Goal: Task Accomplishment & Management: Manage account settings

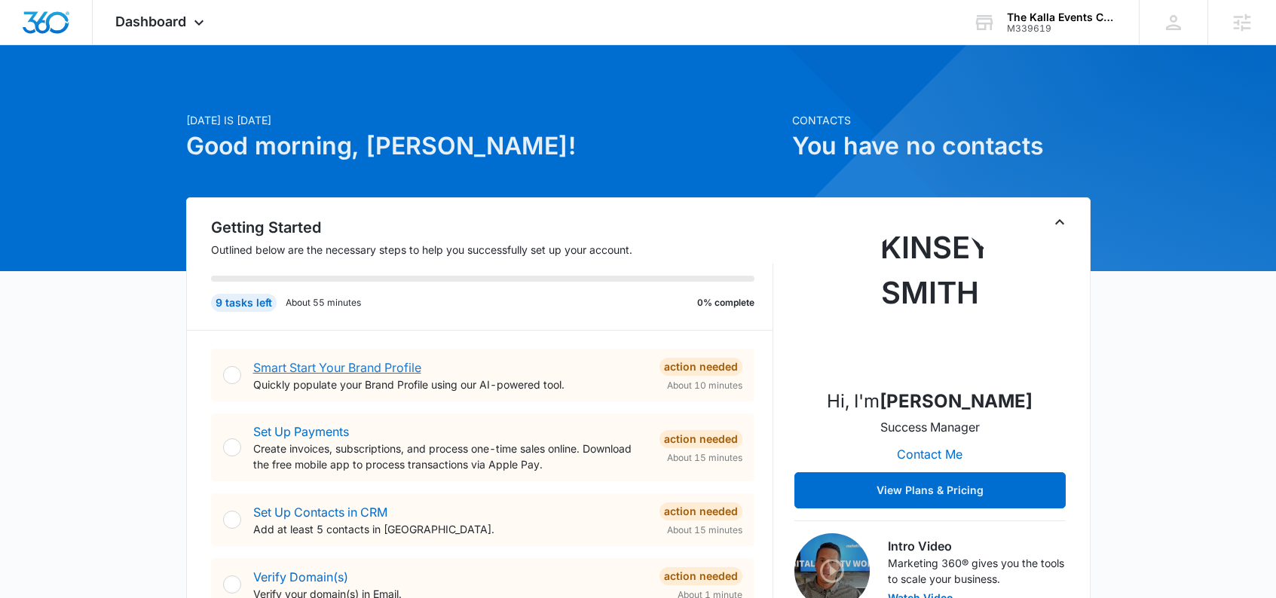
click at [340, 363] on link "Smart Start Your Brand Profile" at bounding box center [337, 367] width 168 height 15
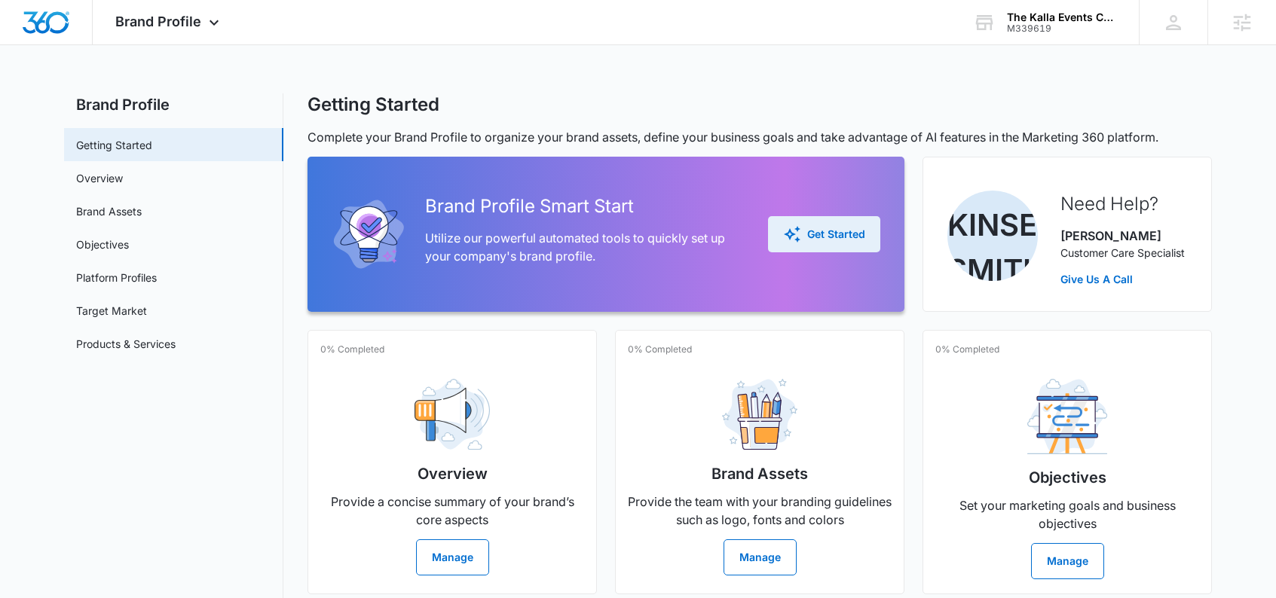
click at [832, 231] on div "Get Started" at bounding box center [824, 234] width 82 height 18
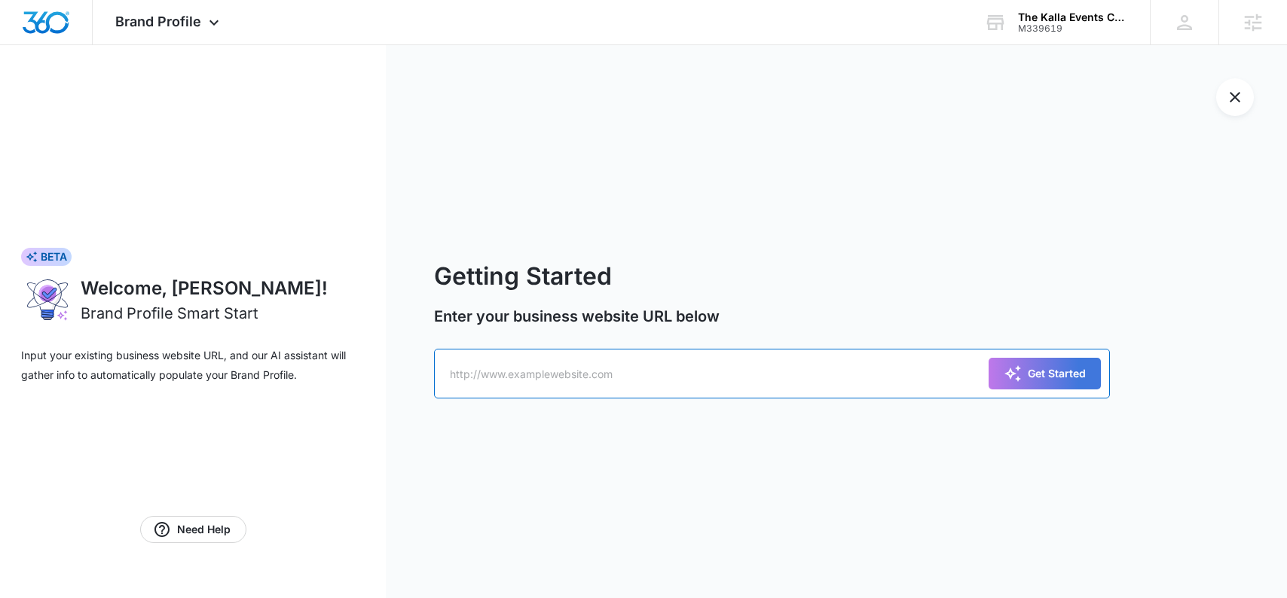
click at [612, 371] on input "text" at bounding box center [772, 374] width 676 height 50
paste input "[URL][DOMAIN_NAME]"
type input "[URL][DOMAIN_NAME]"
click at [1083, 369] on div "Get Started" at bounding box center [1045, 374] width 82 height 18
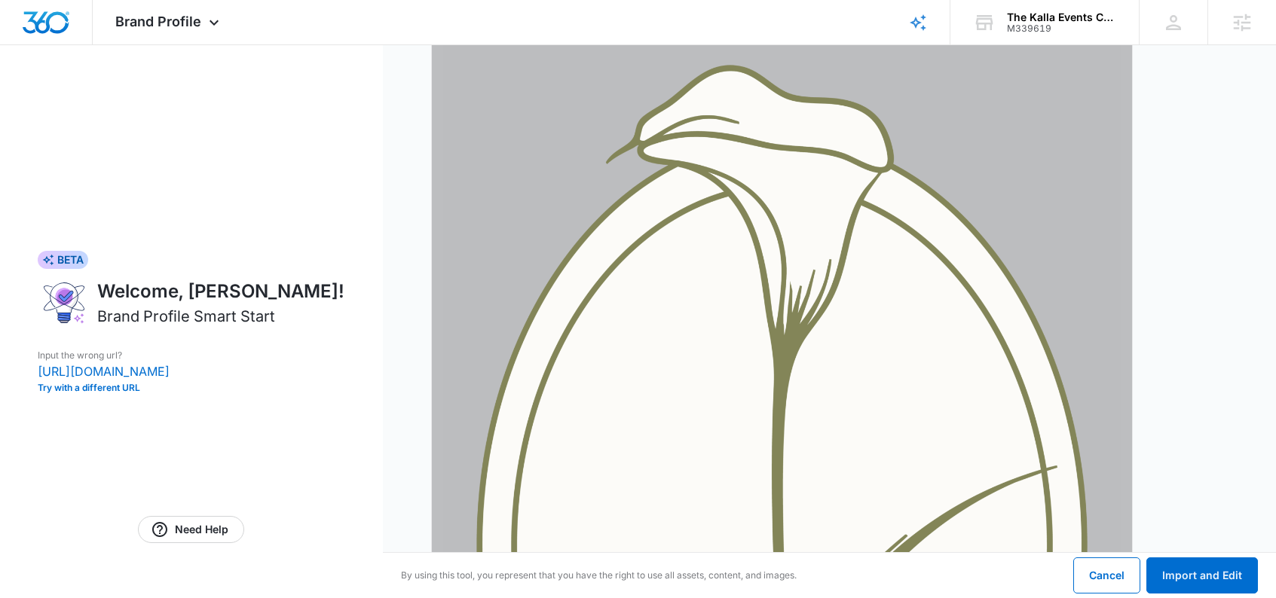
scroll to position [445, 0]
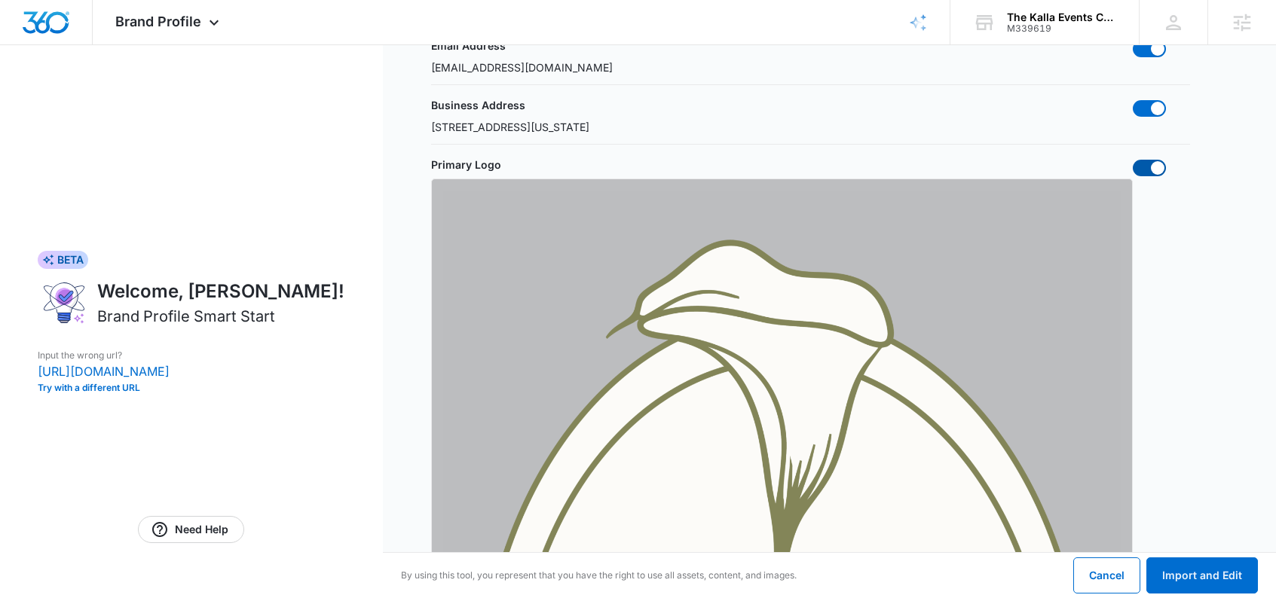
click at [1152, 170] on span at bounding box center [1158, 168] width 14 height 14
click at [1133, 160] on input "checkbox" at bounding box center [1132, 159] width 1 height 1
checkbox input "false"
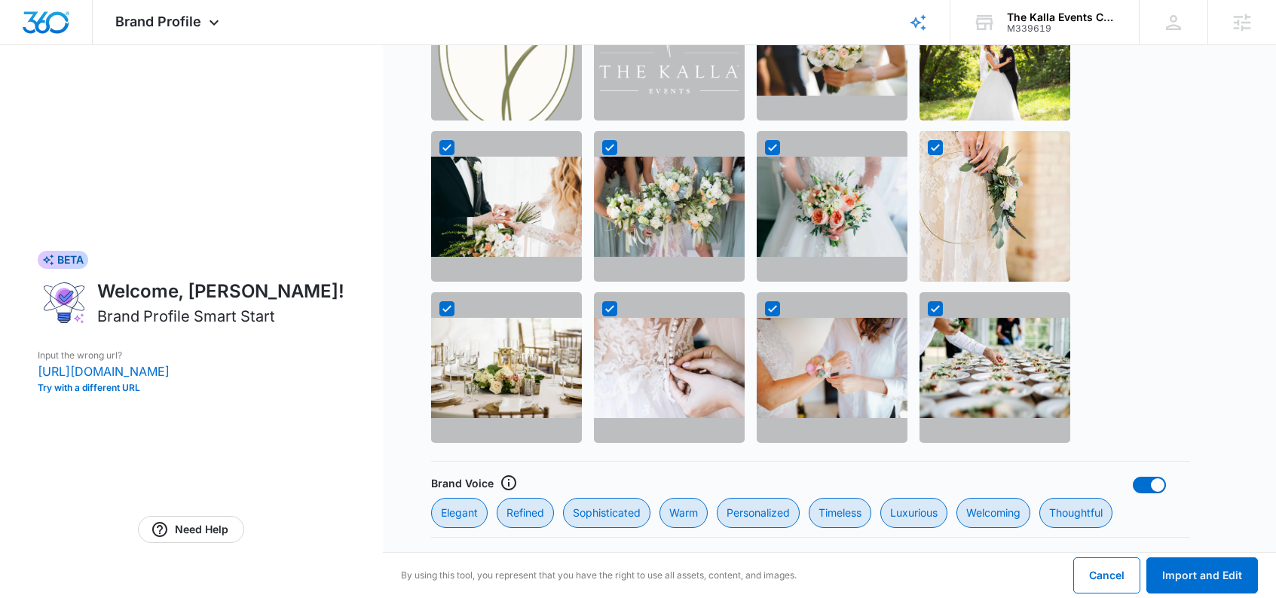
scroll to position [2317, 0]
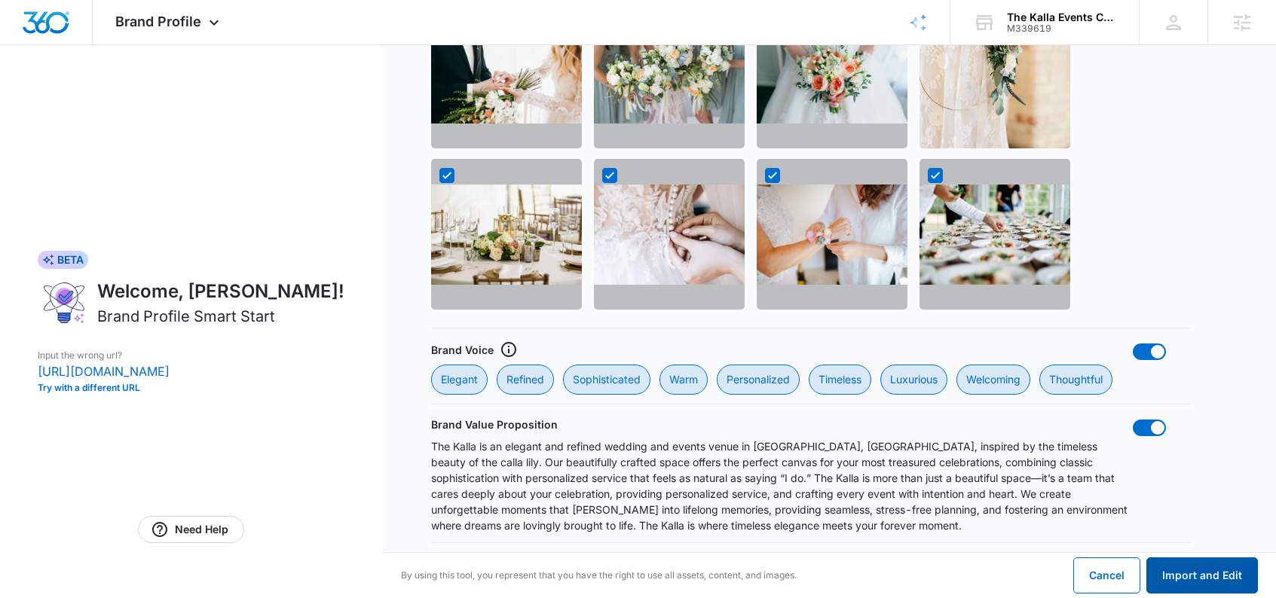
click at [1210, 575] on button "Import and Edit" at bounding box center [1202, 576] width 112 height 36
click at [1195, 579] on button "Import and Edit" at bounding box center [1202, 576] width 112 height 36
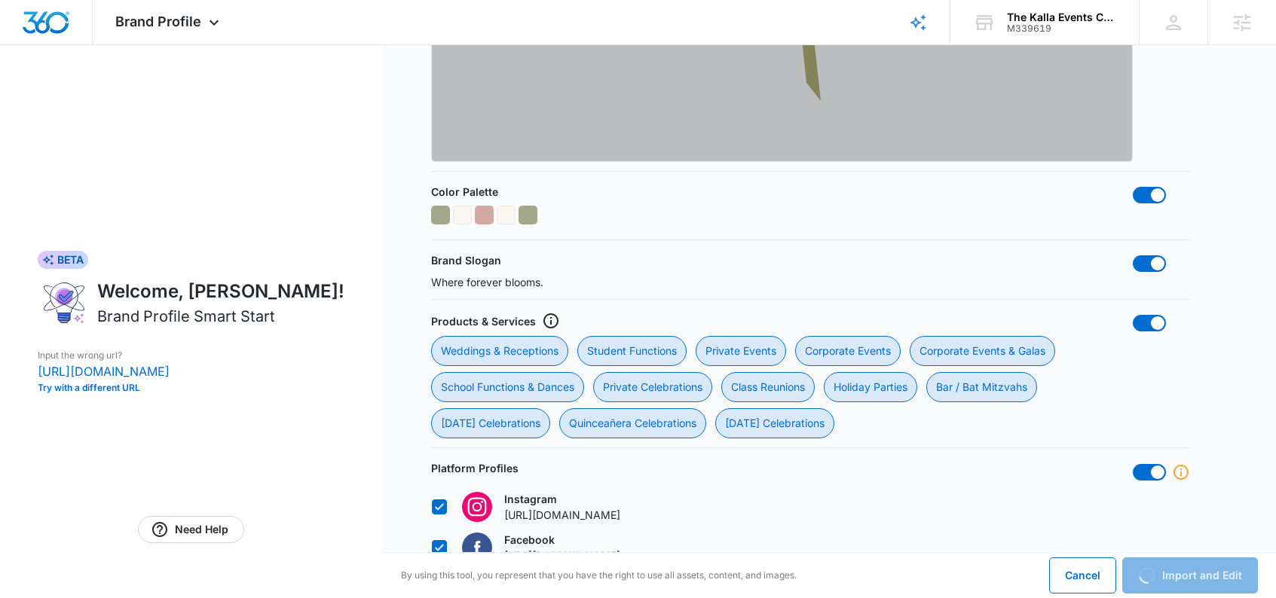
scroll to position [1878, 0]
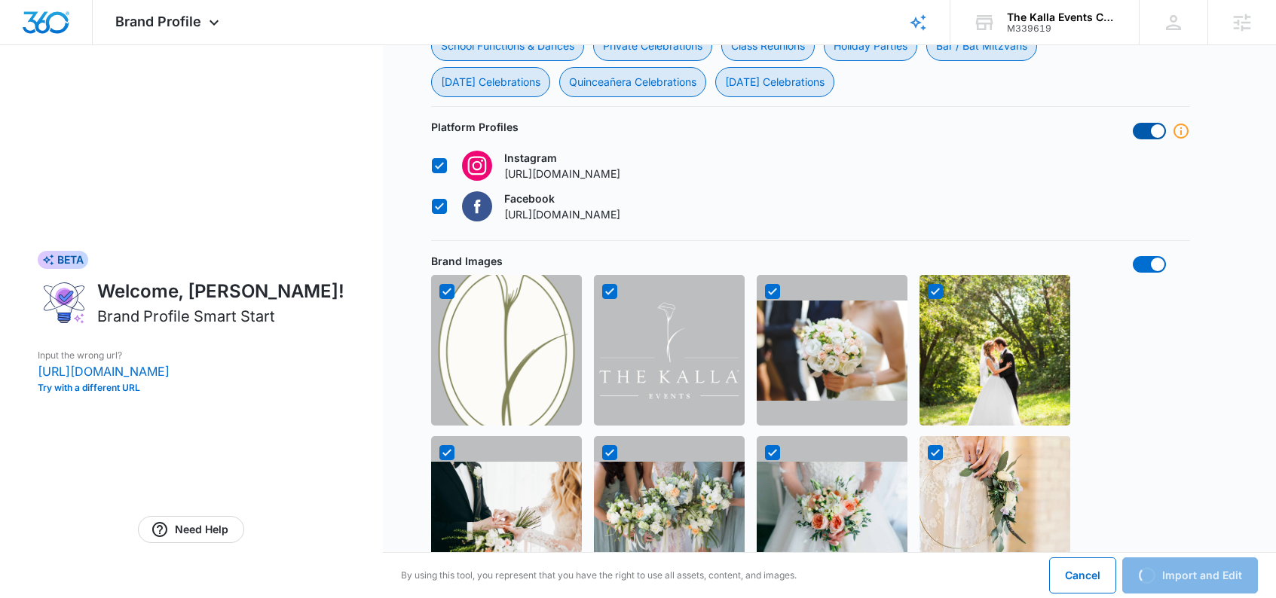
click at [1150, 134] on span at bounding box center [1149, 131] width 33 height 17
click at [1133, 123] on input "checkbox" at bounding box center [1132, 122] width 1 height 1
checkbox input "false"
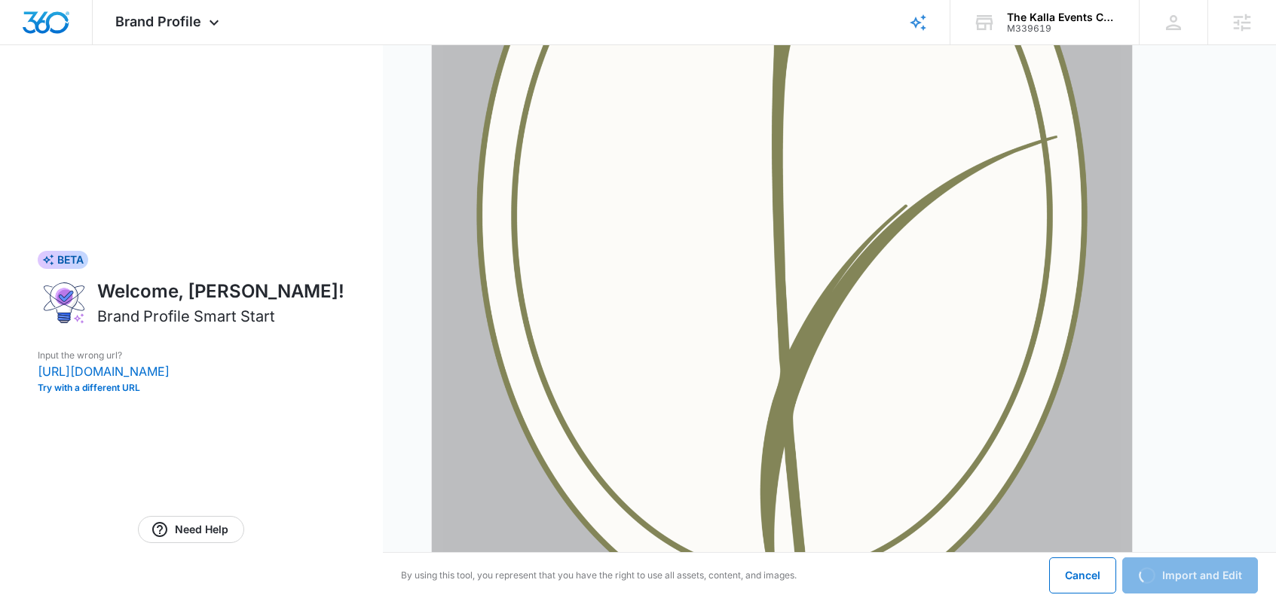
scroll to position [598, 0]
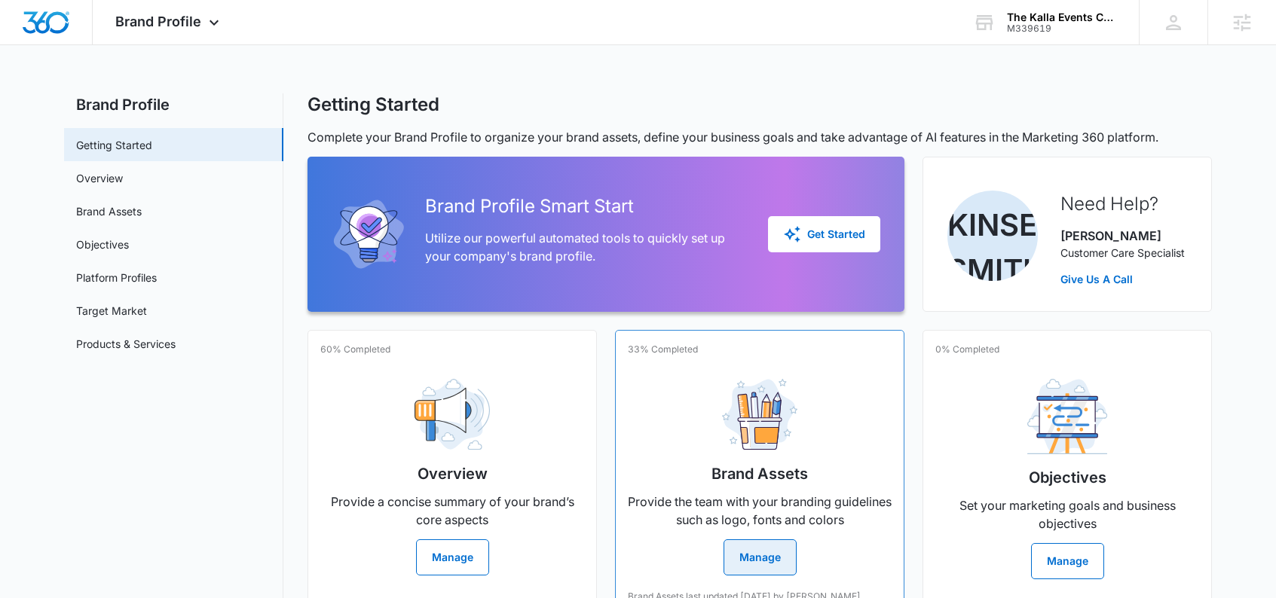
click at [767, 556] on button "Manage" at bounding box center [759, 558] width 73 height 36
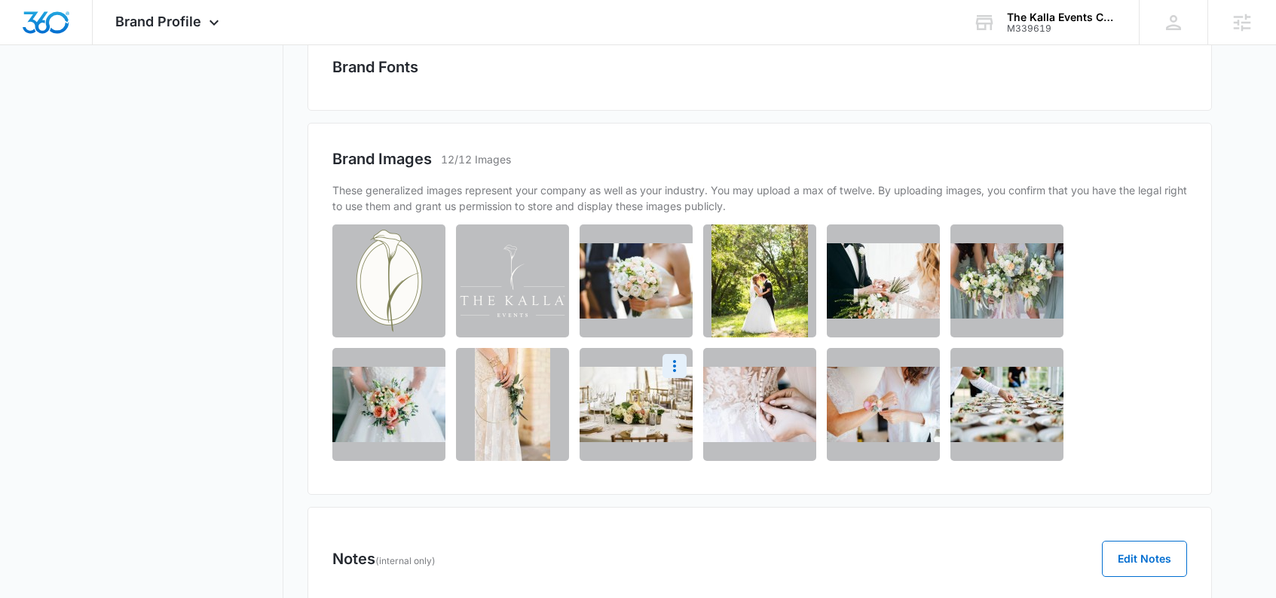
scroll to position [626, 0]
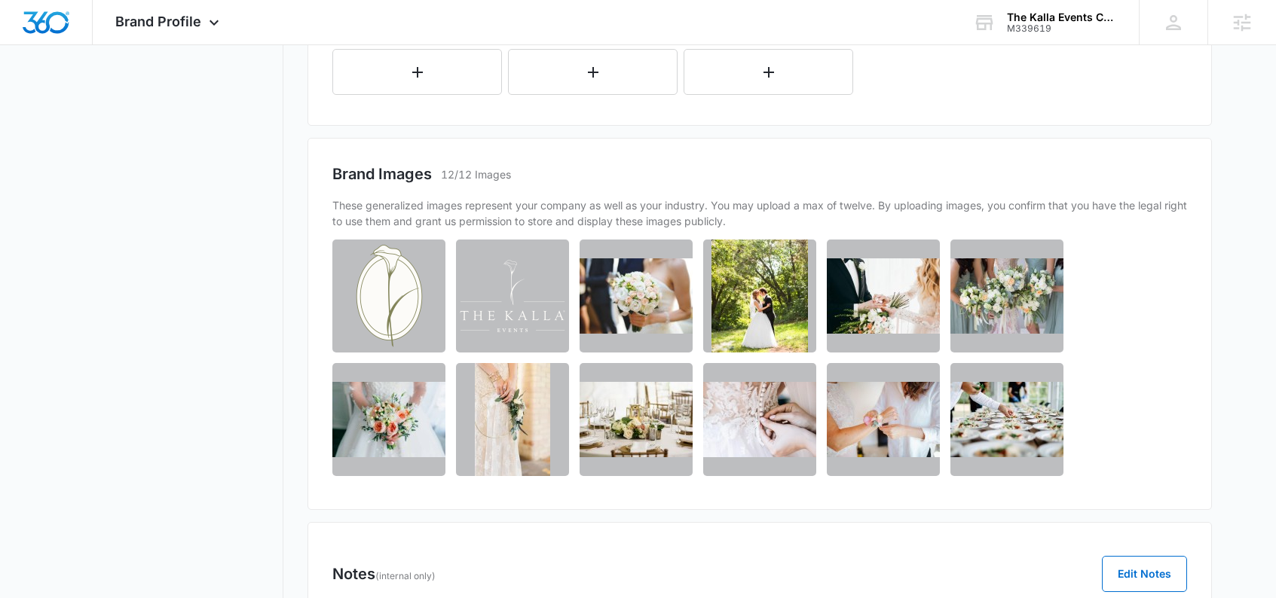
click at [551, 179] on div "Brand Images 12/12 Images" at bounding box center [759, 174] width 855 height 23
click at [552, 253] on icon "More" at bounding box center [551, 258] width 18 height 18
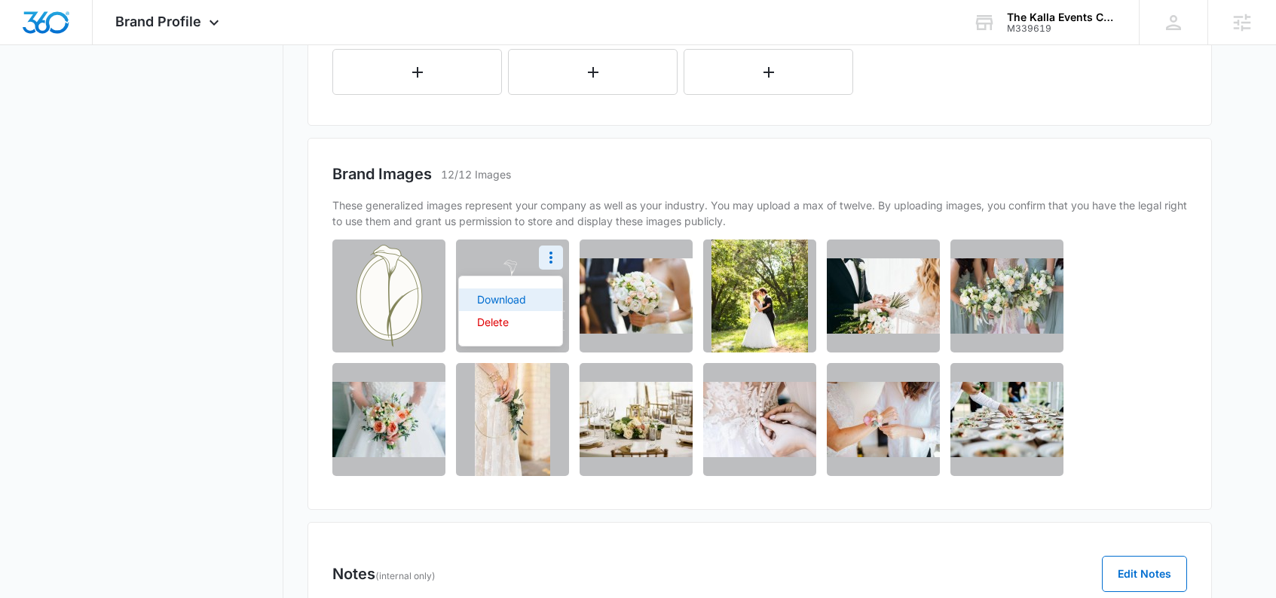
click at [515, 295] on div "Download" at bounding box center [501, 300] width 49 height 11
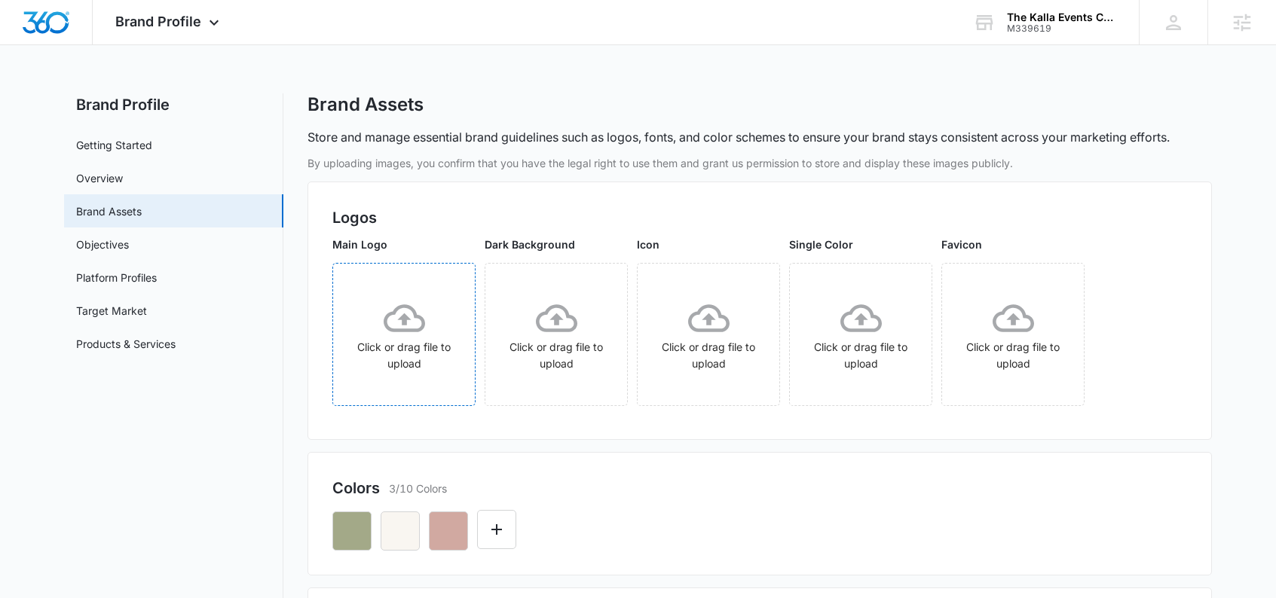
click at [412, 310] on icon at bounding box center [404, 318] width 41 height 28
click at [34, 23] on img "Dashboard" at bounding box center [46, 22] width 48 height 23
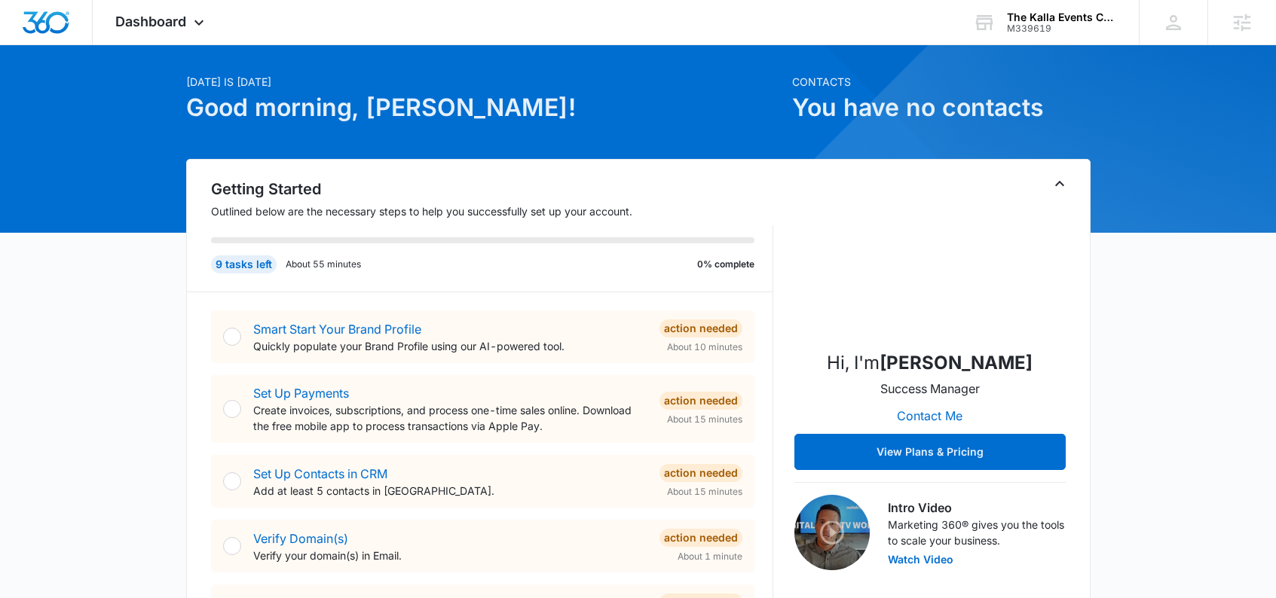
scroll to position [263, 0]
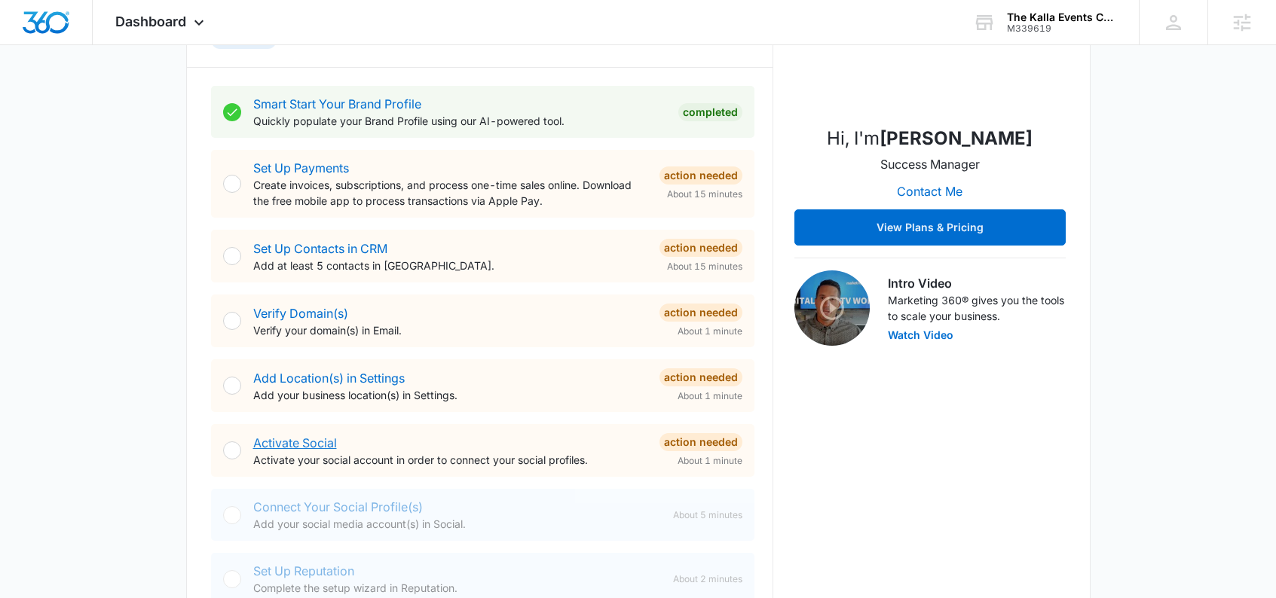
click at [313, 449] on link "Activate Social" at bounding box center [295, 443] width 84 height 15
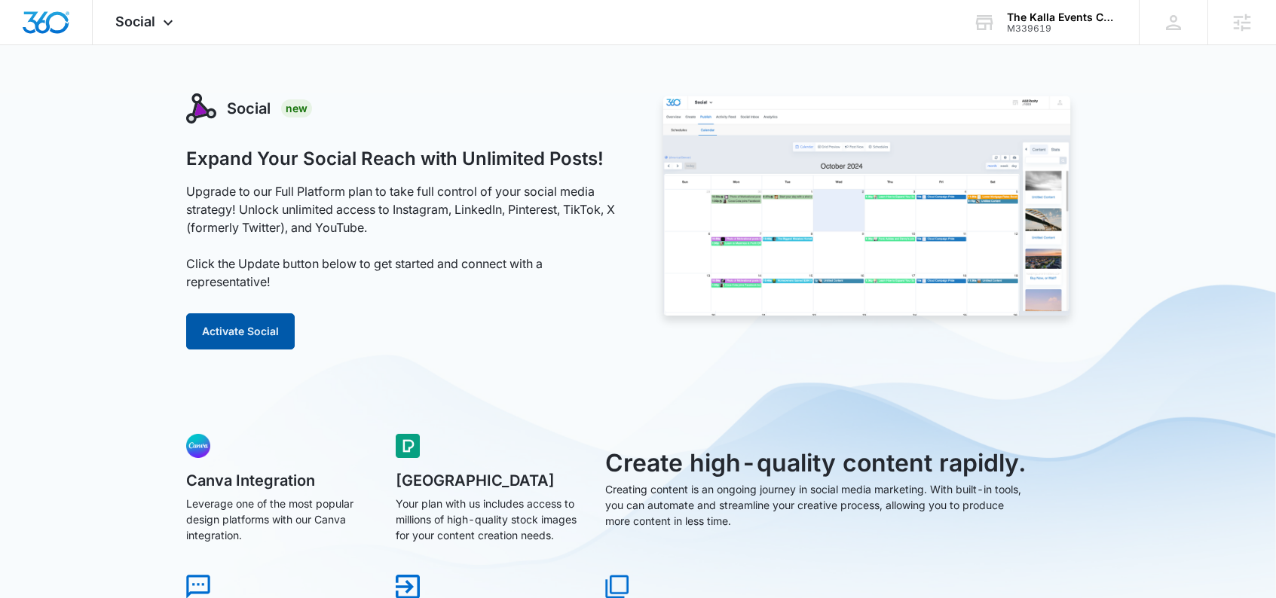
click at [249, 330] on button "Activate Social" at bounding box center [240, 332] width 109 height 36
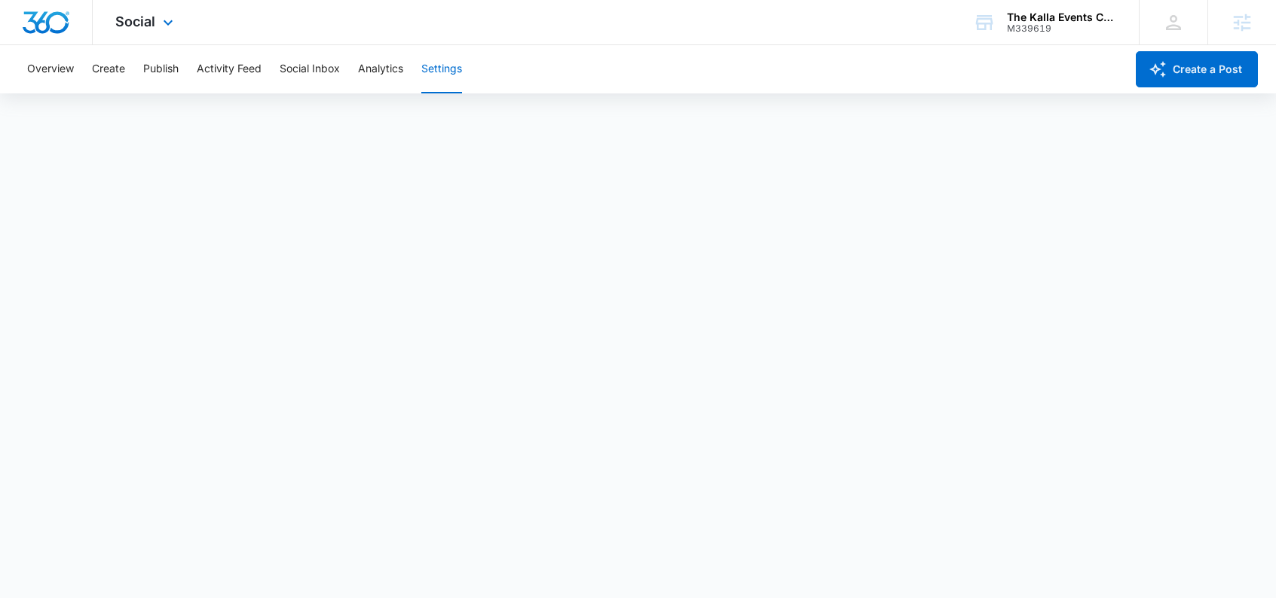
click at [63, 29] on img "Dashboard" at bounding box center [46, 22] width 48 height 23
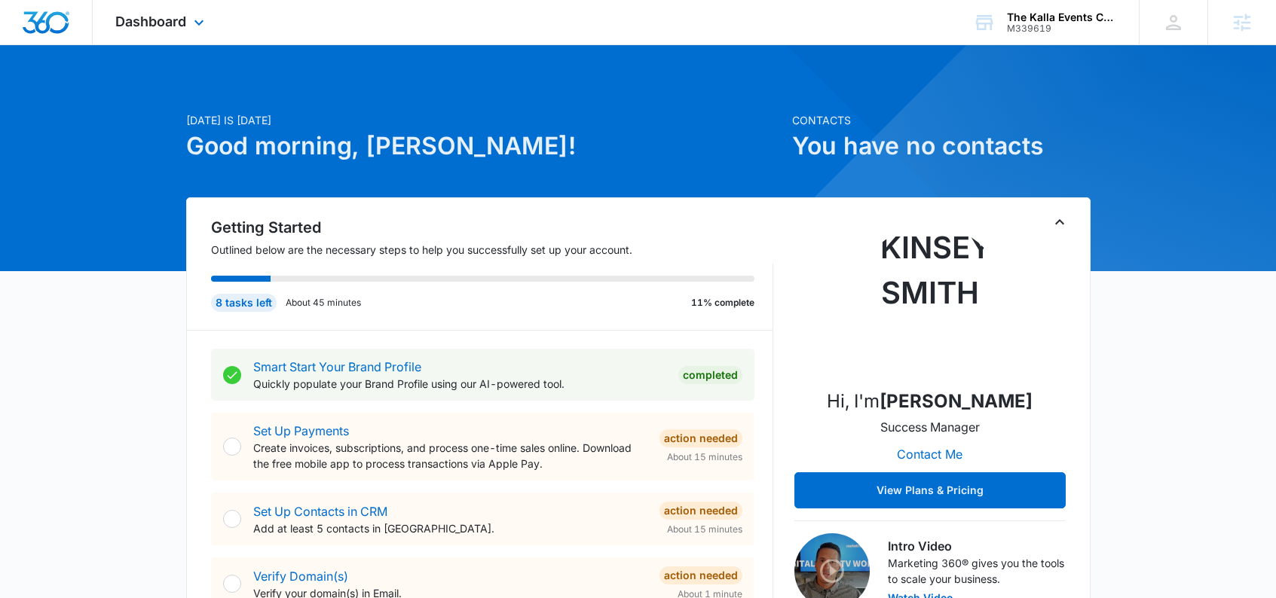
click at [55, 25] on img "Dashboard" at bounding box center [46, 22] width 48 height 23
click at [553, 133] on h1 "Good morning, [PERSON_NAME]!" at bounding box center [484, 146] width 597 height 36
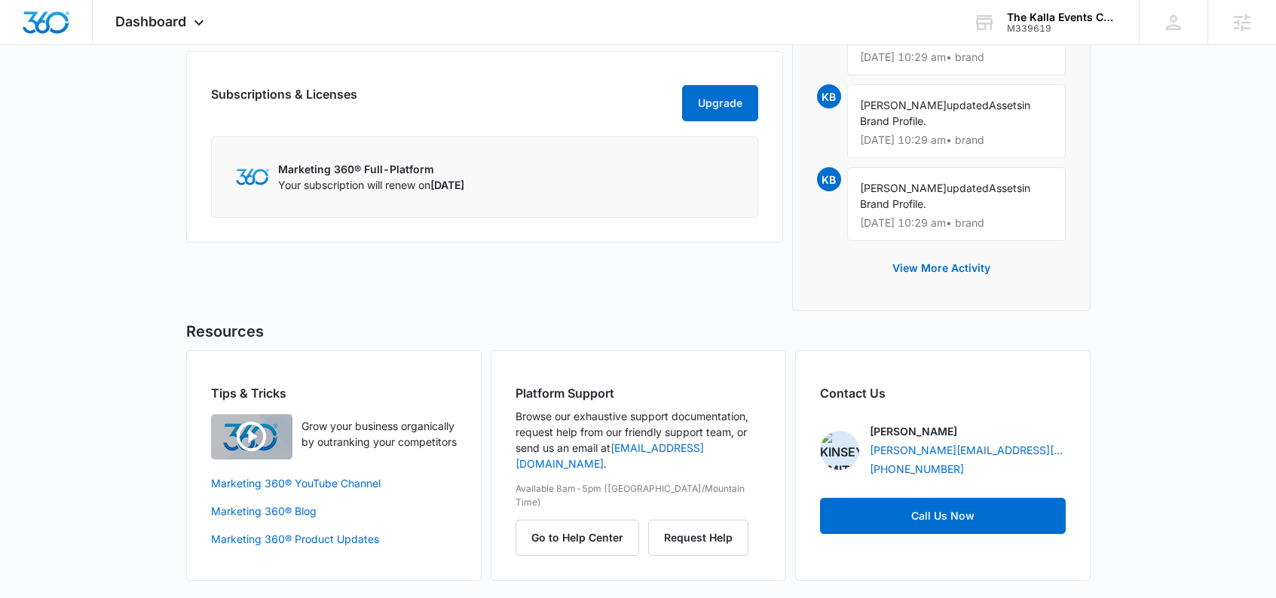
scroll to position [1164, 0]
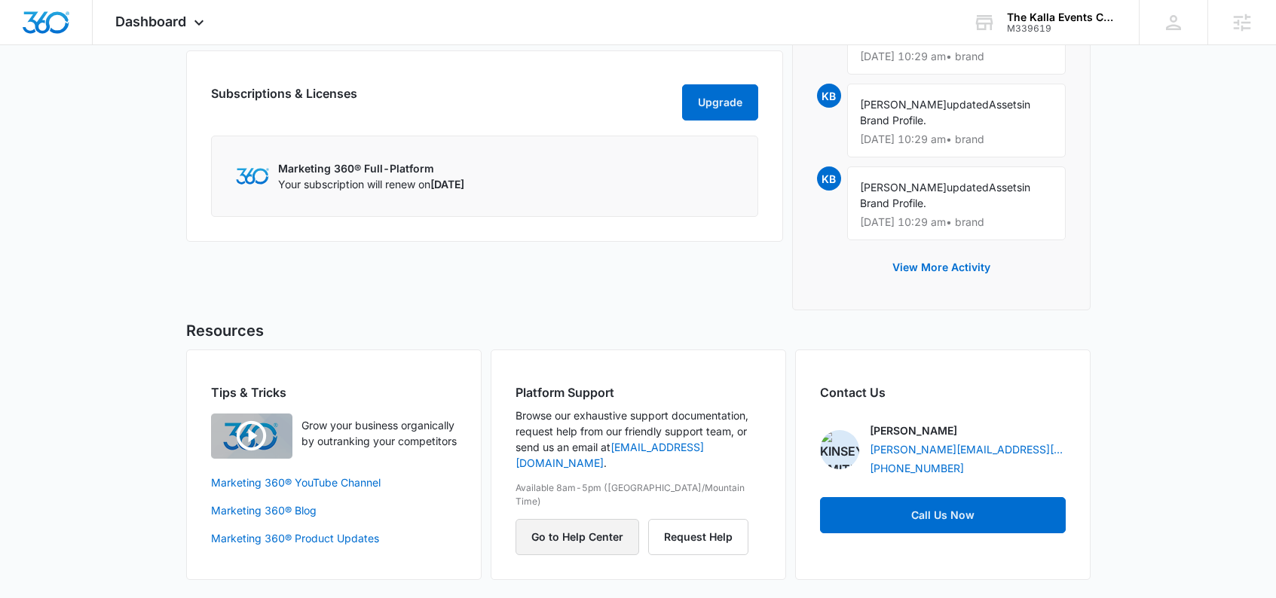
click at [560, 519] on button "Go to Help Center" at bounding box center [577, 537] width 124 height 36
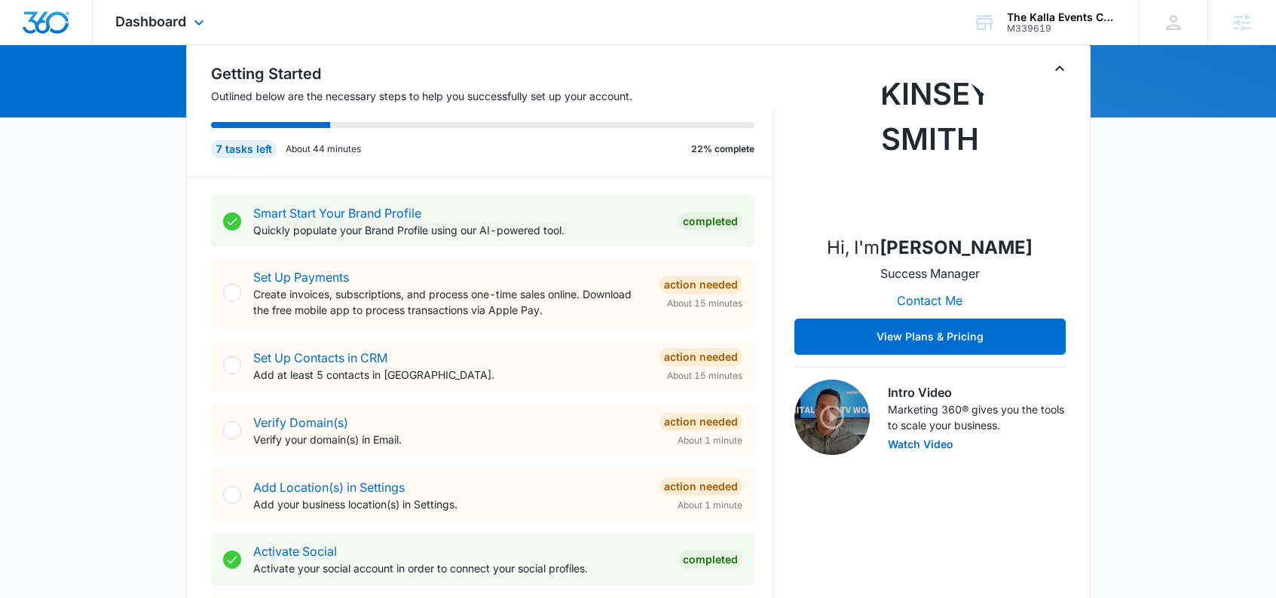
scroll to position [0, 0]
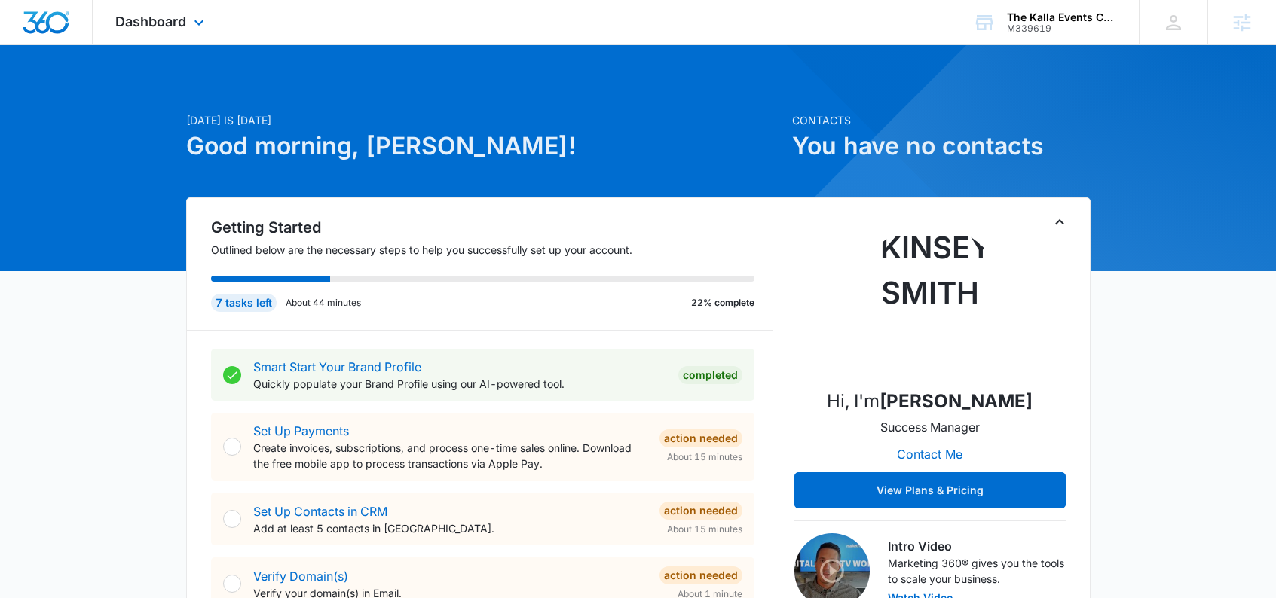
click at [187, 17] on div "Dashboard Apps Reputation Websites Forms CRM Email Social Shop Content Ads Inte…" at bounding box center [162, 22] width 138 height 44
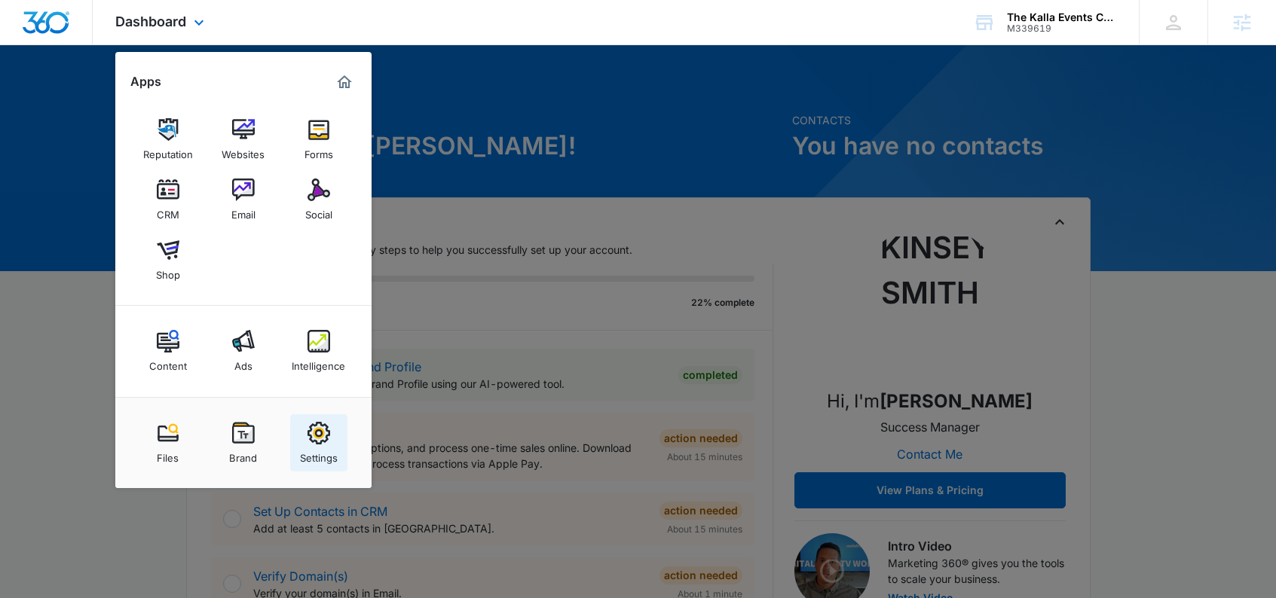
click at [307, 435] on img at bounding box center [318, 433] width 23 height 23
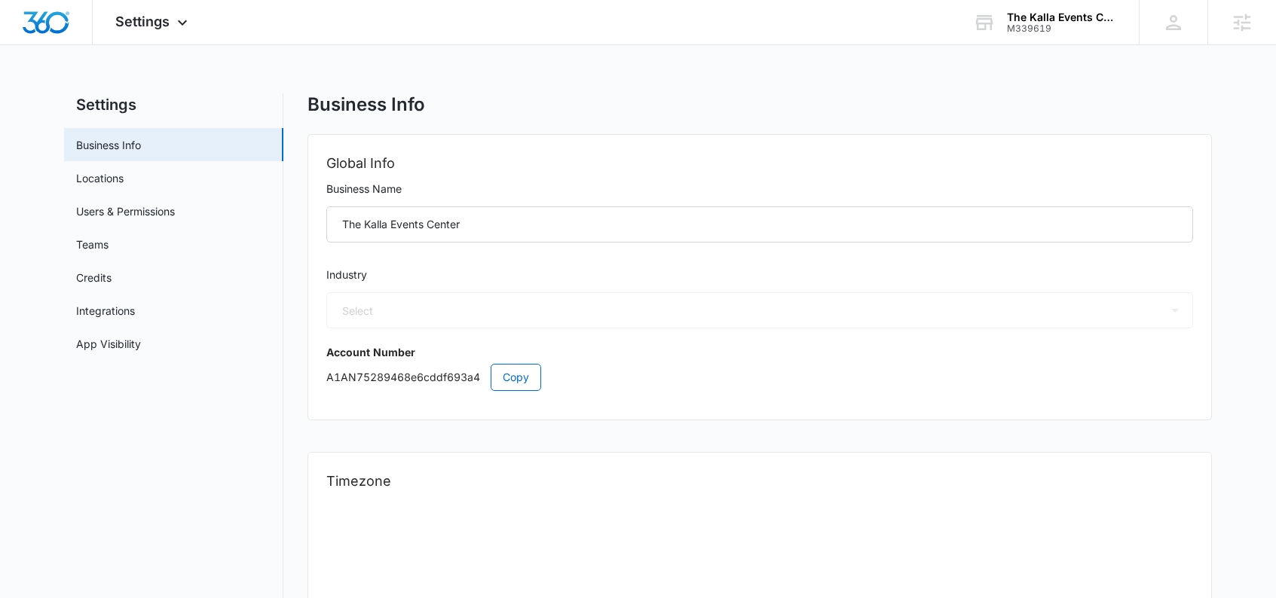
select select "24"
select select "US"
select select "America/[GEOGRAPHIC_DATA]"
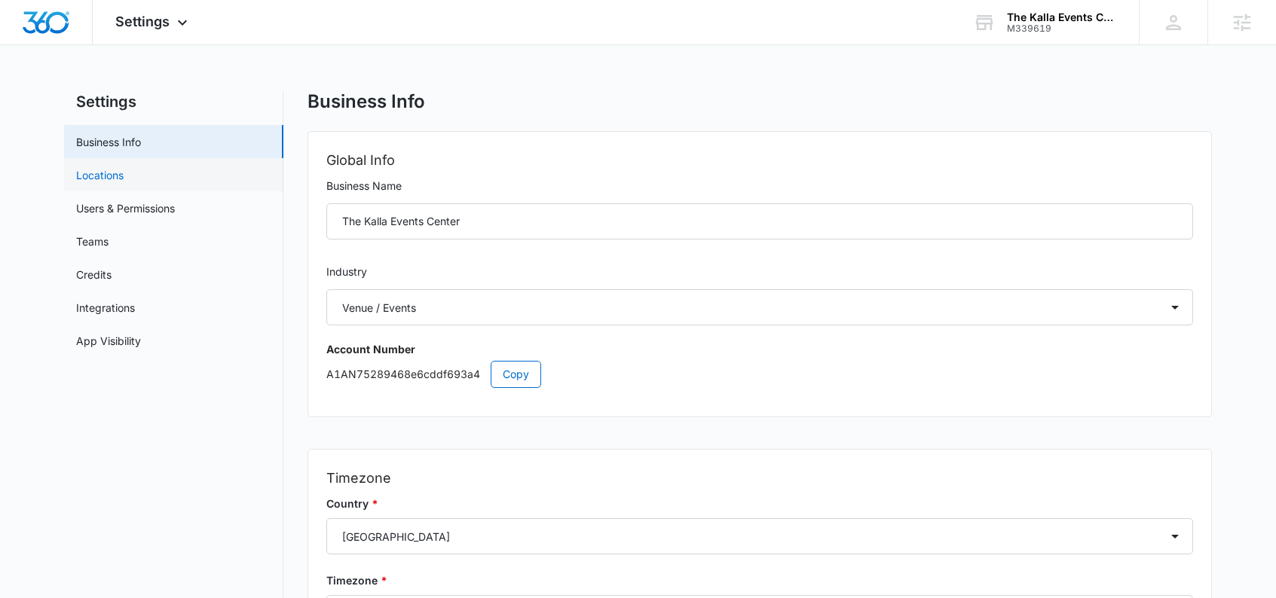
click at [124, 168] on link "Locations" at bounding box center [99, 175] width 47 height 16
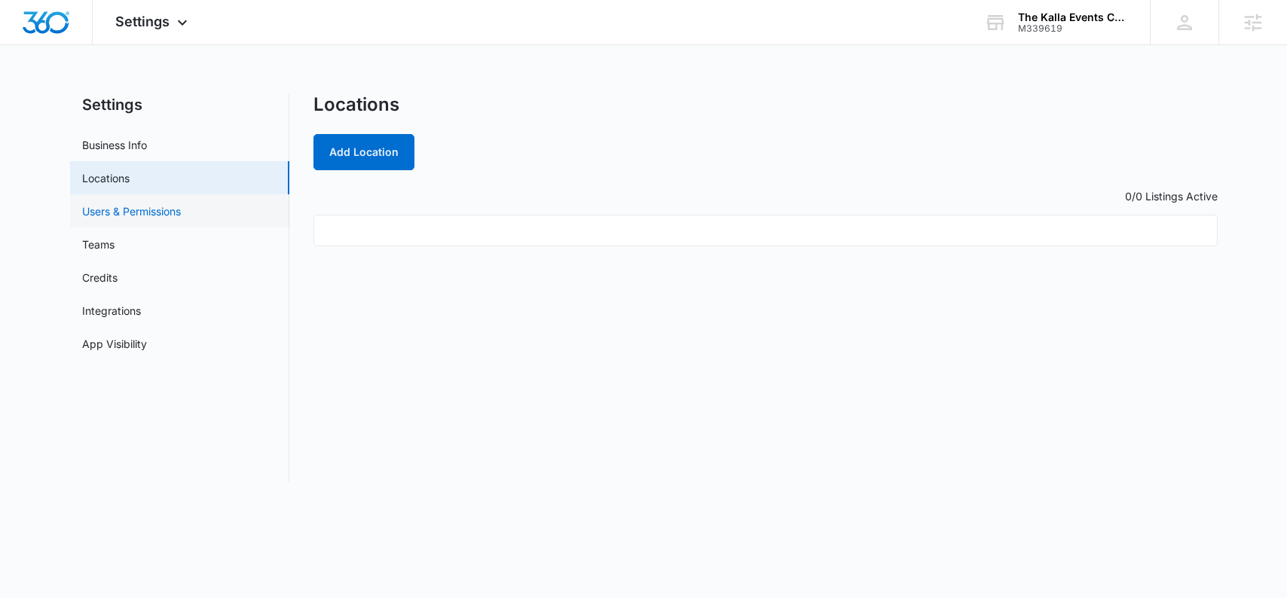
click at [173, 214] on link "Users & Permissions" at bounding box center [131, 211] width 99 height 16
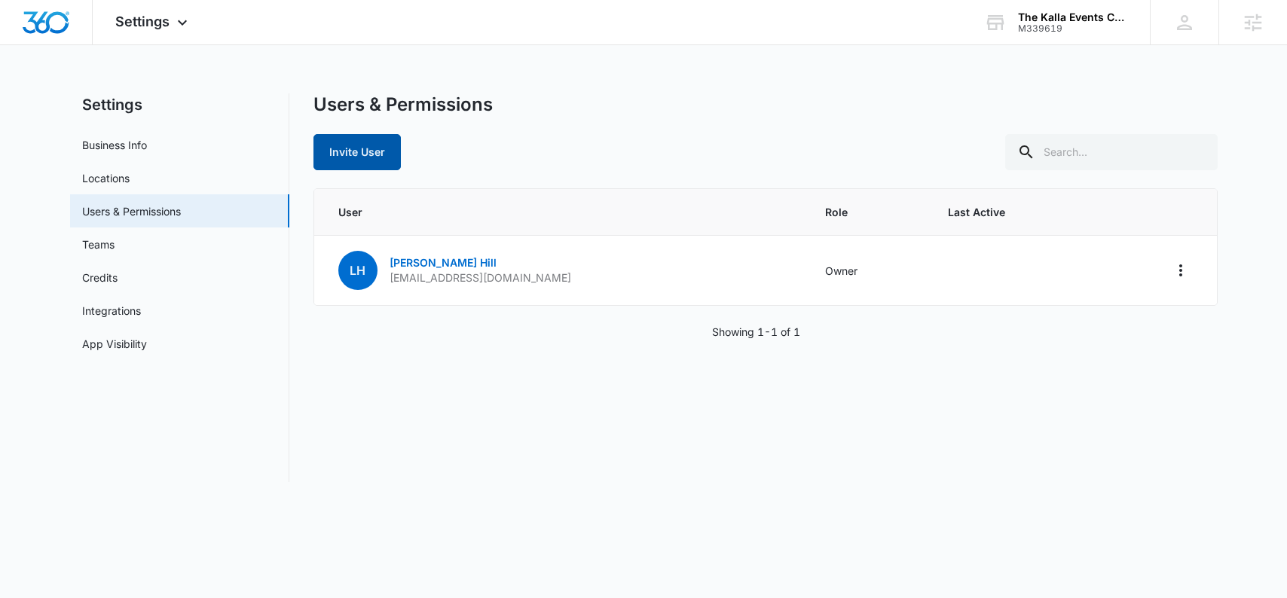
click at [369, 157] on button "Invite User" at bounding box center [357, 152] width 87 height 36
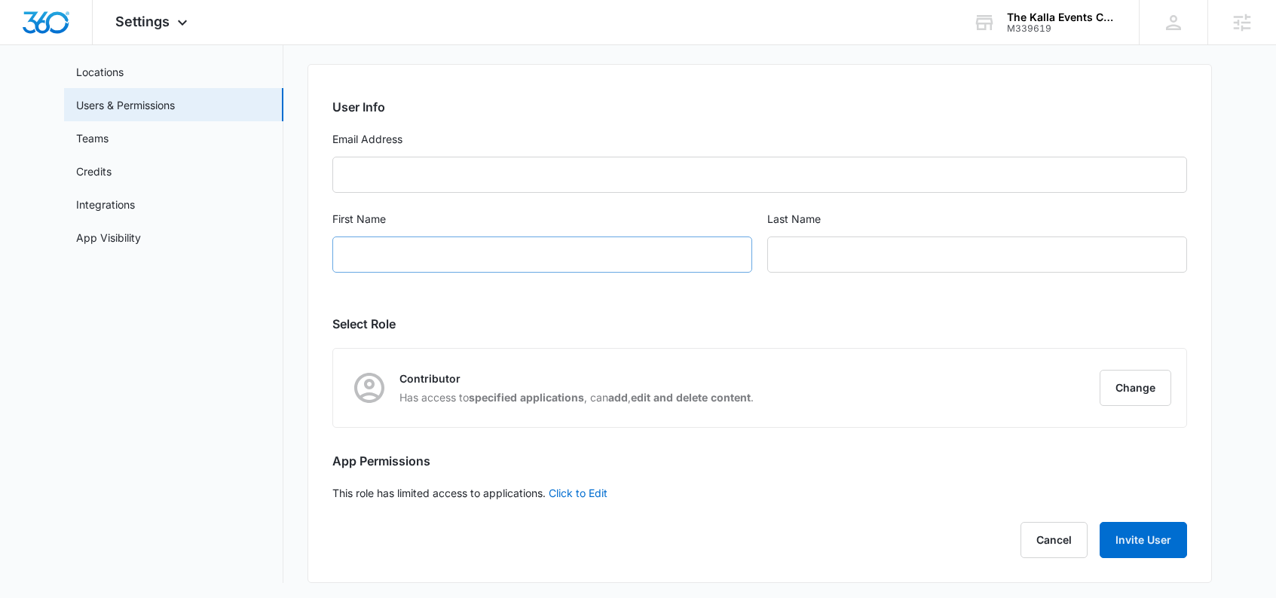
scroll to position [109, 0]
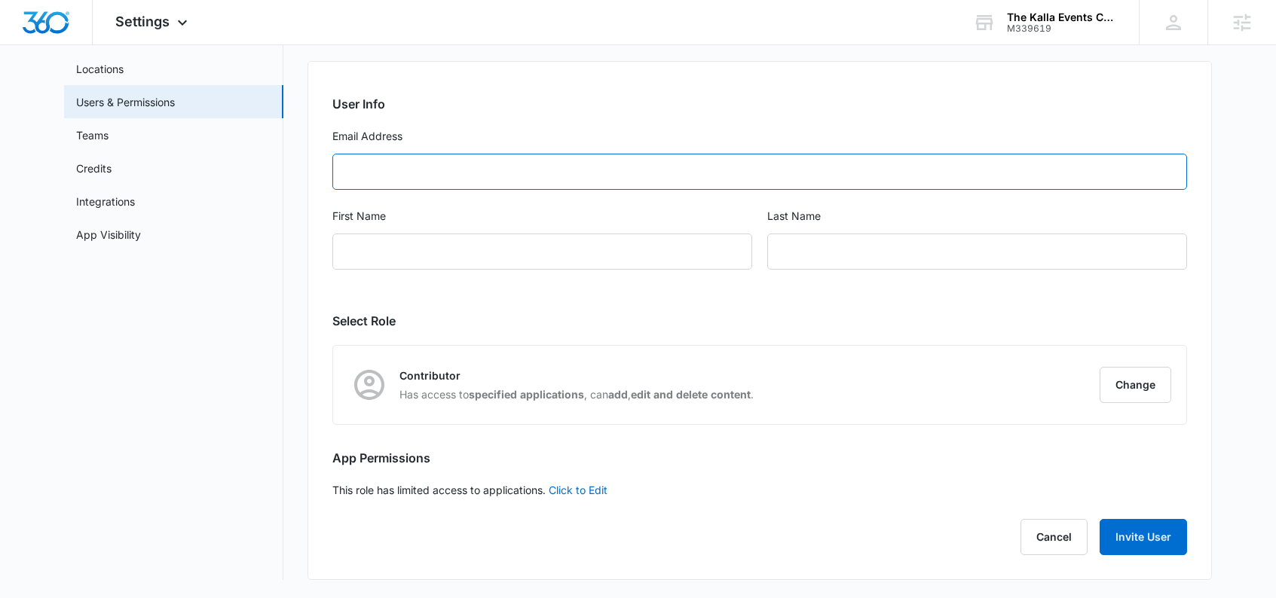
click at [443, 183] on input "Email Address" at bounding box center [759, 172] width 855 height 36
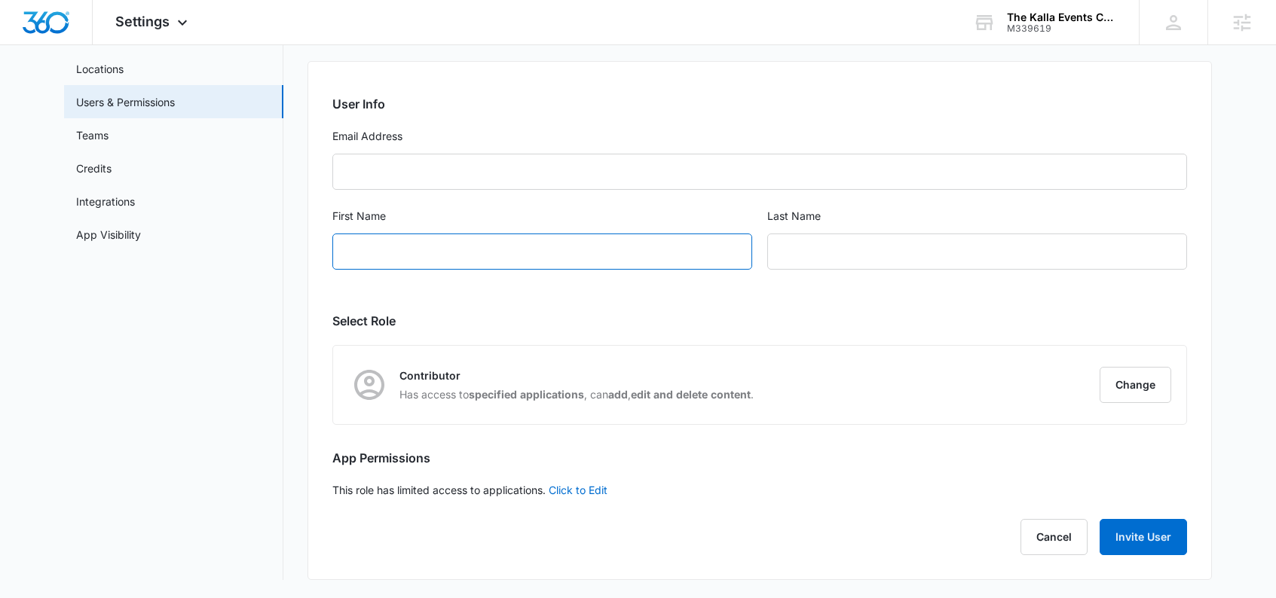
drag, startPoint x: 449, startPoint y: 255, endPoint x: 494, endPoint y: 256, distance: 44.5
click at [451, 255] on input "First Name" at bounding box center [542, 252] width 420 height 36
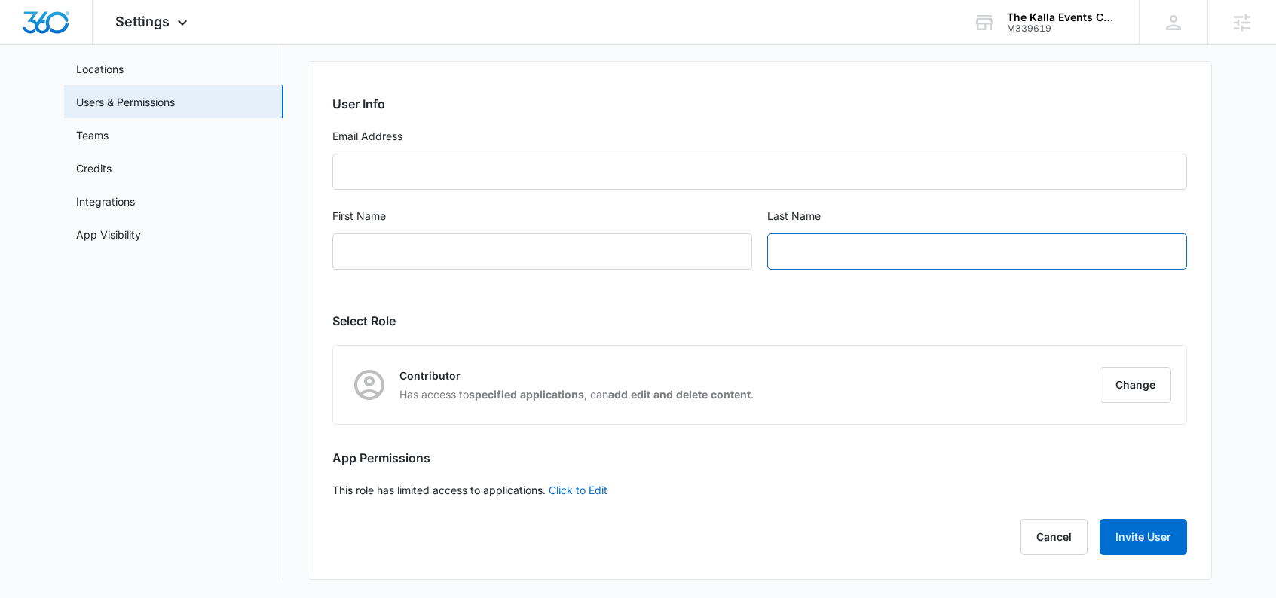
click at [824, 240] on input "text" at bounding box center [977, 252] width 420 height 36
click at [1136, 385] on button "Change" at bounding box center [1136, 385] width 72 height 36
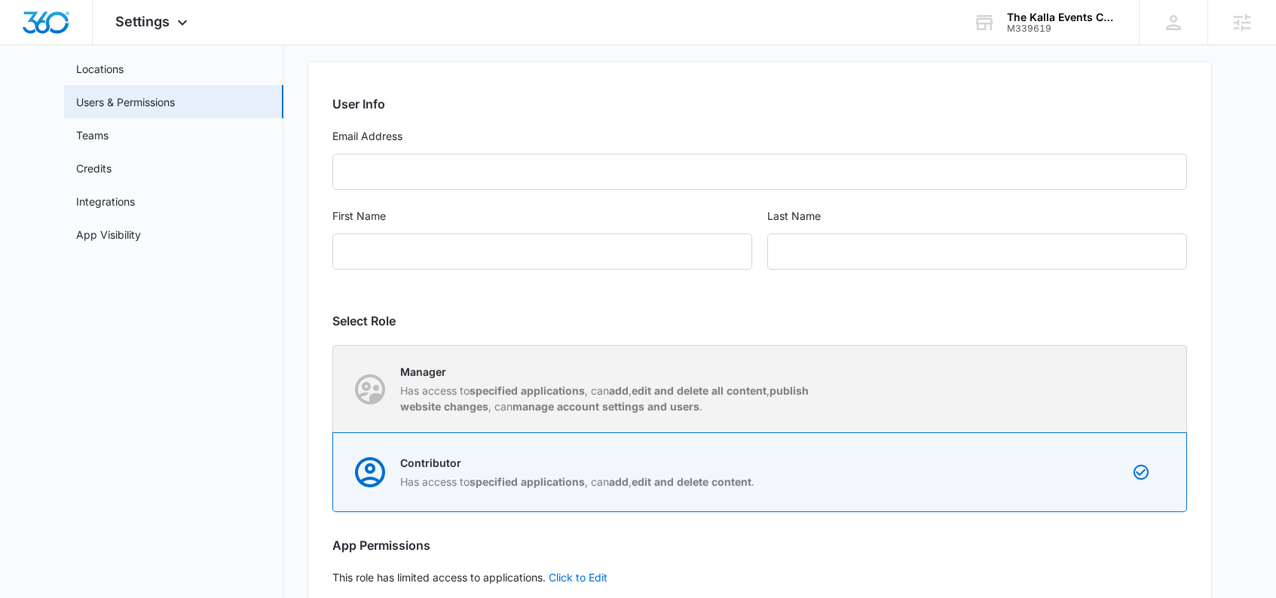
click at [621, 385] on strong "add" at bounding box center [619, 390] width 20 height 13
click at [334, 389] on input "Manager Has access to specified applications , can add , edit and delete all co…" at bounding box center [333, 389] width 1 height 1
radio input "true"
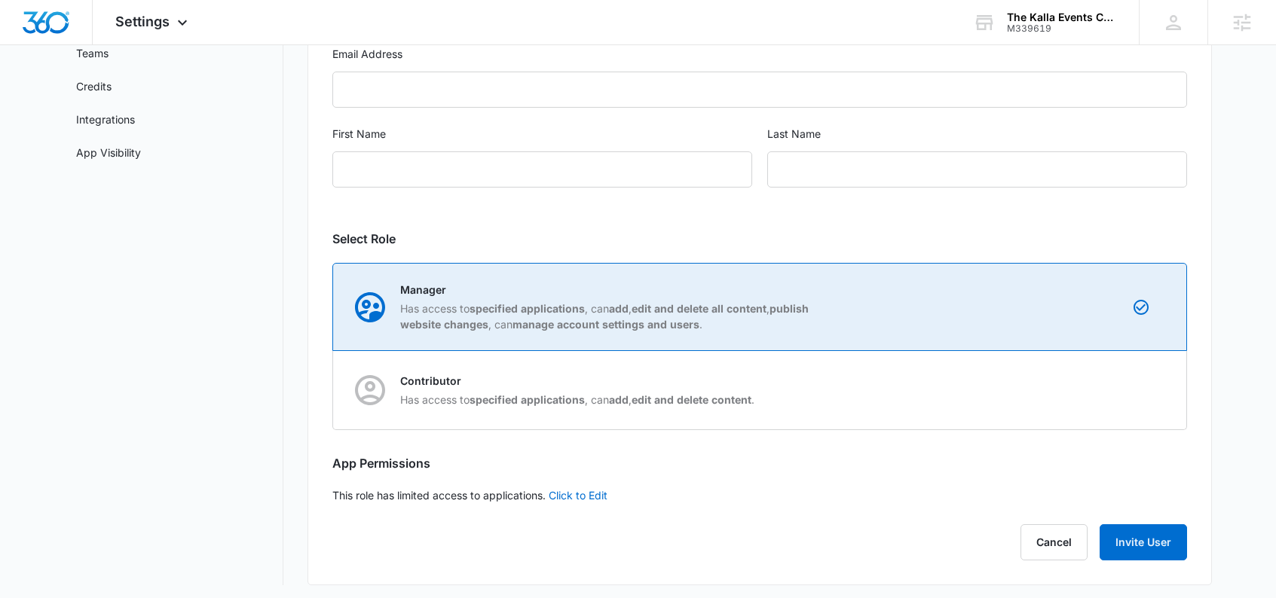
scroll to position [197, 0]
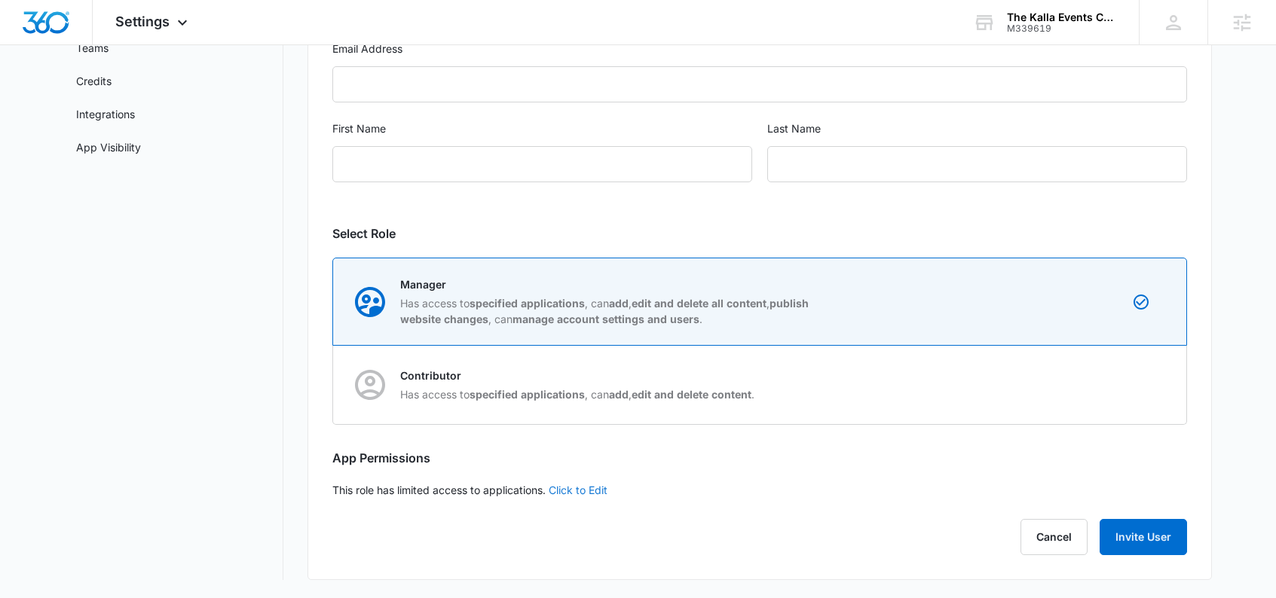
click at [581, 493] on link "Click to Edit" at bounding box center [578, 490] width 59 height 13
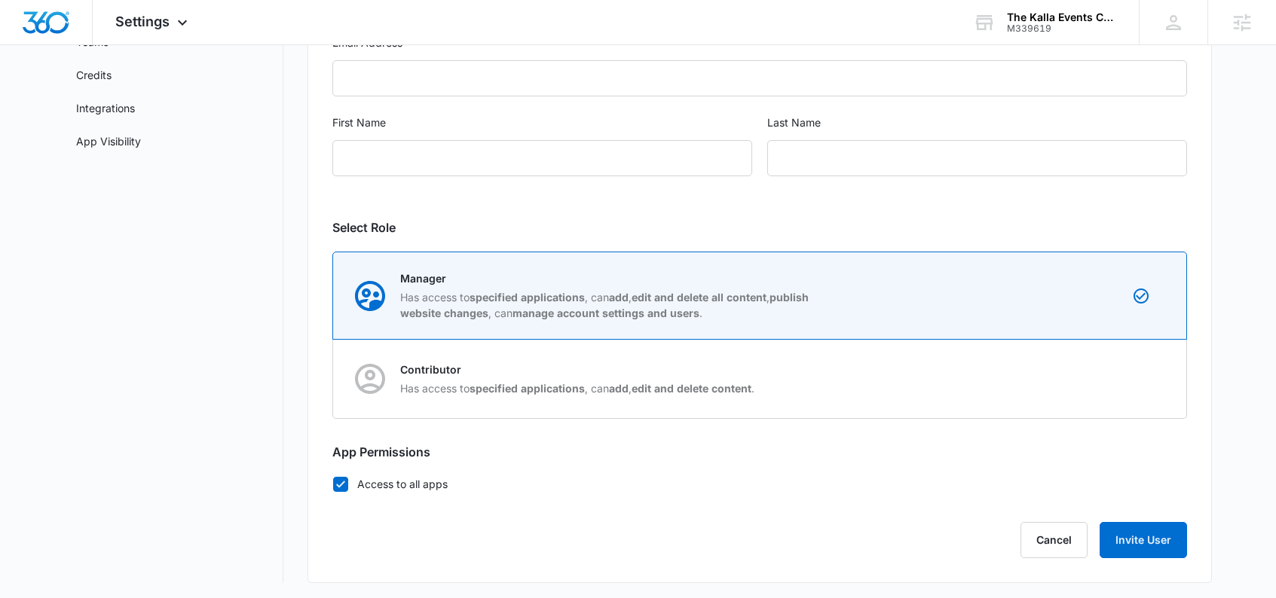
scroll to position [206, 0]
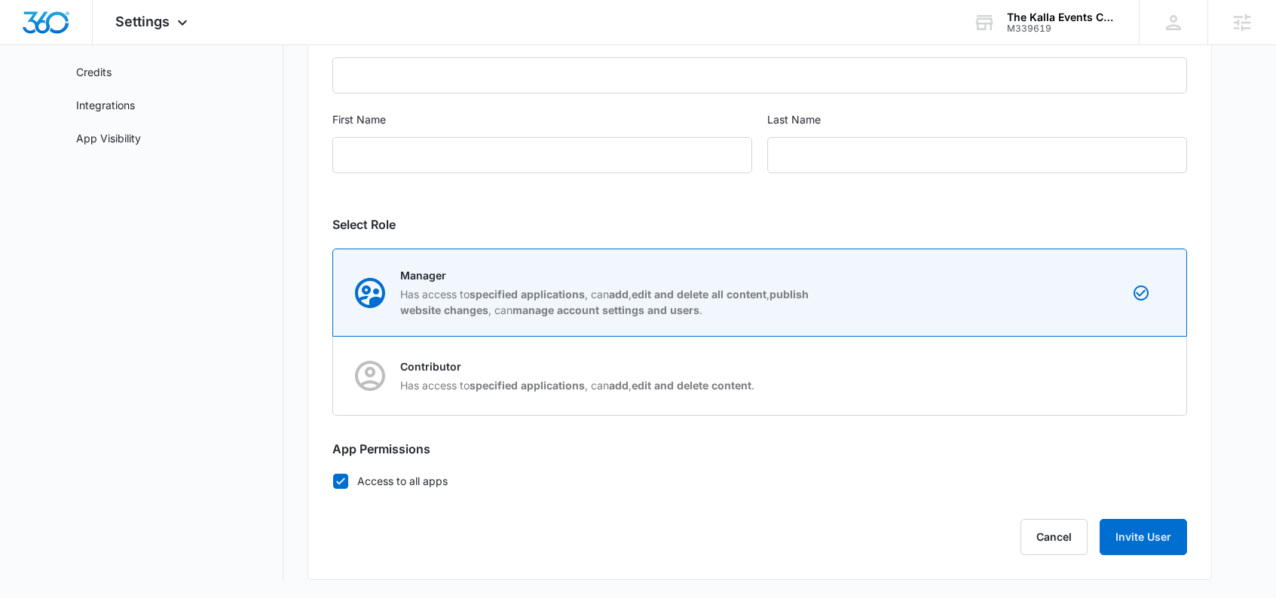
click at [341, 482] on icon at bounding box center [341, 482] width 14 height 14
click at [333, 482] on input "Access to all apps" at bounding box center [332, 481] width 1 height 1
checkbox input "false"
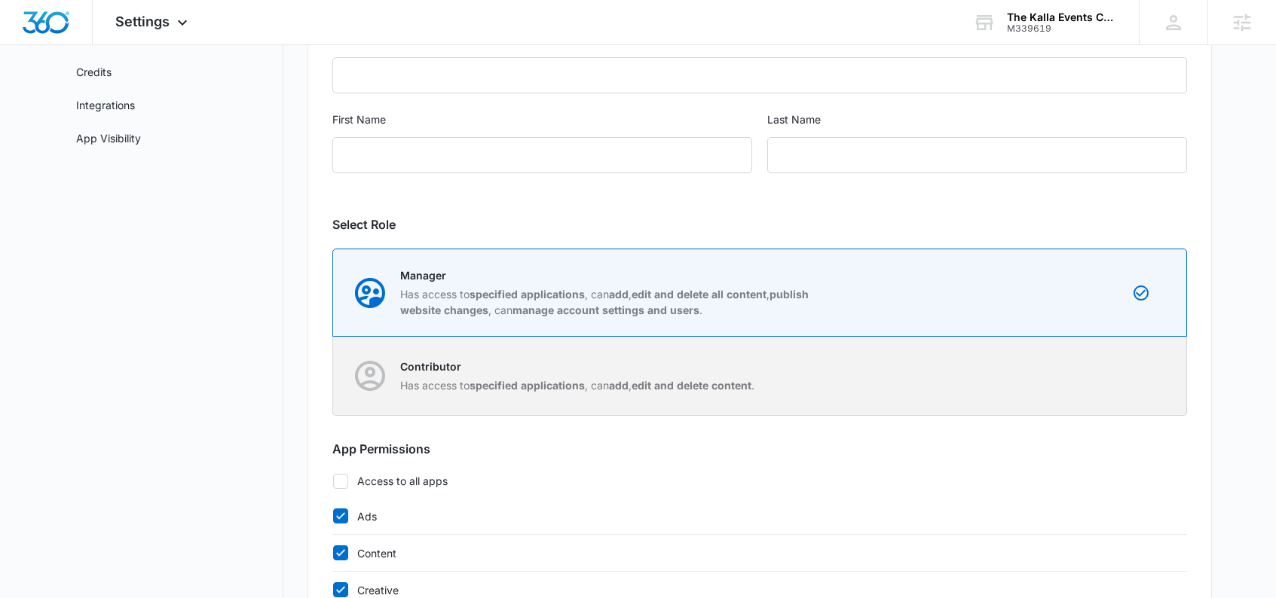
click at [442, 380] on p "Has access to specified applications , can add , edit and delete content ." at bounding box center [577, 386] width 354 height 16
click at [334, 377] on input "Contributor Has access to specified applications , can add , edit and delete co…" at bounding box center [333, 376] width 1 height 1
radio input "false"
radio input "true"
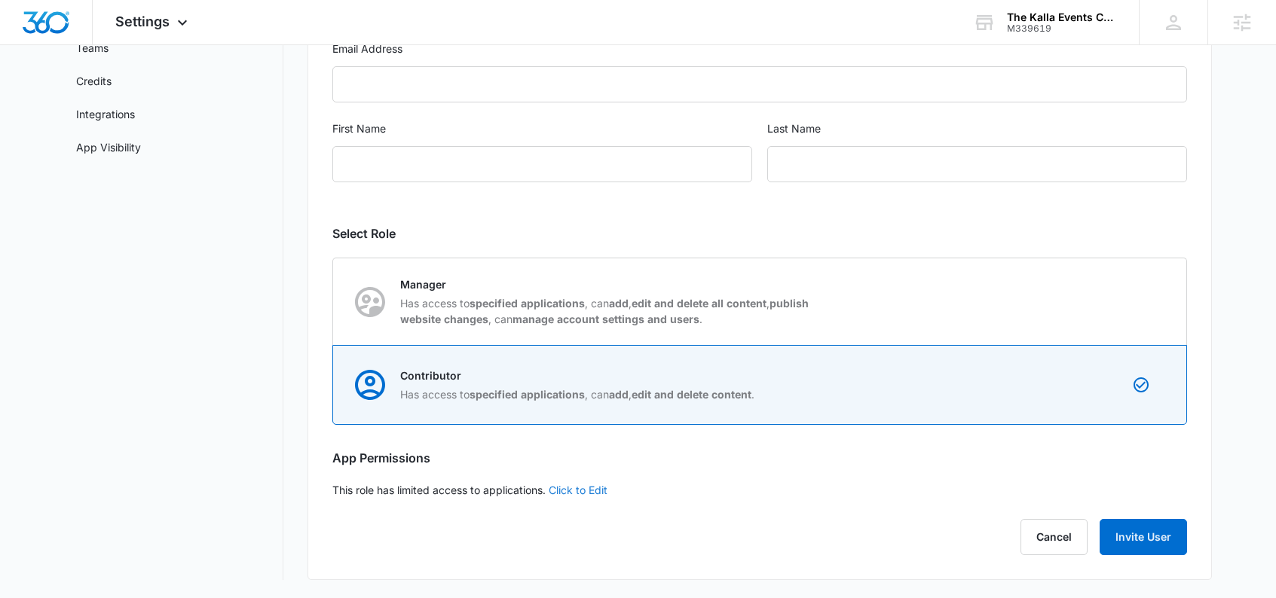
click at [567, 491] on link "Click to Edit" at bounding box center [578, 490] width 59 height 13
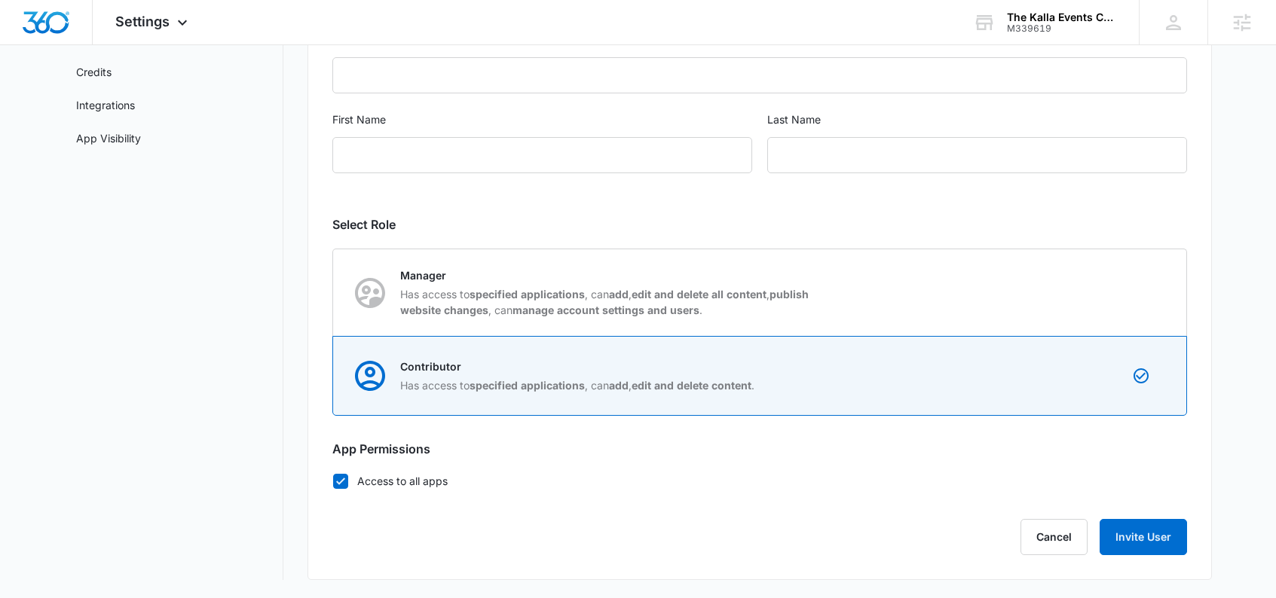
click at [350, 482] on label "Access to all apps" at bounding box center [759, 481] width 855 height 16
click at [333, 482] on input "Access to all apps" at bounding box center [332, 481] width 1 height 1
checkbox input "false"
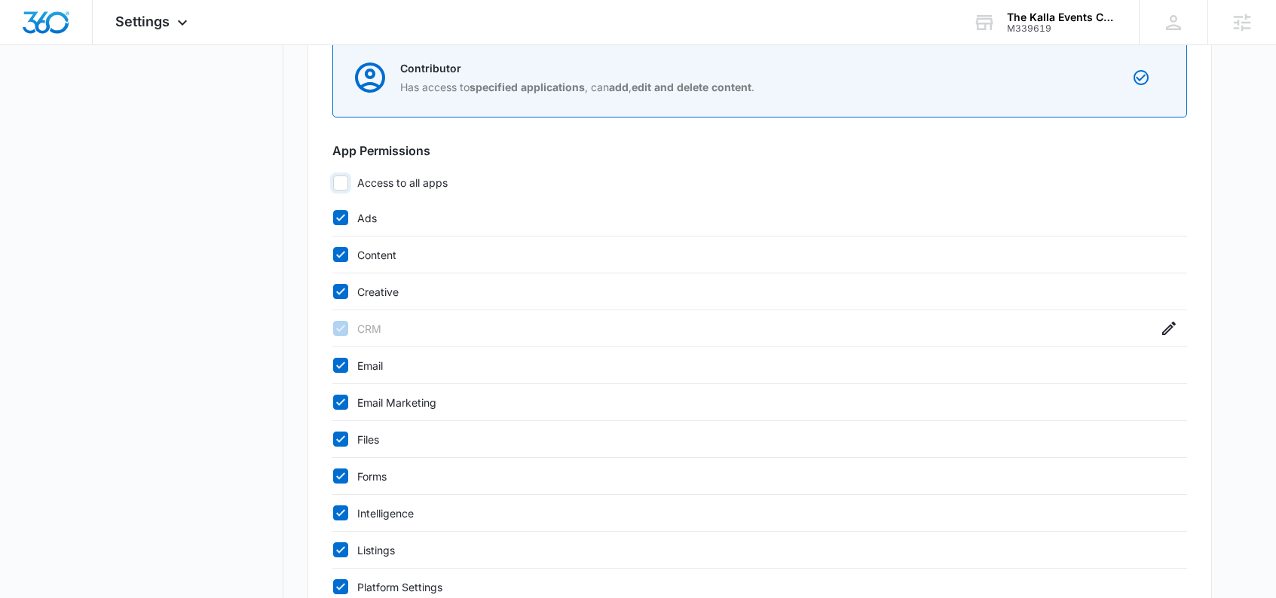
scroll to position [358, 0]
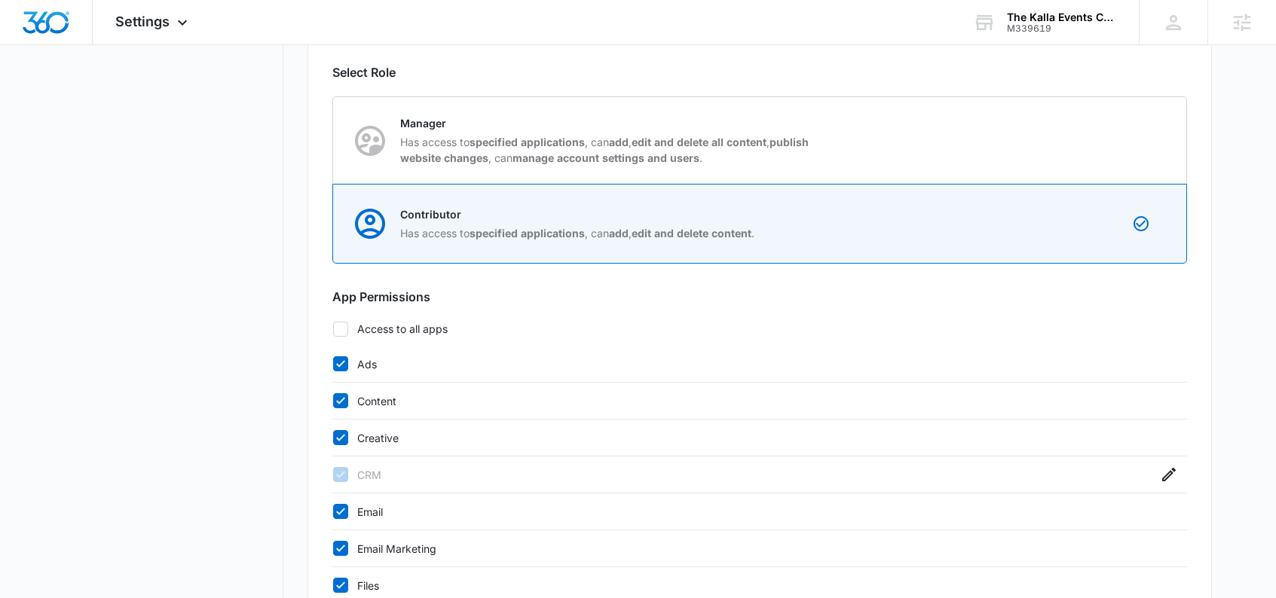
click at [344, 361] on icon at bounding box center [340, 363] width 9 height 7
click at [333, 364] on input "Ads" at bounding box center [332, 364] width 1 height 1
checkbox input "false"
click at [342, 393] on div at bounding box center [340, 400] width 15 height 15
click at [333, 401] on input "Content" at bounding box center [332, 401] width 1 height 1
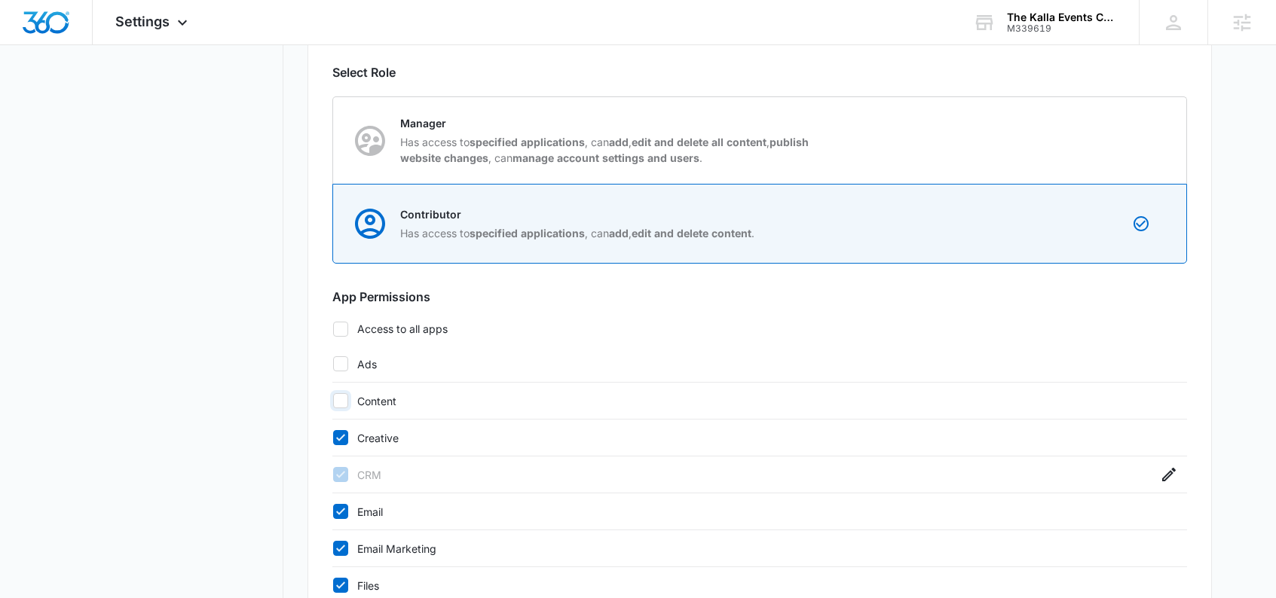
checkbox input "false"
click at [342, 432] on icon at bounding box center [341, 438] width 14 height 14
click at [333, 438] on input "Creative" at bounding box center [332, 438] width 1 height 1
checkbox input "false"
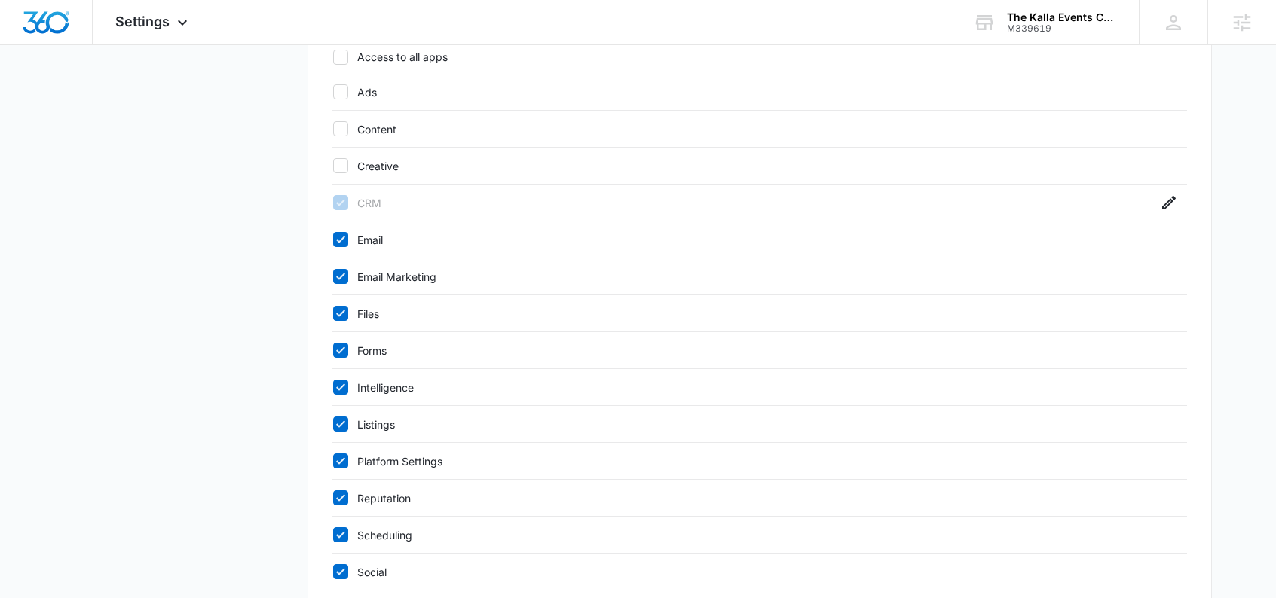
click at [348, 248] on div "Email" at bounding box center [759, 240] width 855 height 37
click at [338, 349] on icon at bounding box center [341, 351] width 14 height 14
click at [333, 350] on input "Forms" at bounding box center [332, 350] width 1 height 1
click at [344, 356] on icon at bounding box center [341, 354] width 14 height 14
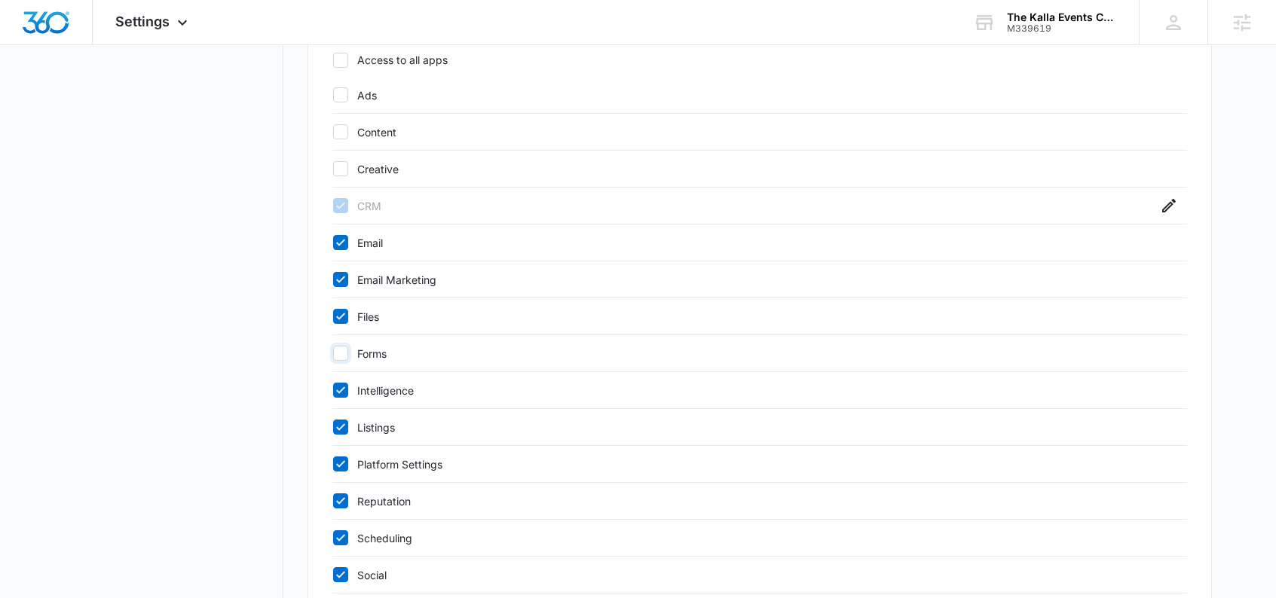
click at [333, 354] on input "Forms" at bounding box center [332, 353] width 1 height 1
checkbox input "true"
drag, startPoint x: 346, startPoint y: 540, endPoint x: 344, endPoint y: 528, distance: 12.3
click at [346, 543] on icon at bounding box center [341, 538] width 14 height 14
click at [333, 539] on input "Scheduling" at bounding box center [332, 538] width 1 height 1
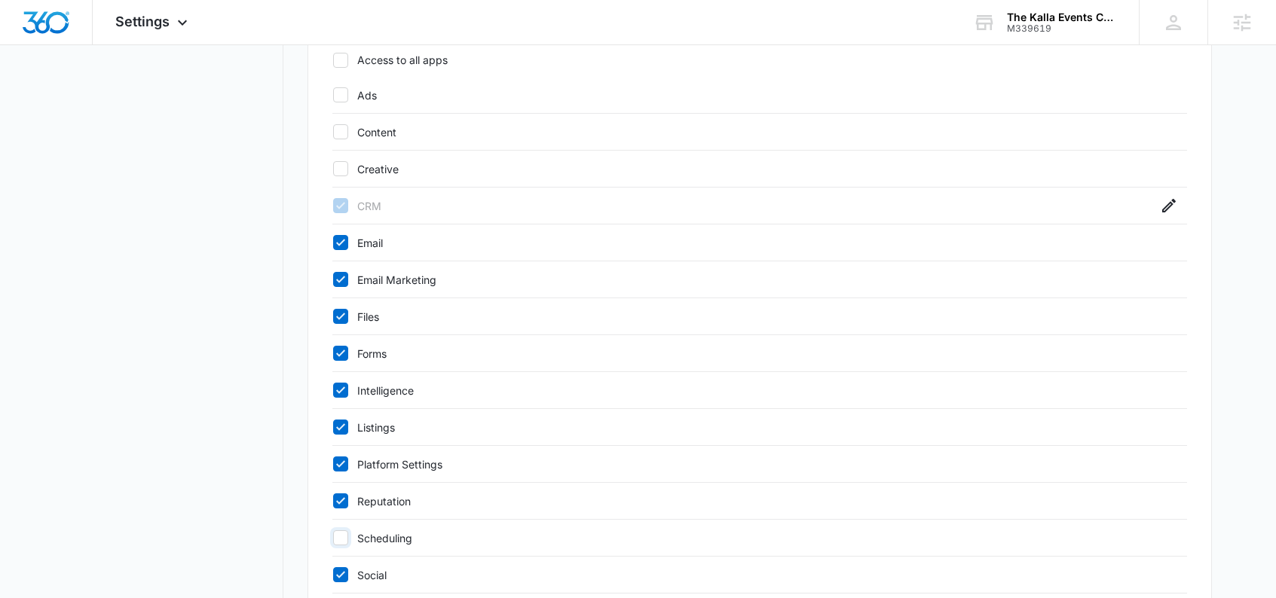
checkbox input "false"
click at [341, 496] on icon at bounding box center [341, 501] width 14 height 14
click at [333, 501] on input "Reputation" at bounding box center [332, 501] width 1 height 1
checkbox input "false"
drag, startPoint x: 339, startPoint y: 465, endPoint x: 339, endPoint y: 454, distance: 10.6
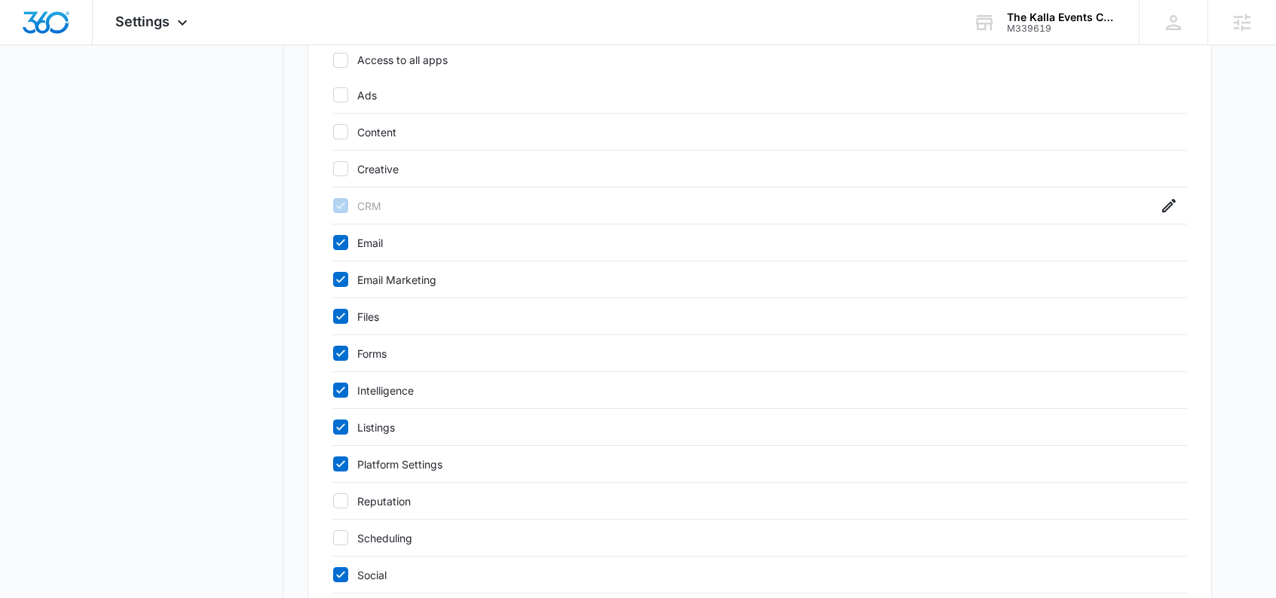
click at [339, 465] on icon at bounding box center [340, 463] width 9 height 7
click at [333, 465] on input "Platform Settings" at bounding box center [332, 464] width 1 height 1
checkbox input "false"
drag, startPoint x: 343, startPoint y: 424, endPoint x: 340, endPoint y: 408, distance: 16.9
click at [343, 424] on icon at bounding box center [341, 428] width 14 height 14
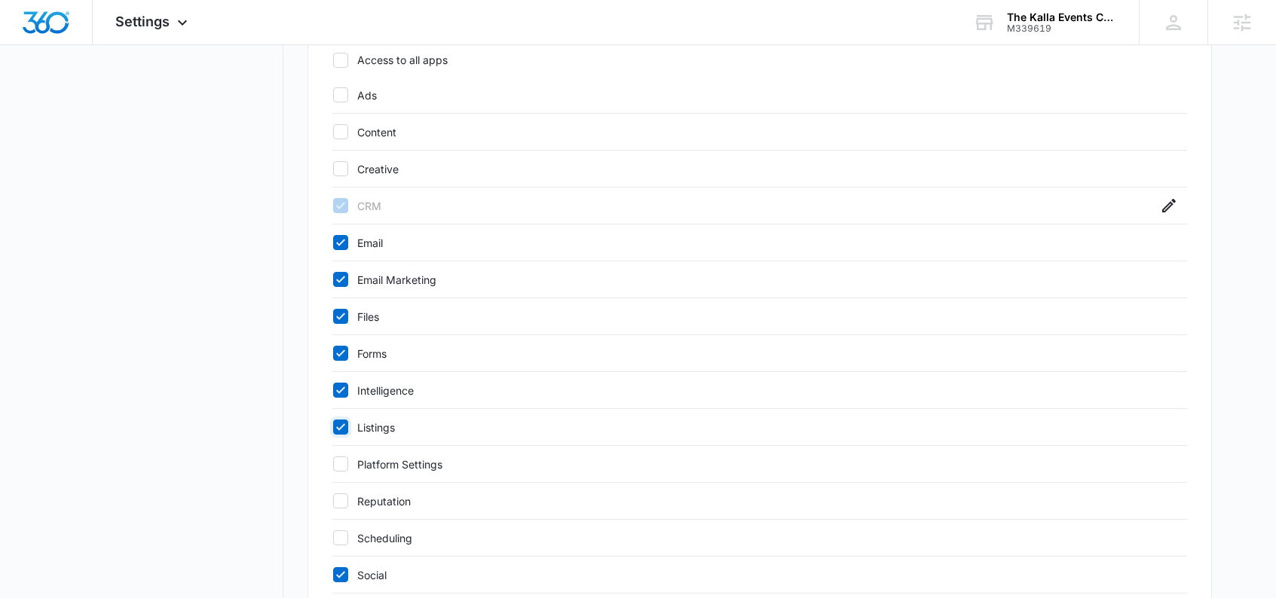
click at [333, 427] on input "Listings" at bounding box center [332, 427] width 1 height 1
checkbox input "false"
click at [339, 397] on div at bounding box center [340, 390] width 15 height 15
click at [333, 391] on input "Intelligence" at bounding box center [332, 390] width 1 height 1
checkbox input "false"
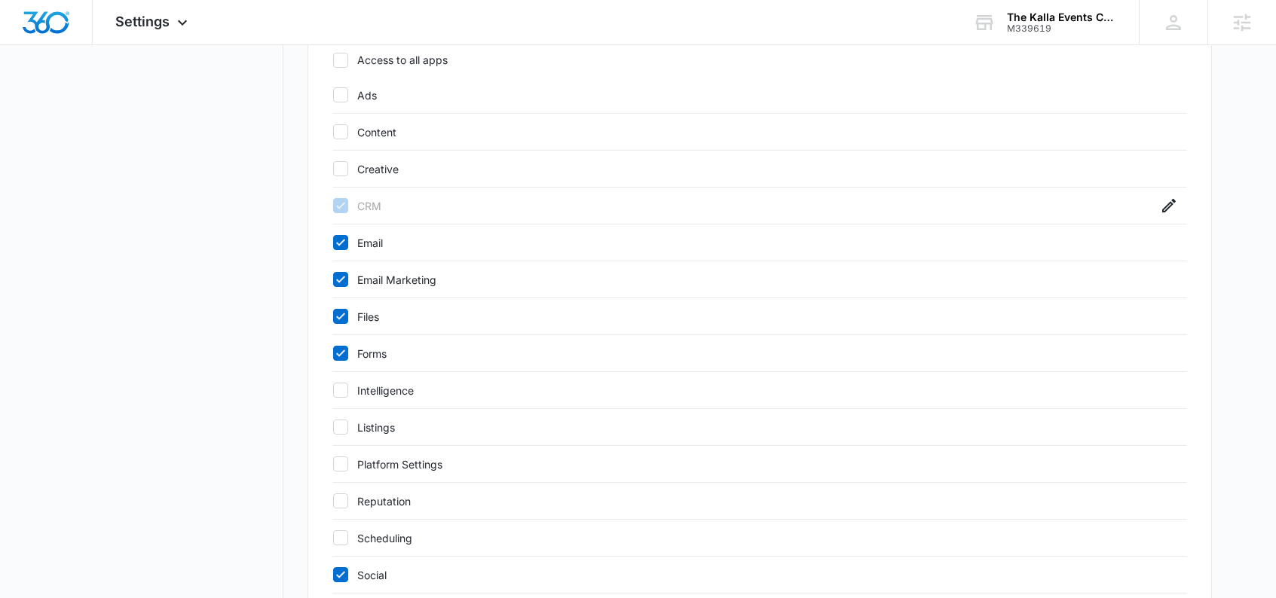
click at [337, 349] on icon at bounding box center [341, 354] width 14 height 14
click at [333, 353] on input "Forms" at bounding box center [332, 353] width 1 height 1
checkbox input "false"
drag, startPoint x: 342, startPoint y: 317, endPoint x: 338, endPoint y: 305, distance: 11.9
click at [342, 315] on icon at bounding box center [341, 317] width 14 height 14
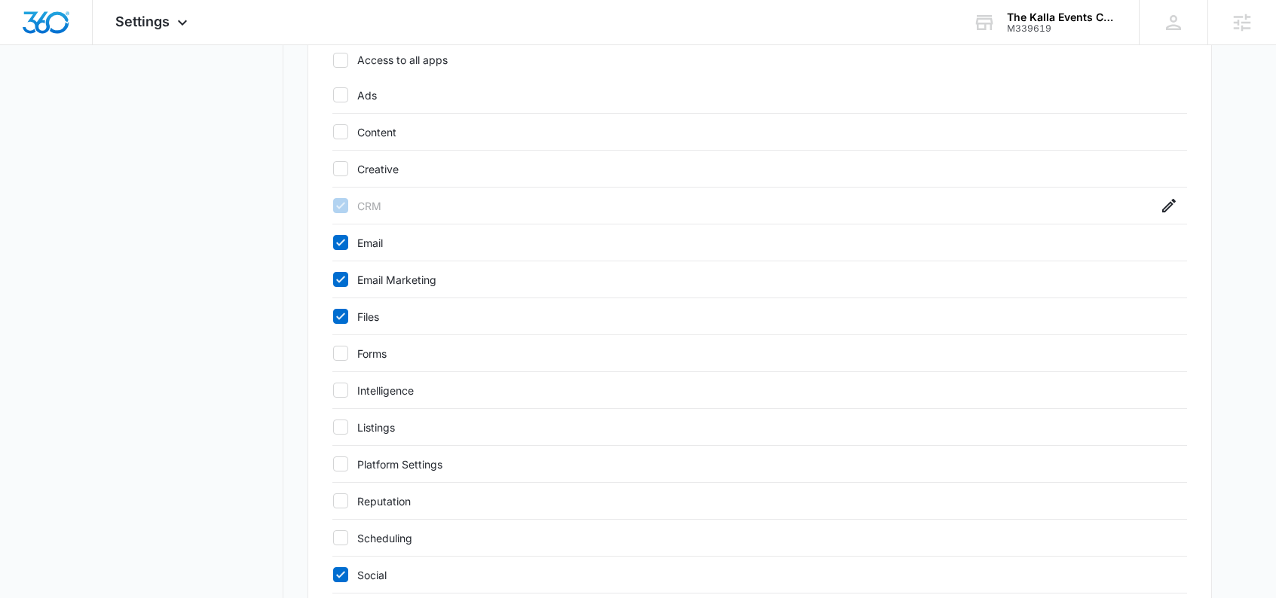
click at [333, 317] on input "Files" at bounding box center [332, 317] width 1 height 1
checkbox input "false"
drag, startPoint x: 330, startPoint y: 282, endPoint x: 338, endPoint y: 274, distance: 11.2
click at [330, 281] on div "User Info Email Address First Name Last Name Select Role Contributor Has access…" at bounding box center [759, 146] width 904 height 1207
click at [347, 240] on icon at bounding box center [341, 243] width 14 height 14
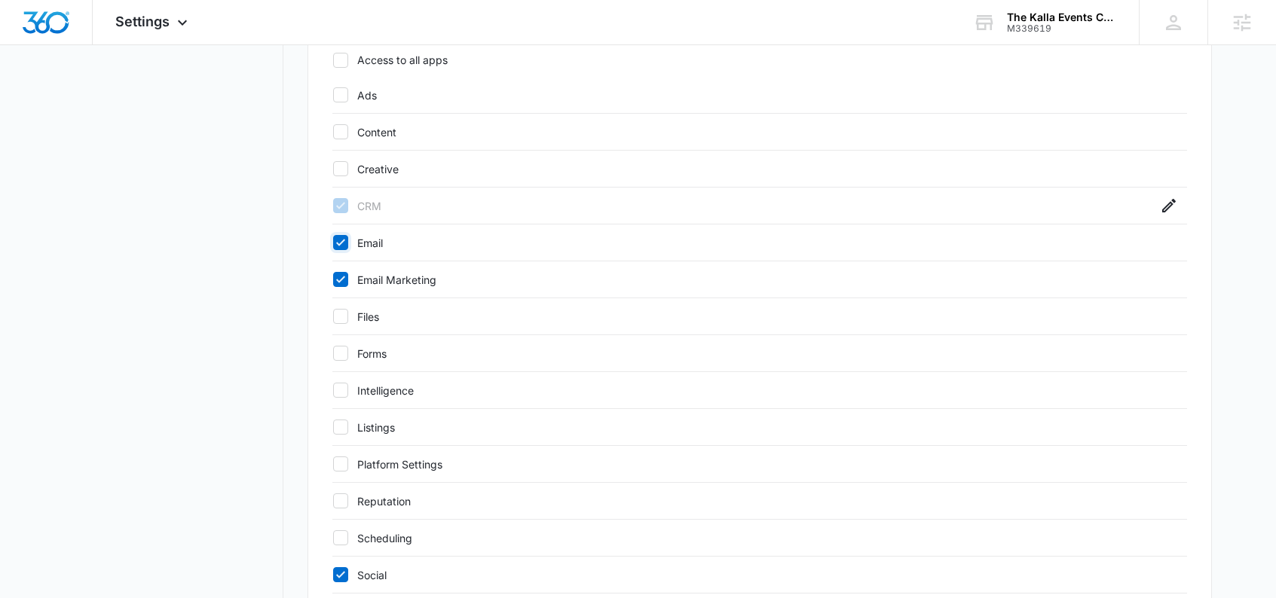
click at [333, 243] on input "Email" at bounding box center [332, 243] width 1 height 1
checkbox input "false"
click at [343, 286] on icon at bounding box center [341, 280] width 14 height 14
click at [333, 280] on input "Email Marketing" at bounding box center [332, 280] width 1 height 1
checkbox input "false"
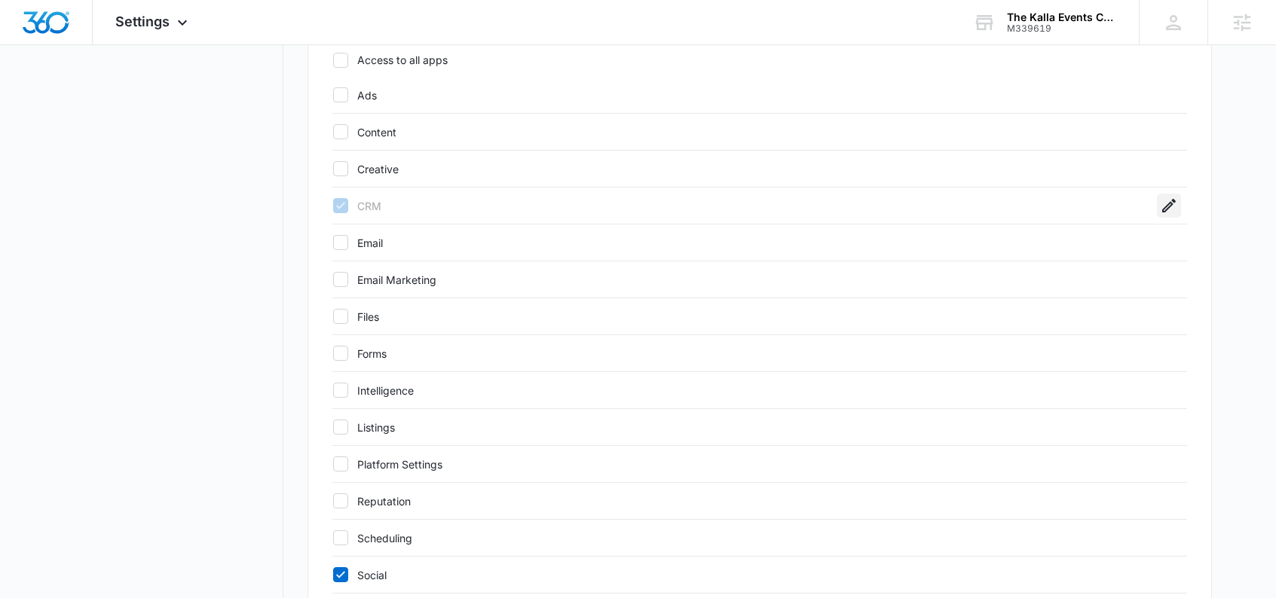
click at [1170, 203] on icon "button" at bounding box center [1169, 206] width 14 height 14
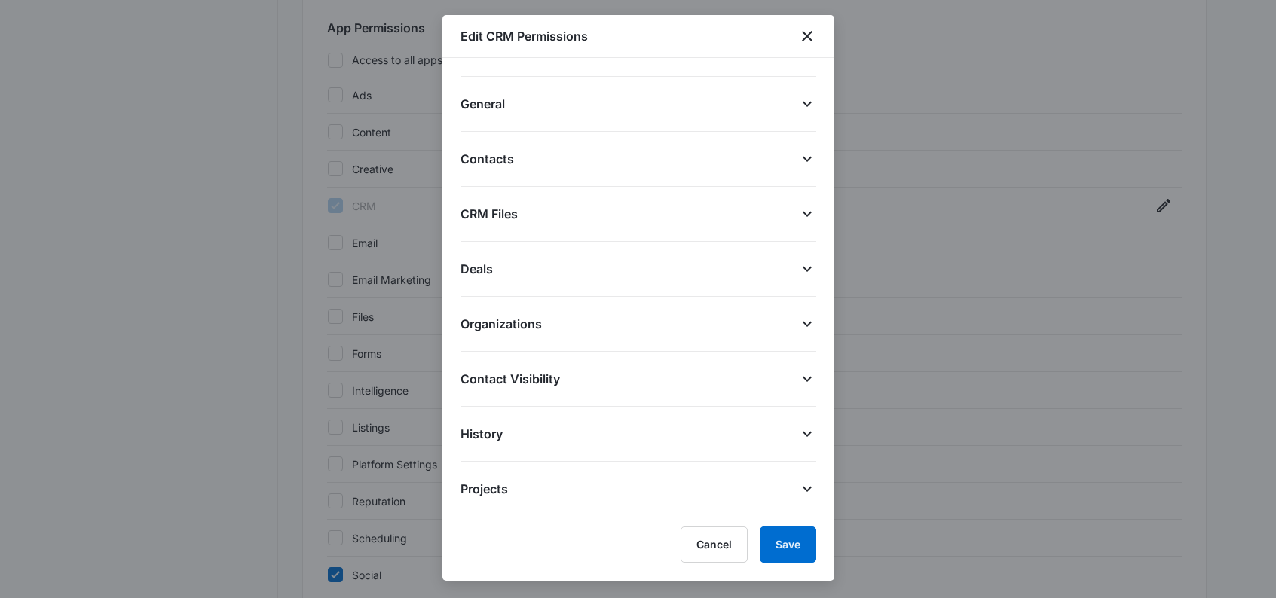
click at [559, 100] on button "General" at bounding box center [638, 95] width 356 height 36
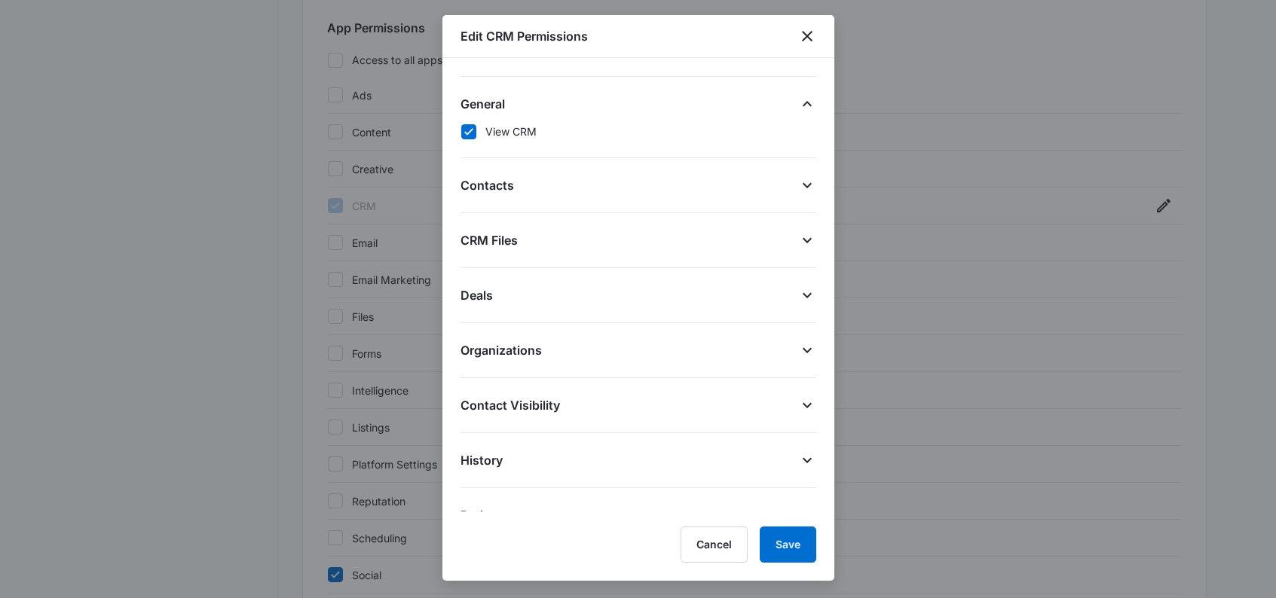
drag, startPoint x: 589, startPoint y: 203, endPoint x: 571, endPoint y: 206, distance: 18.3
click at [589, 203] on div "Contacts Select All Delete Contacts Edit Contacts View Contacts Create Contacts…" at bounding box center [638, 185] width 356 height 55
click at [486, 187] on span "Contacts" at bounding box center [487, 185] width 54 height 18
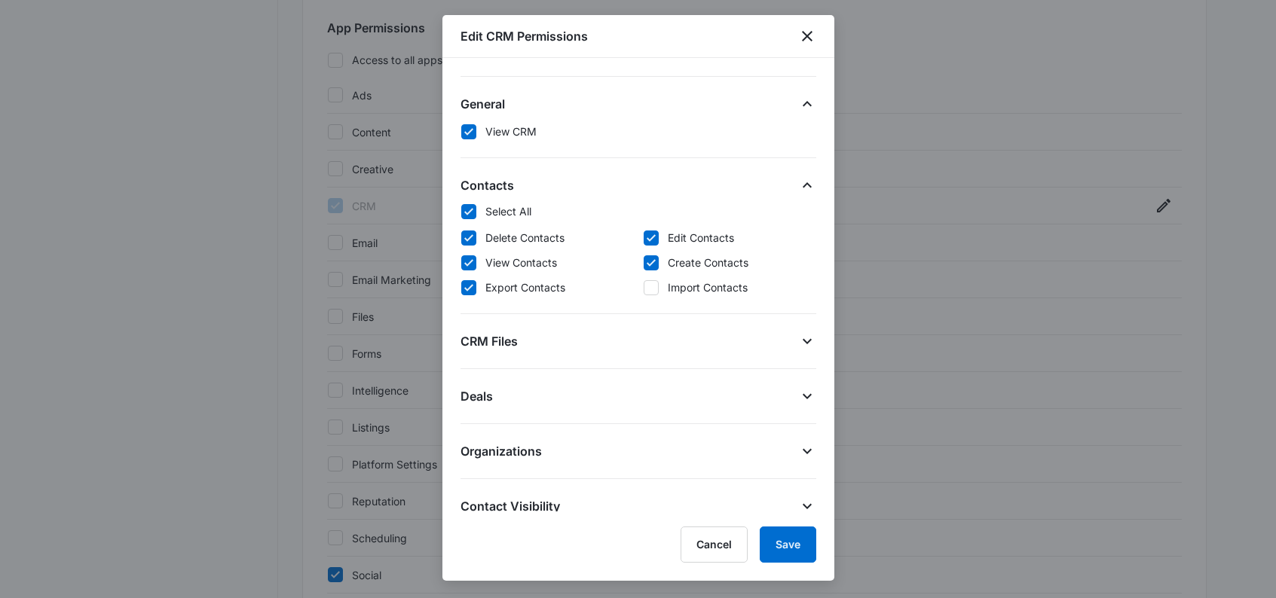
click at [467, 238] on icon at bounding box center [469, 238] width 14 height 14
click at [461, 238] on input "Delete Contacts" at bounding box center [460, 237] width 1 height 1
checkbox input "false"
click at [536, 347] on button "CRM Files" at bounding box center [638, 332] width 356 height 36
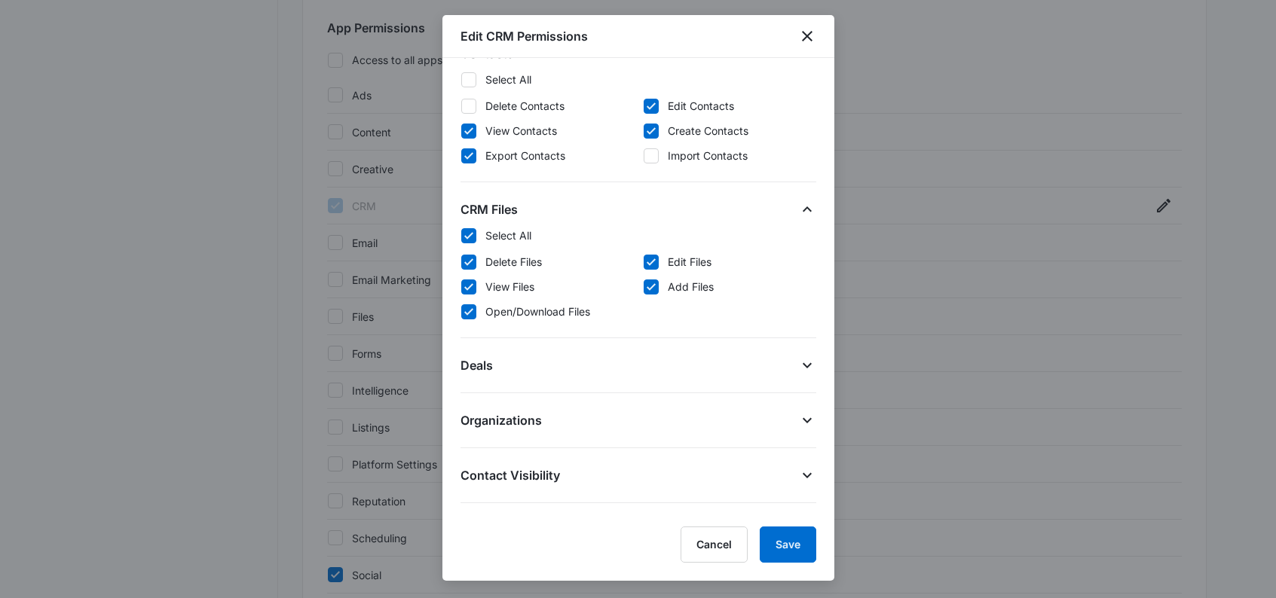
scroll to position [295, 0]
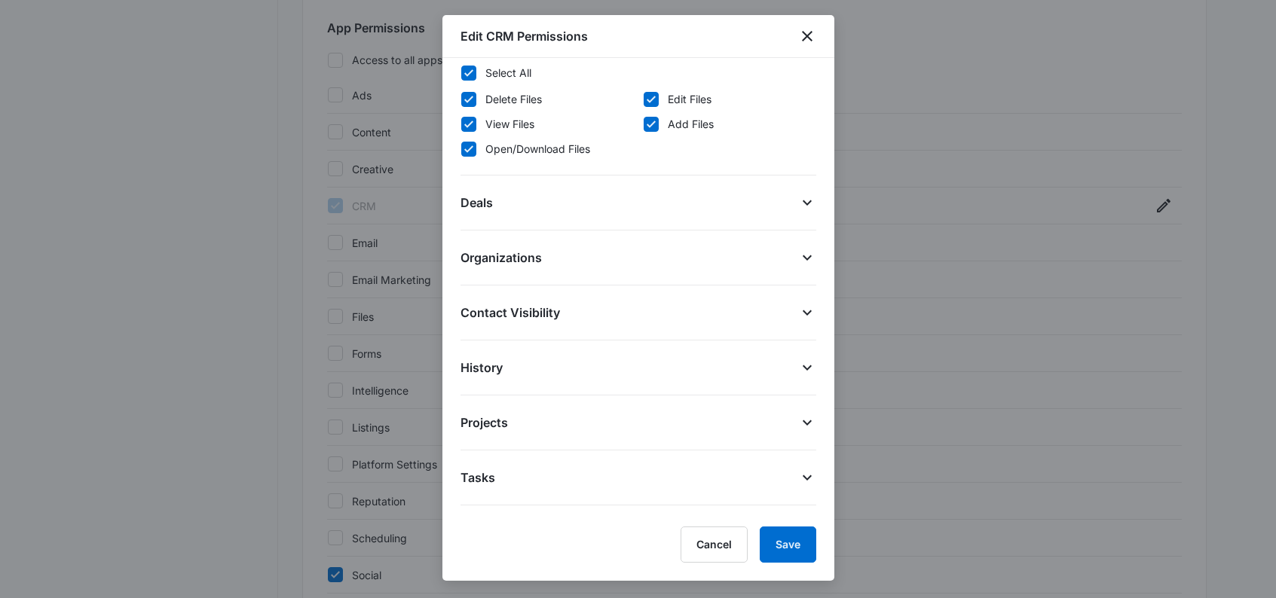
click at [543, 320] on span "Contact Visibility" at bounding box center [509, 313] width 99 height 18
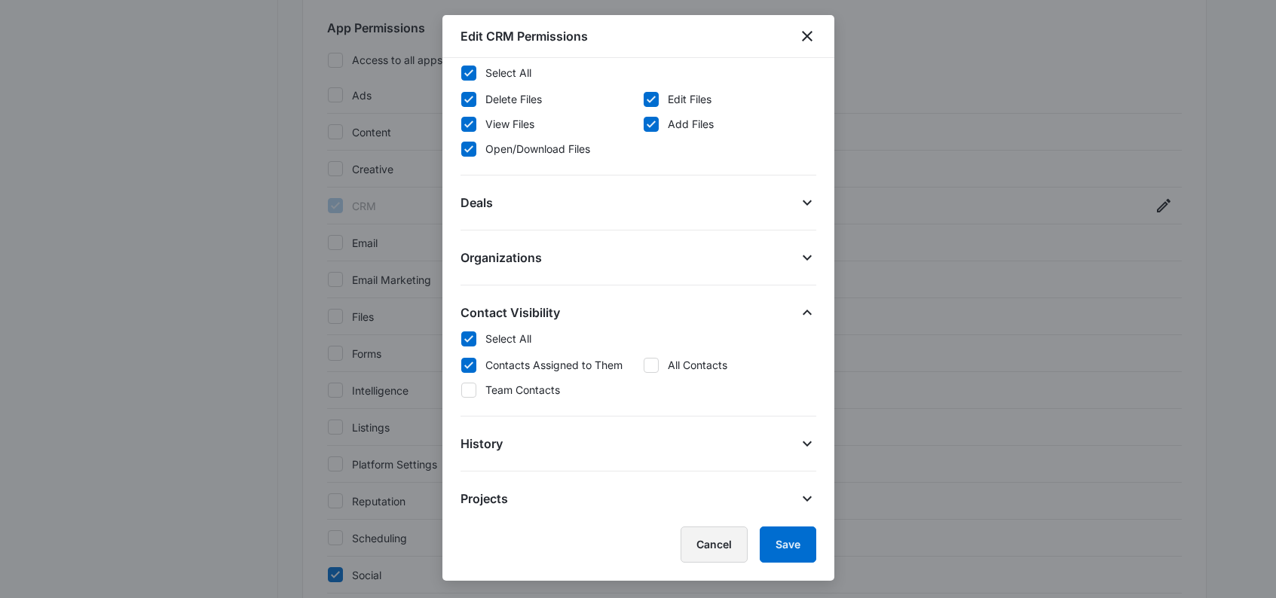
click at [702, 537] on button "Cancel" at bounding box center [714, 545] width 67 height 36
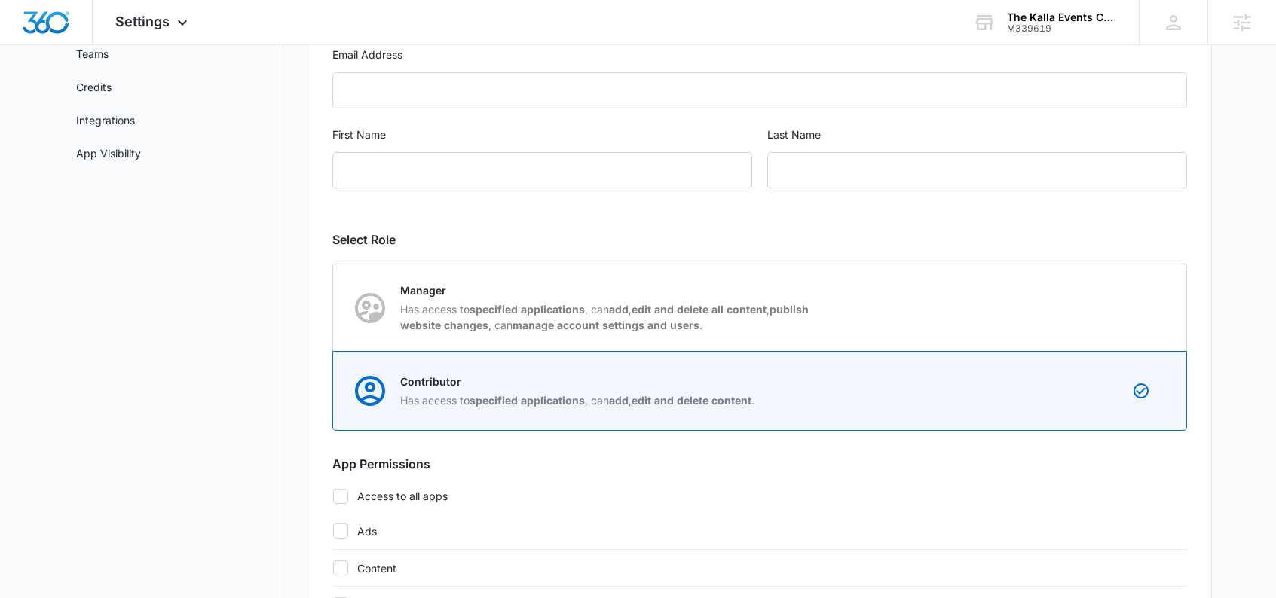
scroll to position [0, 0]
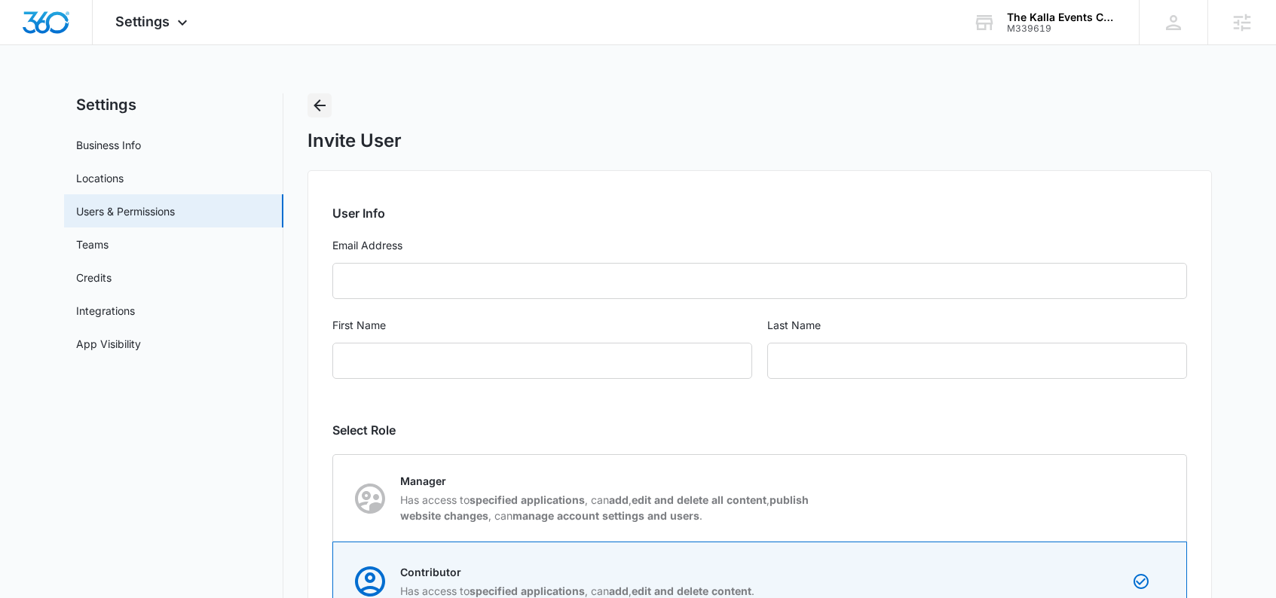
click at [323, 99] on icon "Back" at bounding box center [319, 105] width 18 height 18
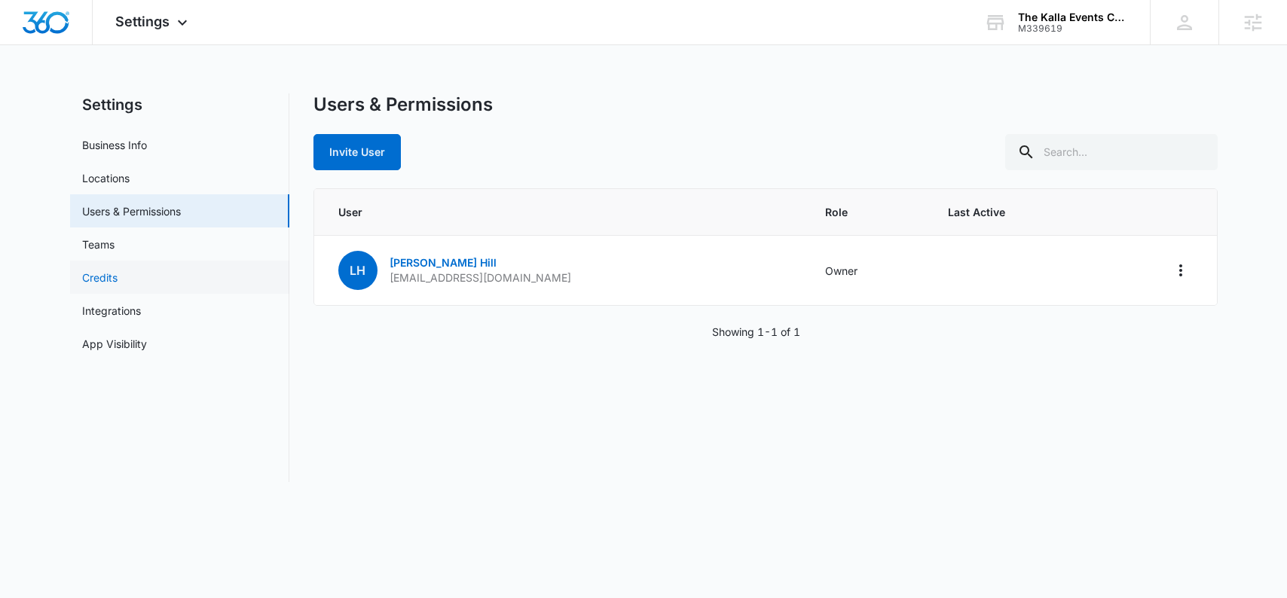
click at [118, 286] on link "Credits" at bounding box center [99, 278] width 35 height 16
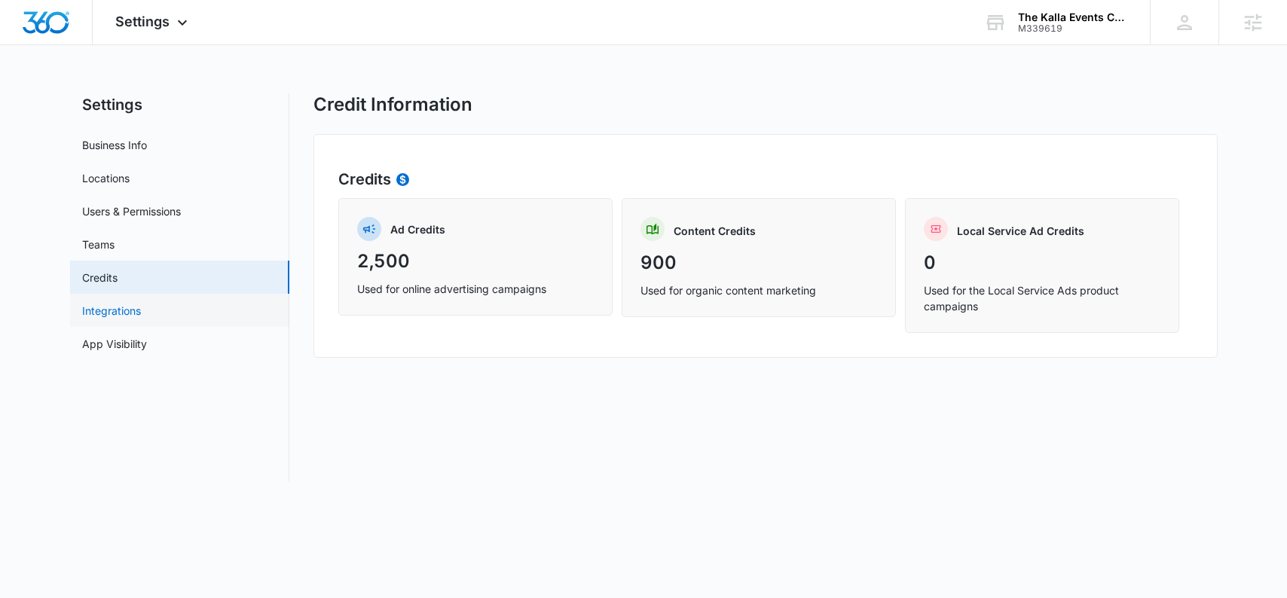
click at [141, 310] on link "Integrations" at bounding box center [111, 311] width 59 height 16
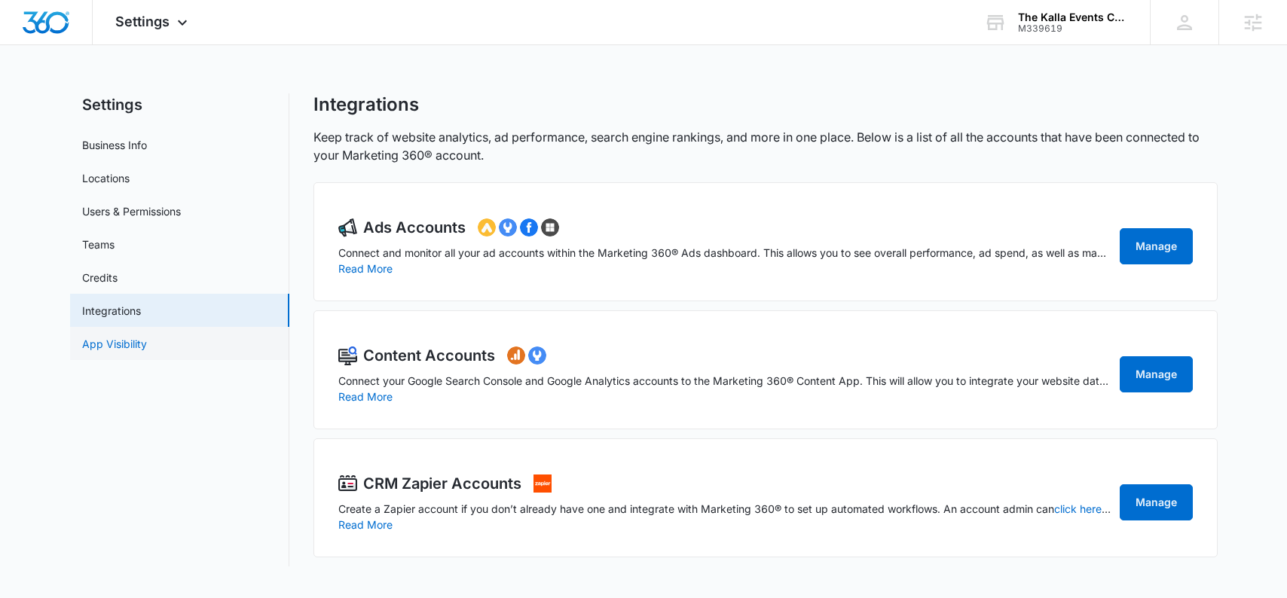
click at [147, 342] on link "App Visibility" at bounding box center [114, 344] width 65 height 16
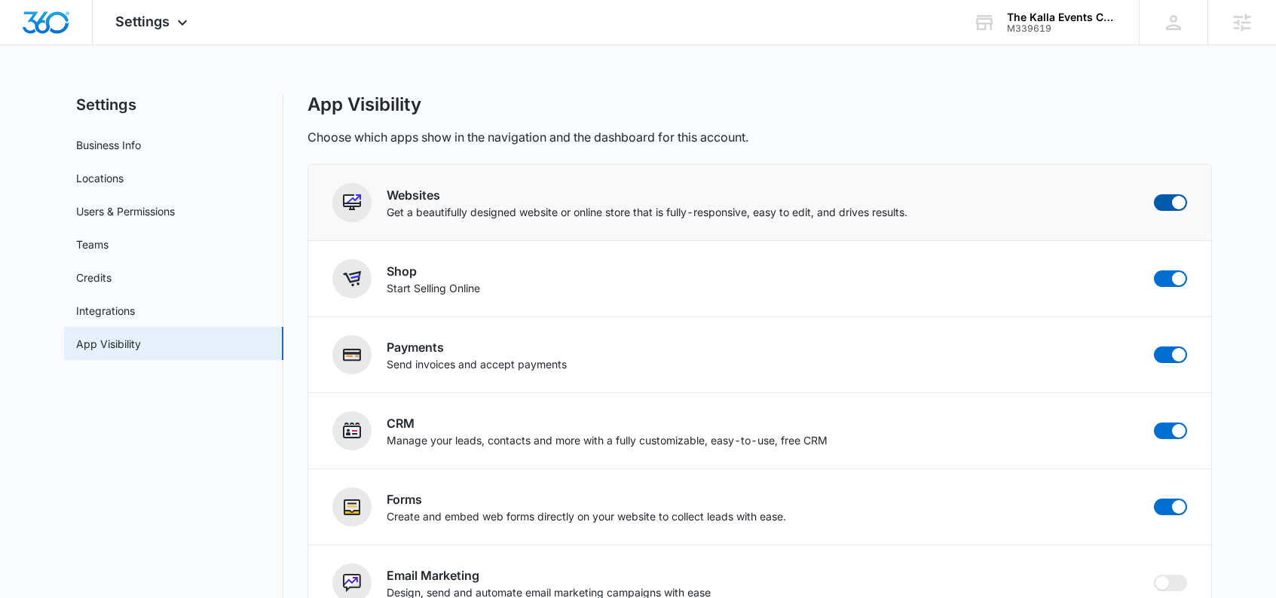
click at [1173, 200] on span at bounding box center [1179, 203] width 14 height 14
click at [1154, 194] on input "checkbox" at bounding box center [1153, 194] width 1 height 1
checkbox input "false"
click at [1173, 280] on span at bounding box center [1179, 279] width 14 height 14
click at [1154, 271] on input "checkbox" at bounding box center [1153, 270] width 1 height 1
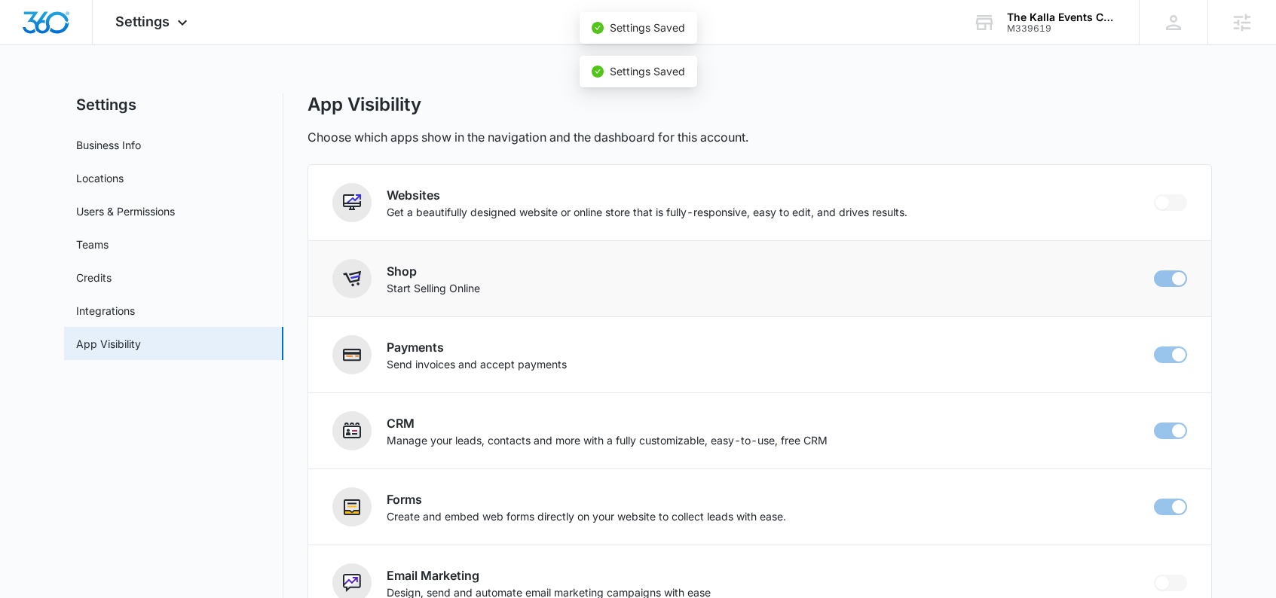
checkbox input "false"
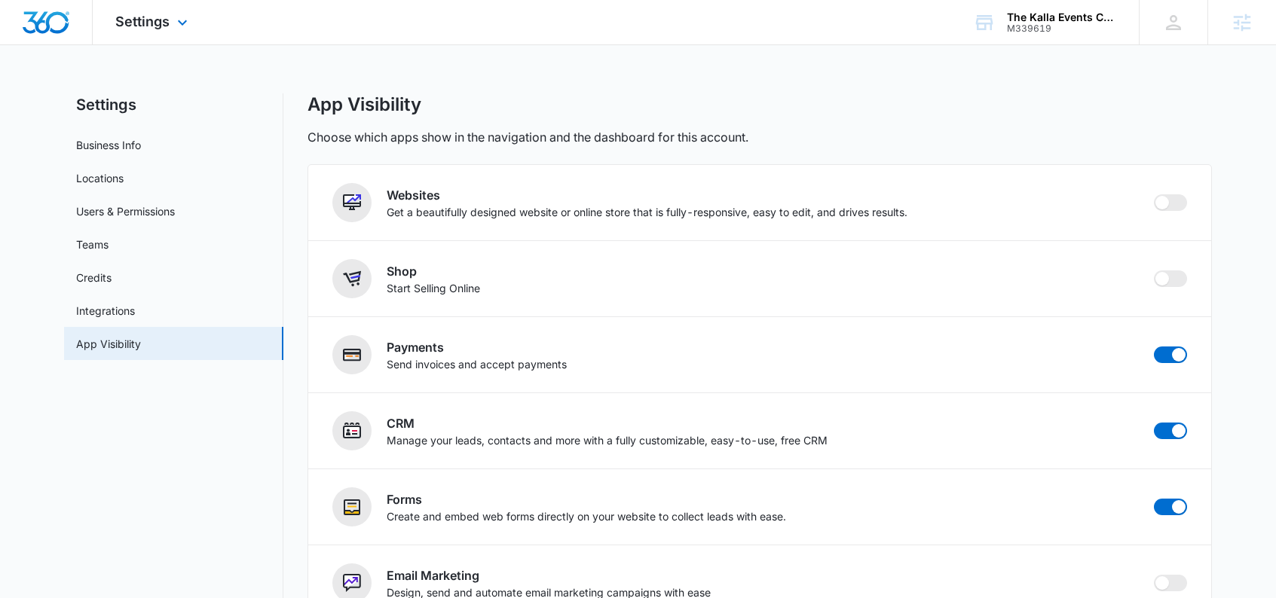
click at [44, 11] on img "Dashboard" at bounding box center [46, 22] width 48 height 23
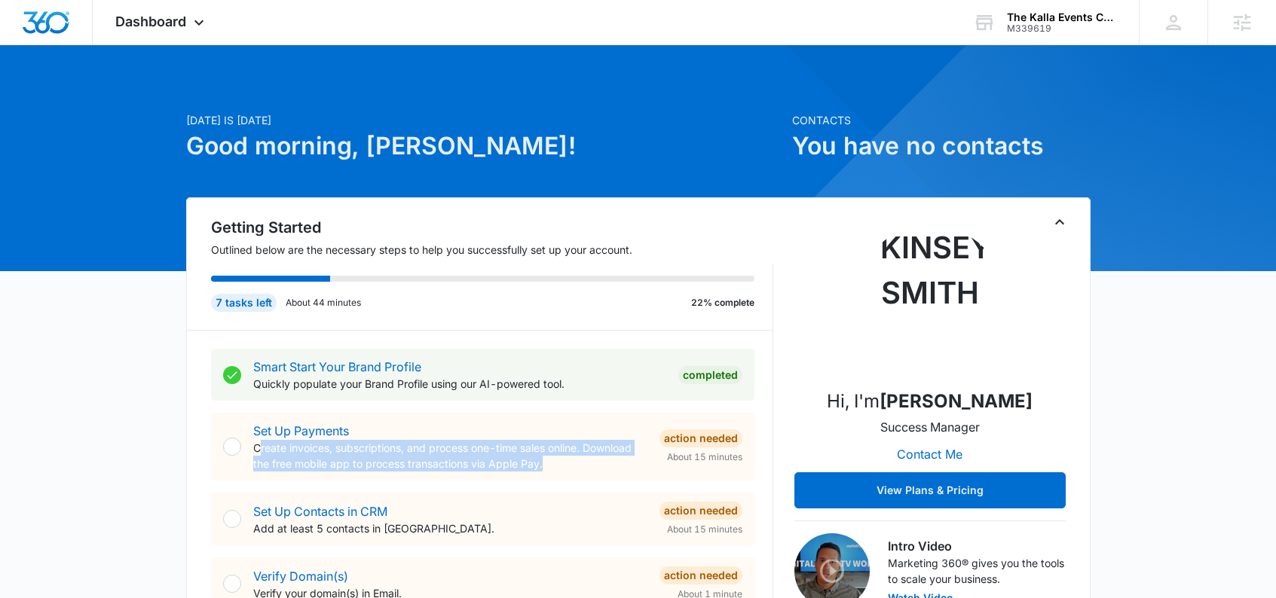
drag, startPoint x: 525, startPoint y: 462, endPoint x: 265, endPoint y: 444, distance: 261.4
click at [260, 445] on p "Create invoices, subscriptions, and process one-time sales online. Download the…" at bounding box center [450, 456] width 394 height 32
click at [264, 443] on p "Create invoices, subscriptions, and process one-time sales online. Download the…" at bounding box center [450, 456] width 394 height 32
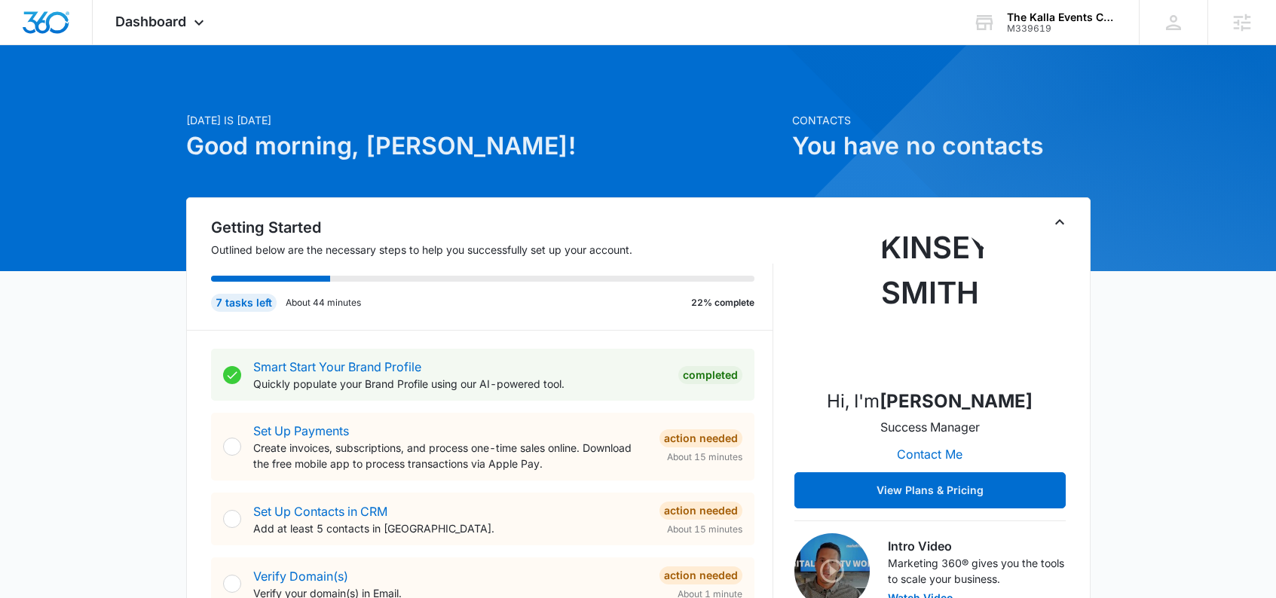
click at [595, 463] on p "Create invoices, subscriptions, and process one-time sales online. Download the…" at bounding box center [450, 456] width 394 height 32
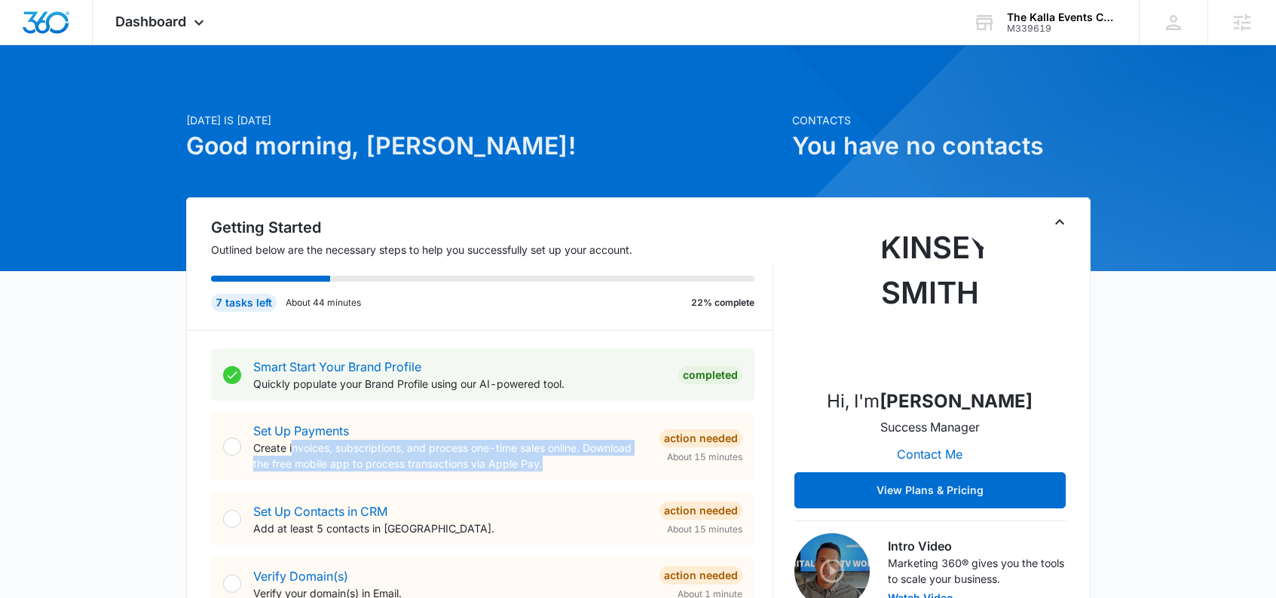
drag, startPoint x: 581, startPoint y: 466, endPoint x: 293, endPoint y: 445, distance: 288.6
click at [293, 445] on p "Create invoices, subscriptions, and process one-time sales online. Download the…" at bounding box center [450, 456] width 394 height 32
click at [402, 451] on p "Create invoices, subscriptions, and process one-time sales online. Download the…" at bounding box center [450, 456] width 394 height 32
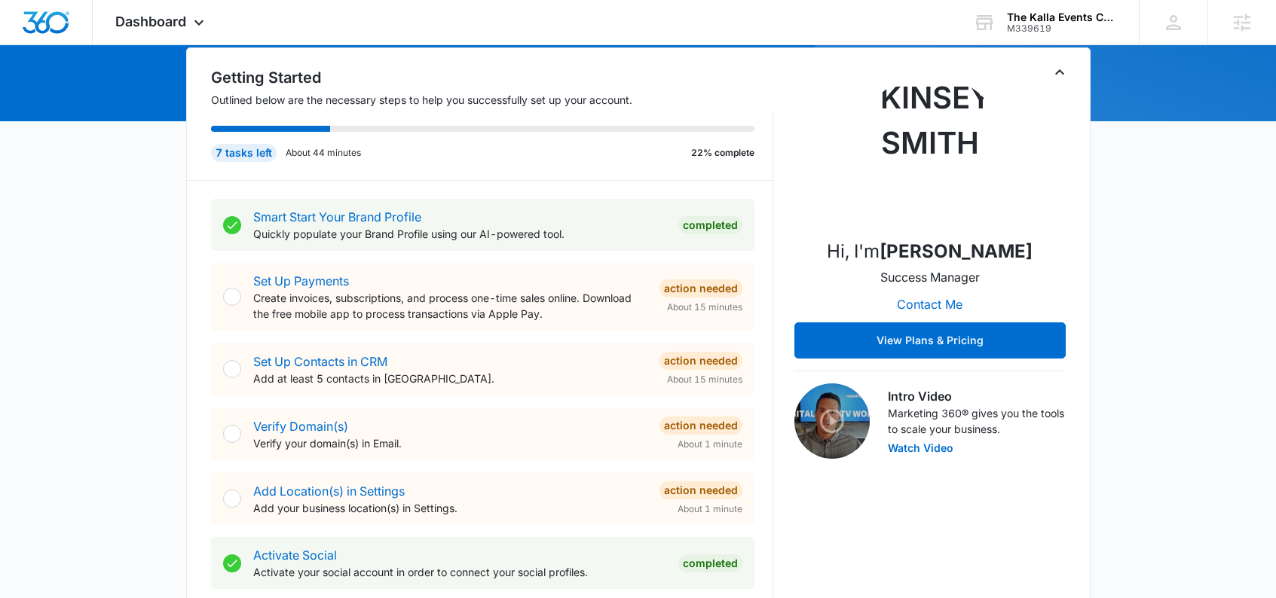
scroll to position [151, 0]
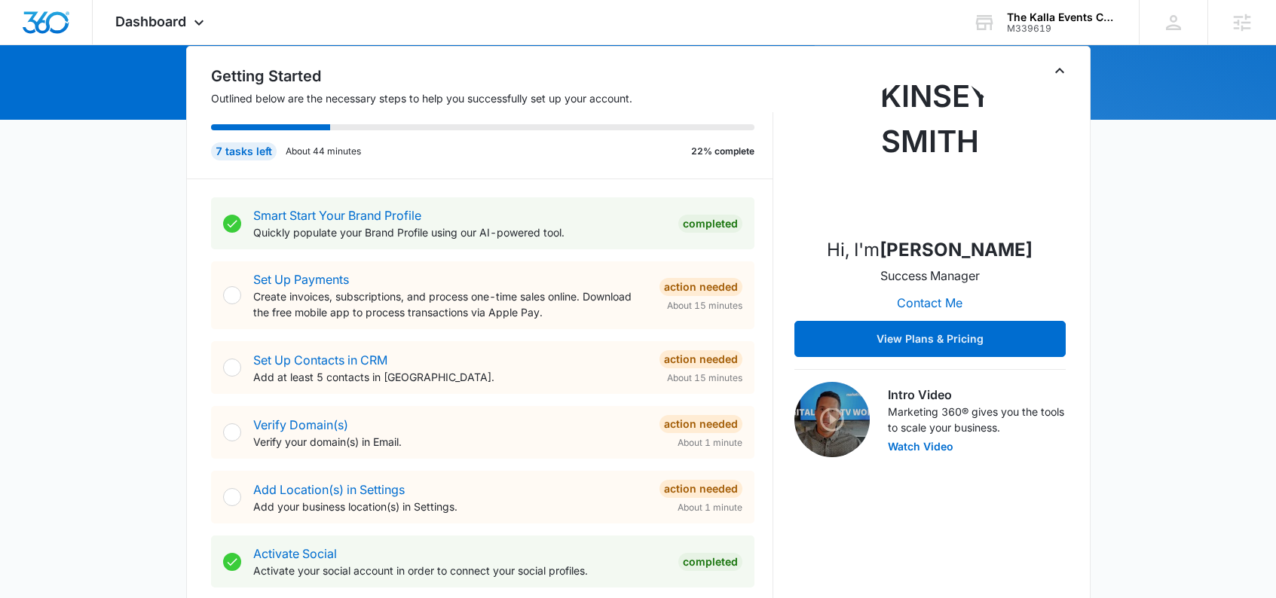
drag, startPoint x: 593, startPoint y: 317, endPoint x: 551, endPoint y: 314, distance: 42.3
click at [548, 314] on p "Create invoices, subscriptions, and process one-time sales online. Download the…" at bounding box center [450, 305] width 394 height 32
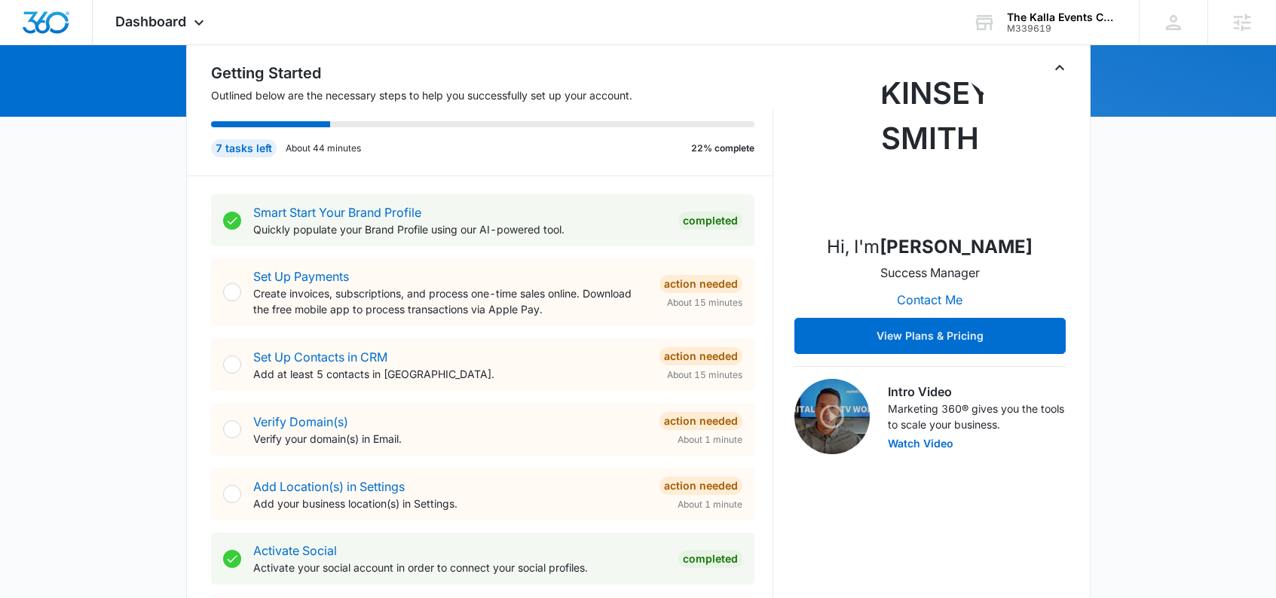
scroll to position [154, 0]
click at [559, 314] on p "Create invoices, subscriptions, and process one-time sales online. Download the…" at bounding box center [450, 302] width 394 height 32
click at [562, 315] on p "Create invoices, subscriptions, and process one-time sales online. Download the…" at bounding box center [450, 302] width 394 height 32
drag, startPoint x: 562, startPoint y: 309, endPoint x: 584, endPoint y: 318, distance: 23.7
click at [584, 318] on div "Set Up Payments Create invoices, subscriptions, and process one-time sales onli…" at bounding box center [482, 293] width 543 height 68
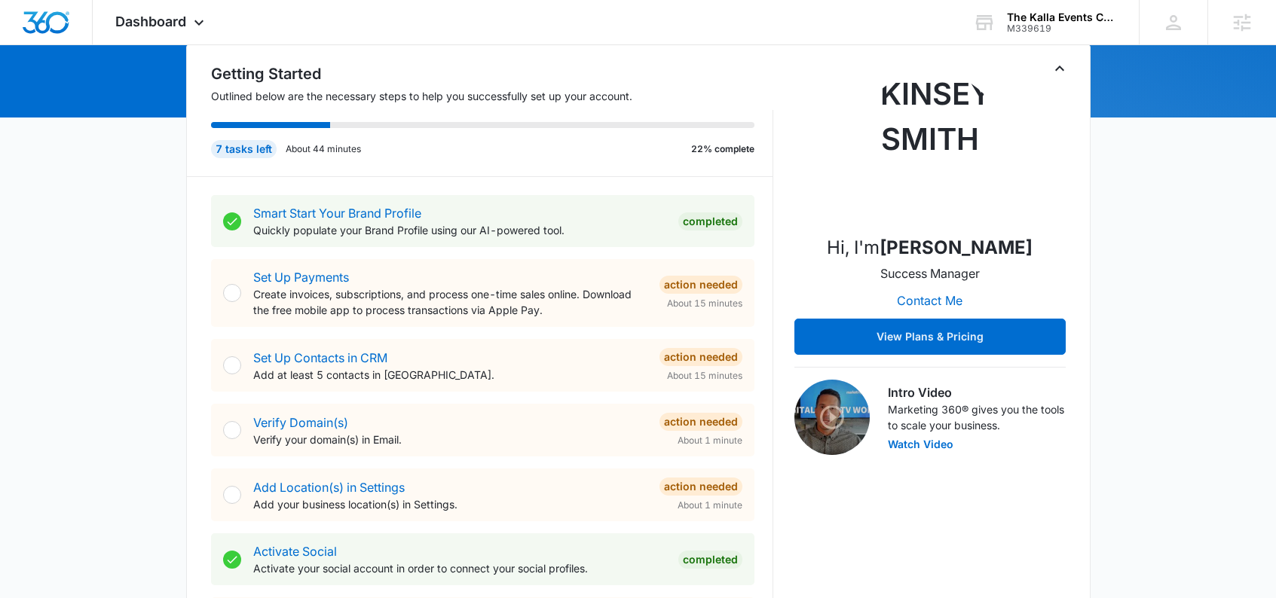
click at [585, 318] on div "Set Up Payments Create invoices, subscriptions, and process one-time sales onli…" at bounding box center [482, 293] width 543 height 68
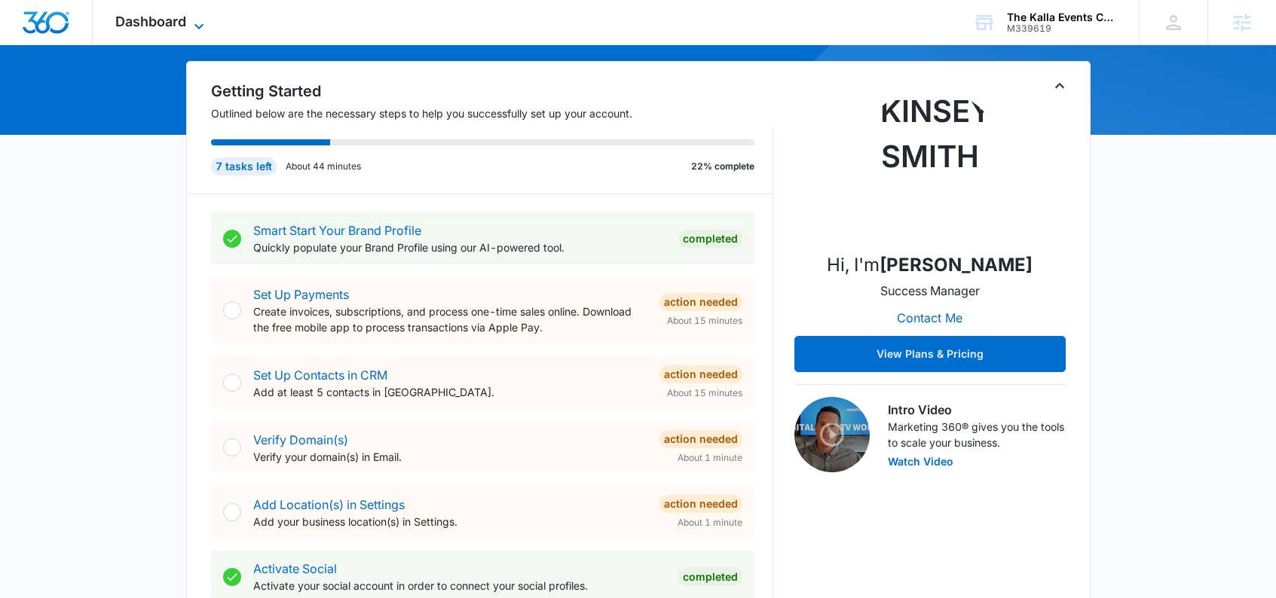
scroll to position [127, 0]
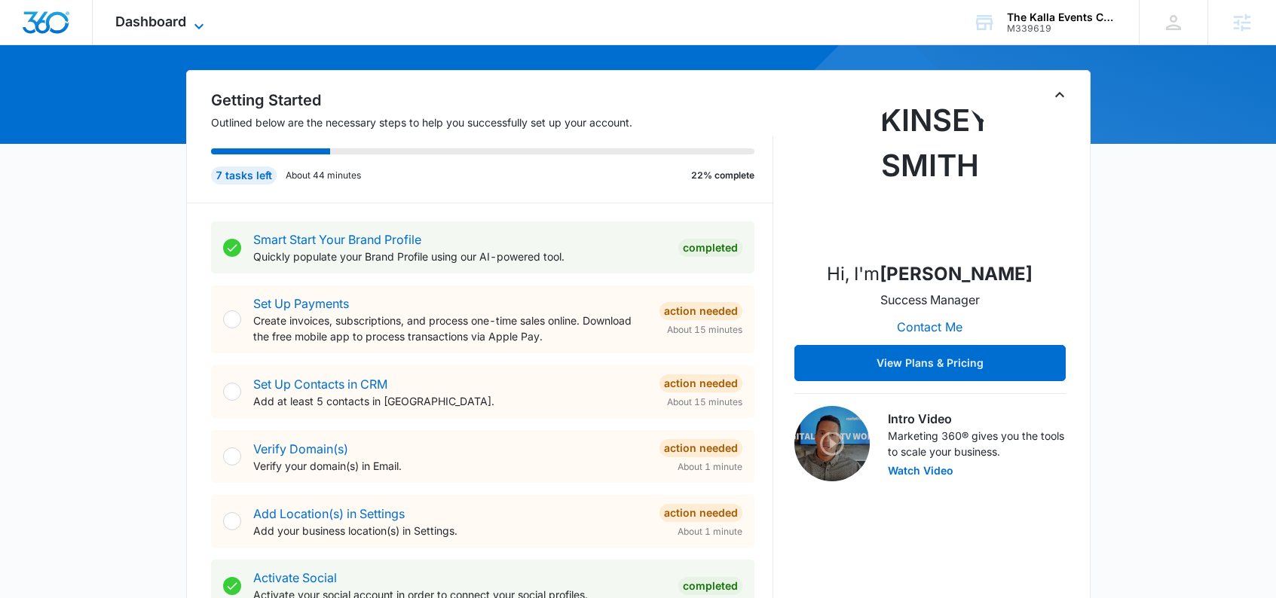
click at [198, 19] on icon at bounding box center [199, 26] width 18 height 18
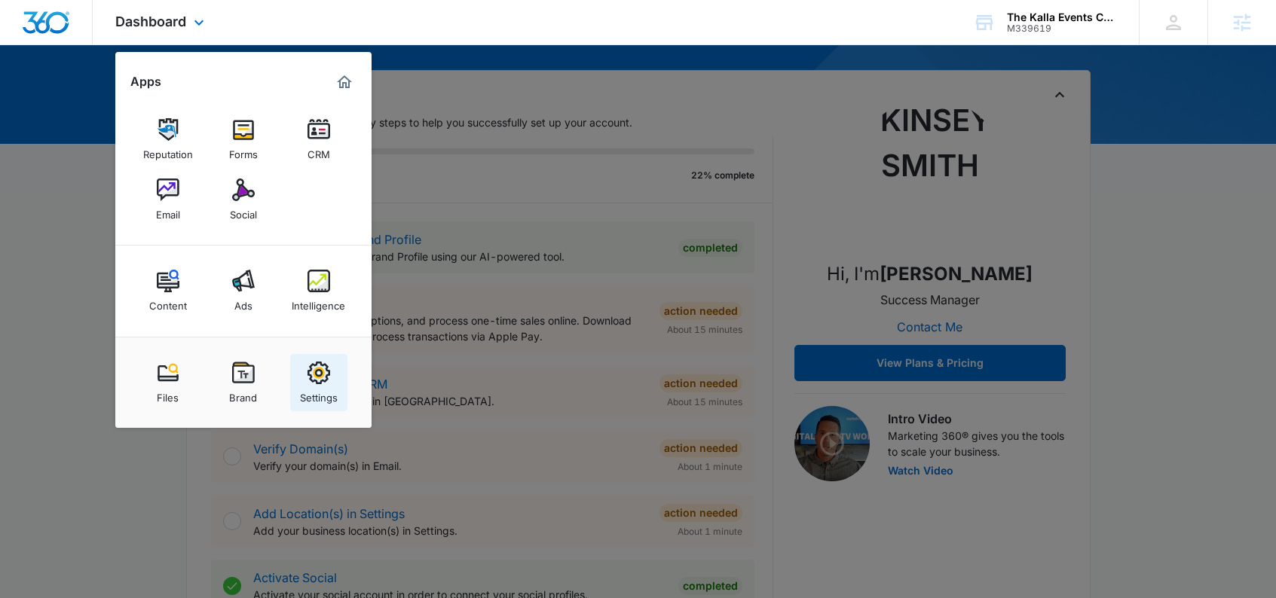
click at [320, 387] on div "Settings" at bounding box center [319, 394] width 38 height 20
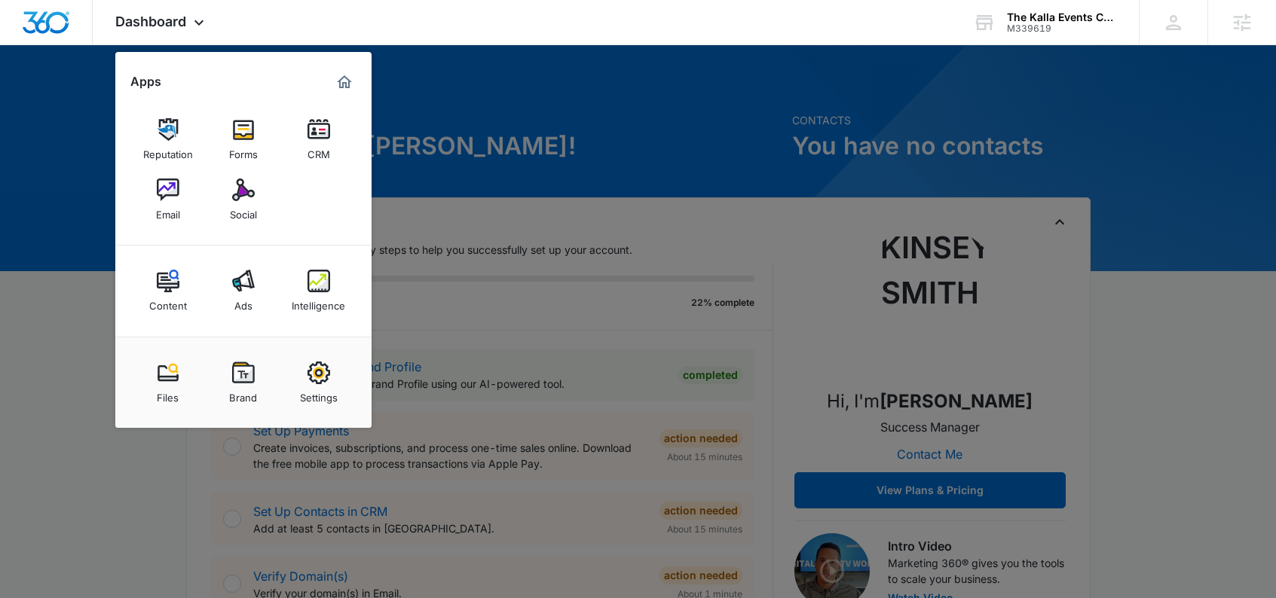
select select "24"
select select "US"
select select "America/[GEOGRAPHIC_DATA]"
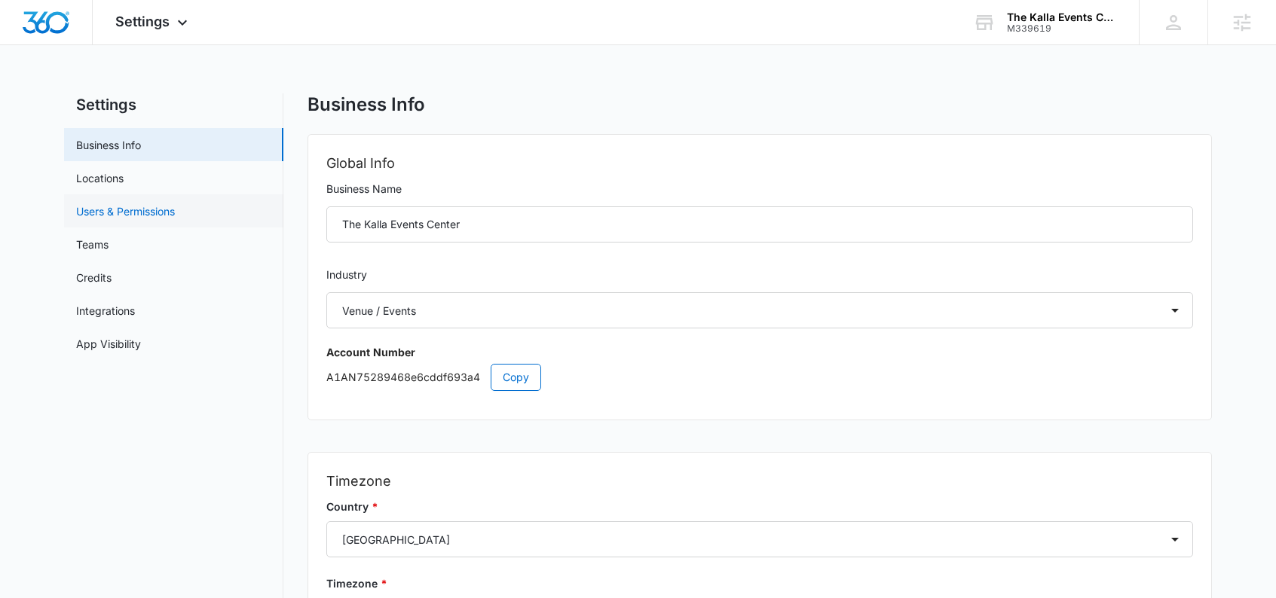
click at [144, 205] on link "Users & Permissions" at bounding box center [125, 211] width 99 height 16
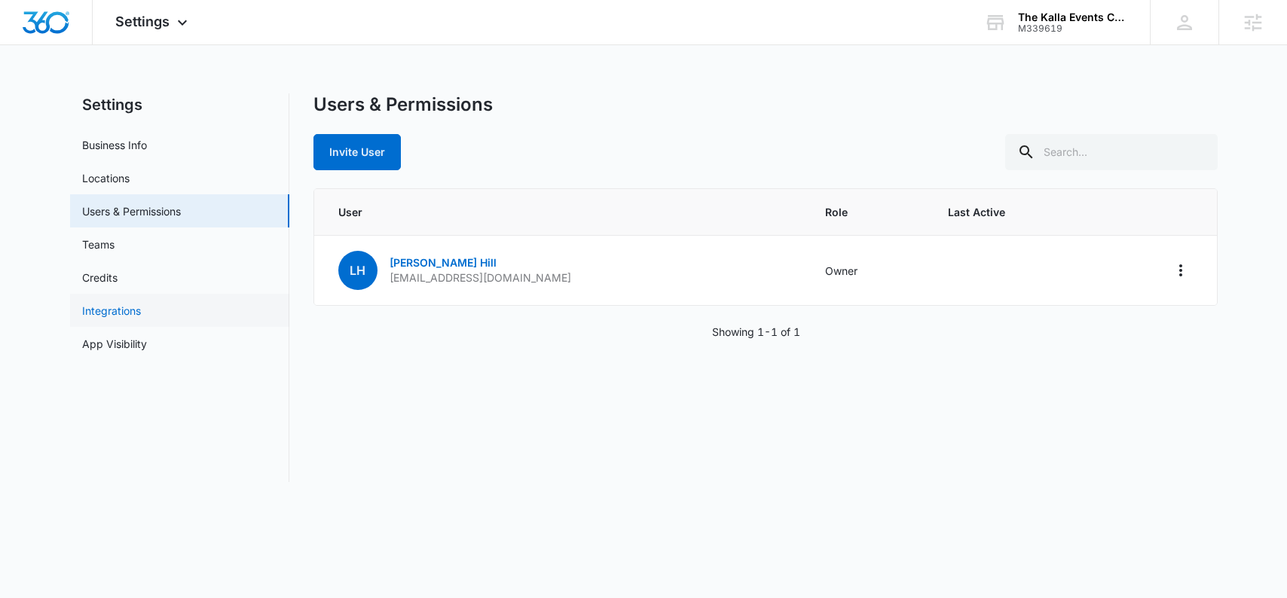
click at [130, 314] on link "Integrations" at bounding box center [111, 311] width 59 height 16
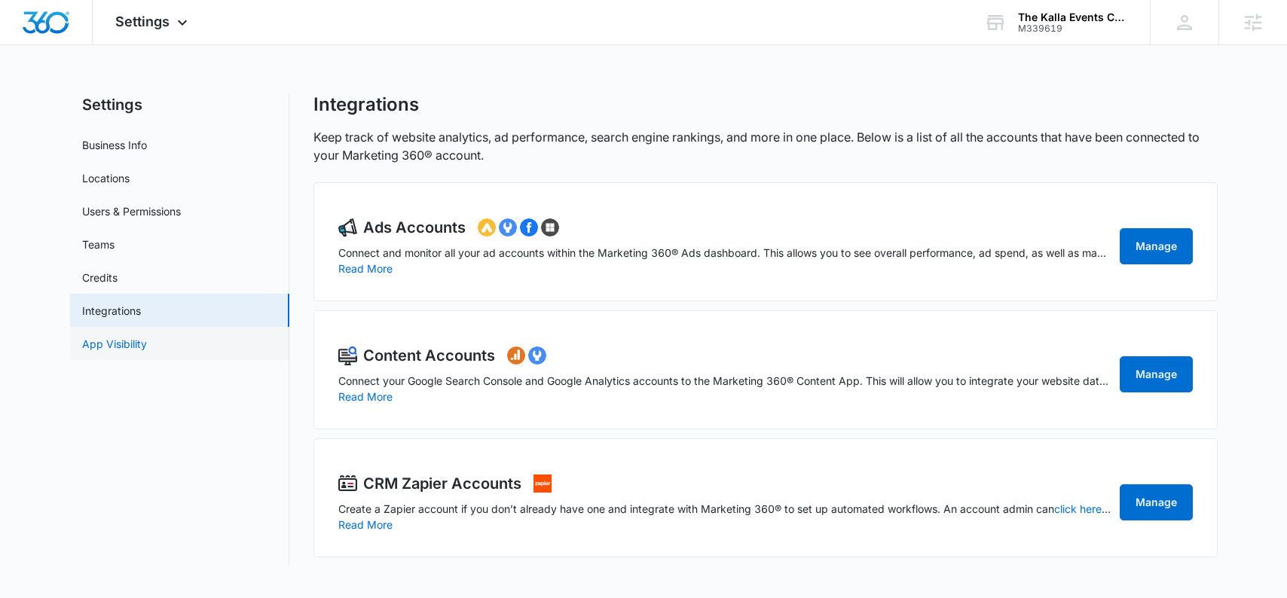
click at [139, 345] on link "App Visibility" at bounding box center [114, 344] width 65 height 16
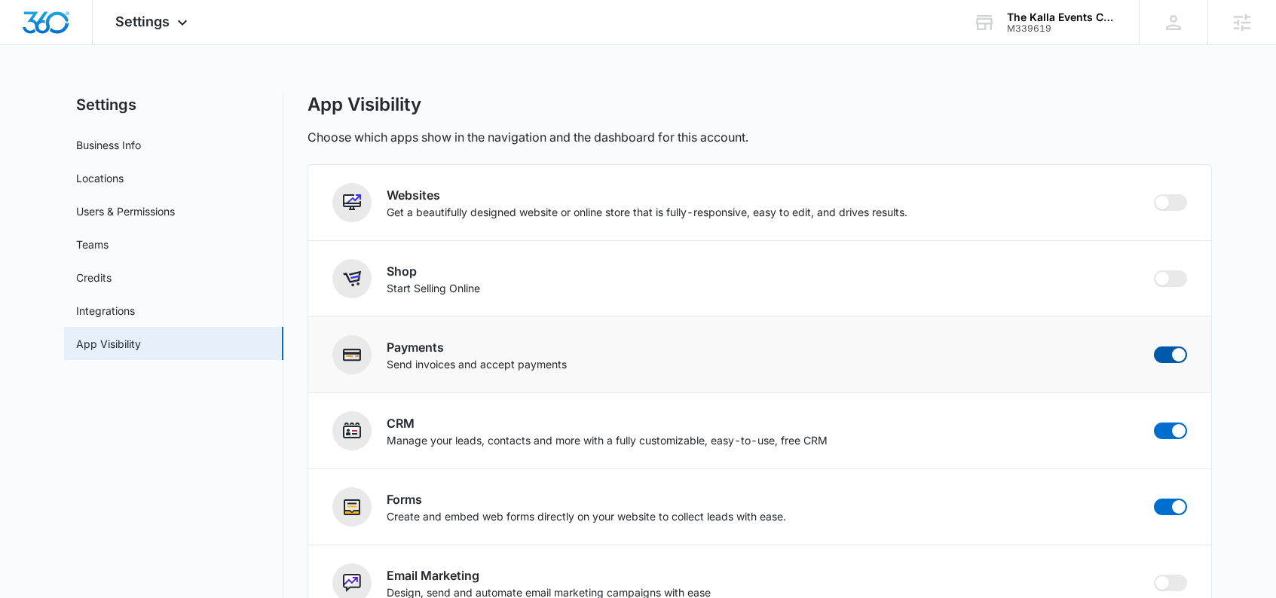
click at [1180, 361] on div "Payments Send invoices and accept payments" at bounding box center [759, 354] width 855 height 39
click at [1174, 354] on span at bounding box center [1179, 355] width 14 height 14
click at [1154, 347] on input "checkbox" at bounding box center [1153, 346] width 1 height 1
checkbox input "false"
click at [38, 20] on img "Dashboard" at bounding box center [46, 22] width 48 height 23
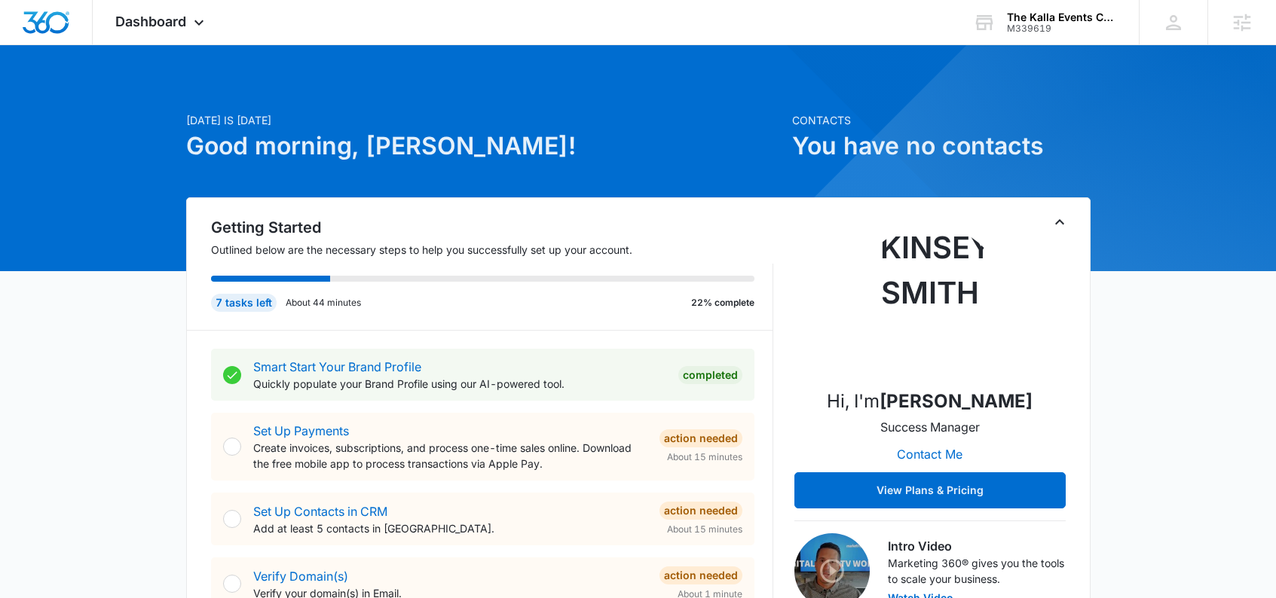
click at [301, 62] on div at bounding box center [638, 158] width 1276 height 226
click at [186, 17] on div "Dashboard Apps Reputation Forms CRM Email Social Content Ads Intelligence Files…" at bounding box center [162, 22] width 138 height 44
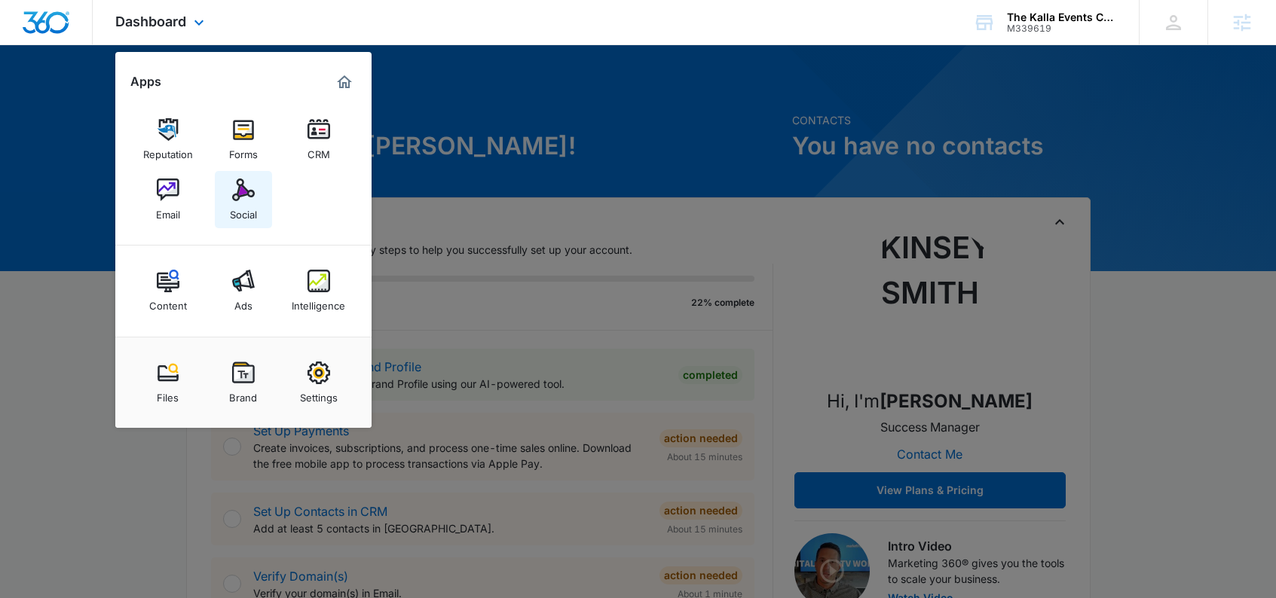
click at [249, 198] on img at bounding box center [243, 190] width 23 height 23
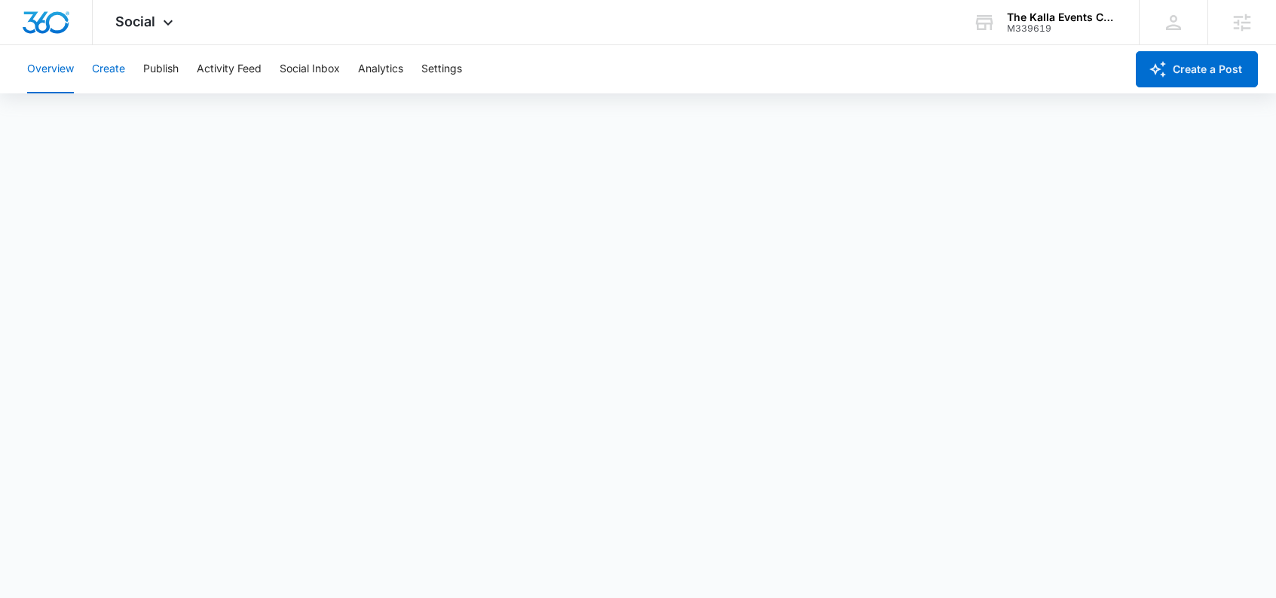
click at [108, 69] on button "Create" at bounding box center [108, 69] width 33 height 48
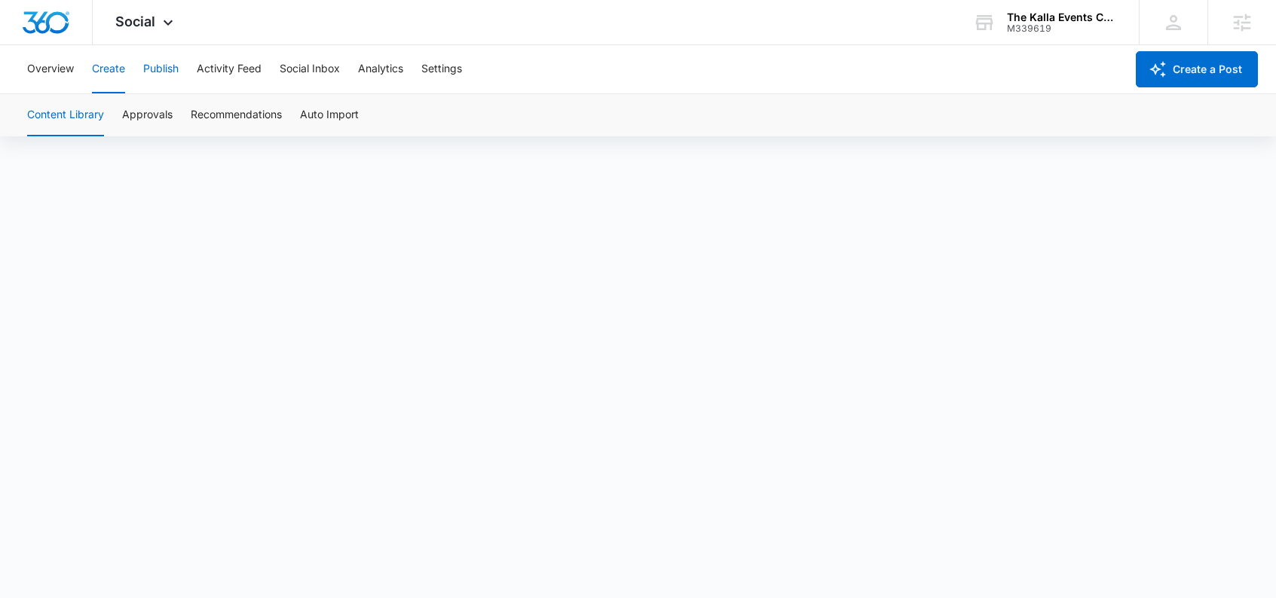
click at [151, 71] on button "Publish" at bounding box center [160, 69] width 35 height 48
click at [127, 118] on button "Schedules" at bounding box center [115, 115] width 51 height 42
click at [236, 73] on button "Activity Feed" at bounding box center [229, 69] width 65 height 48
click at [300, 71] on button "Social Inbox" at bounding box center [310, 69] width 60 height 48
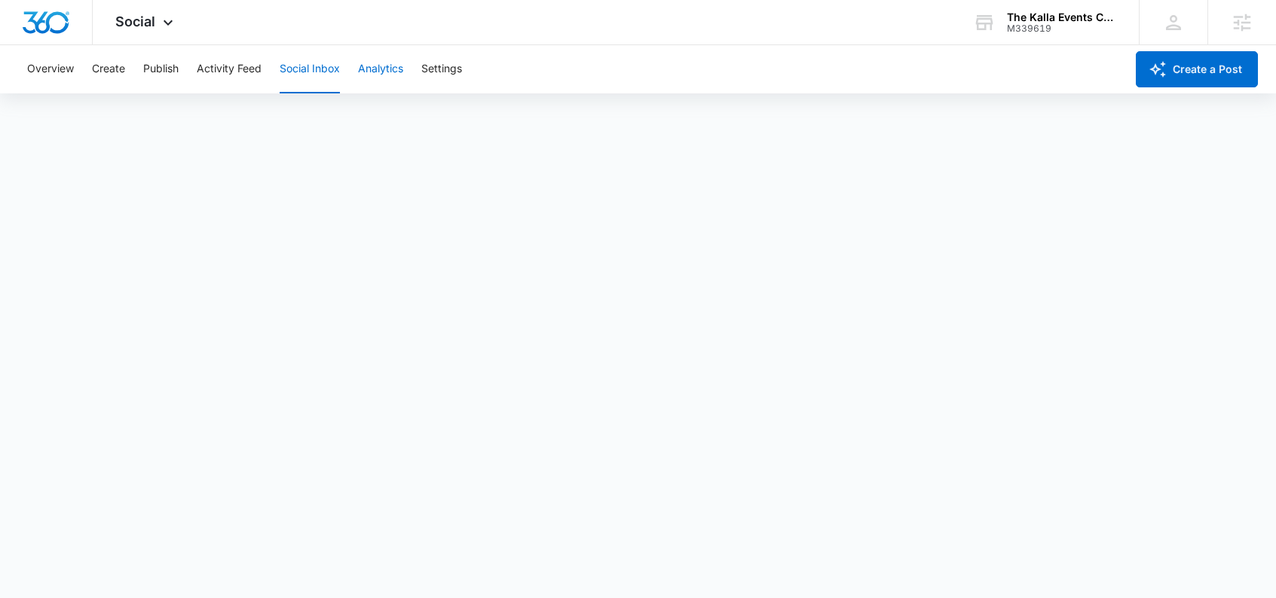
click at [383, 80] on button "Analytics" at bounding box center [380, 69] width 45 height 48
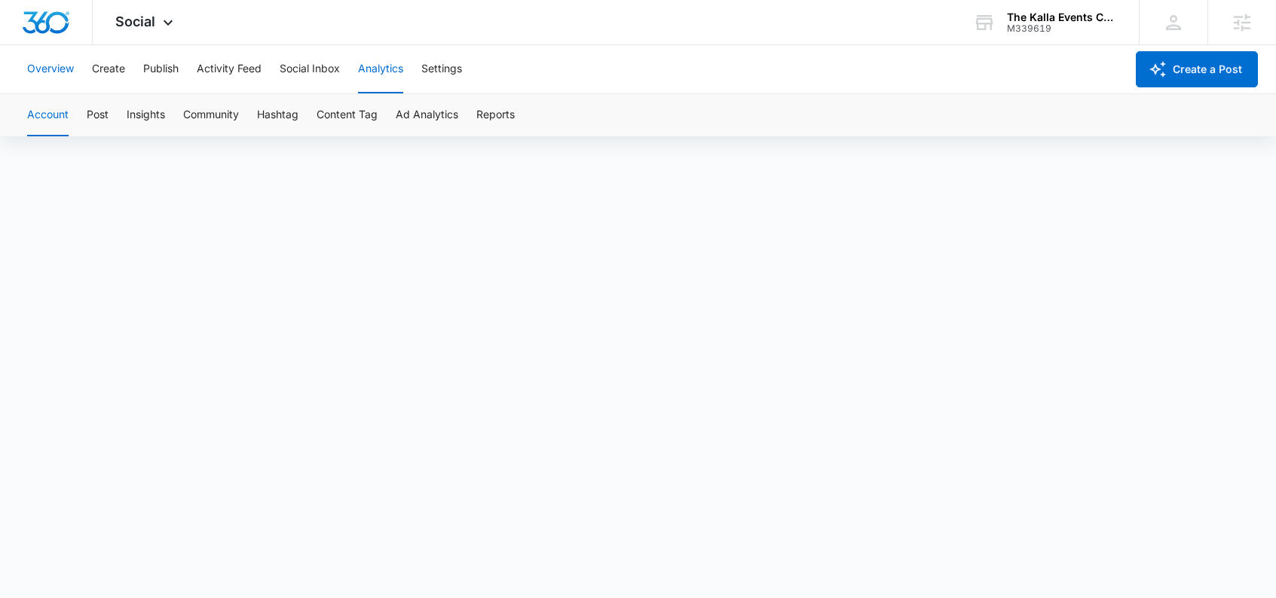
click at [47, 69] on button "Overview" at bounding box center [50, 69] width 47 height 48
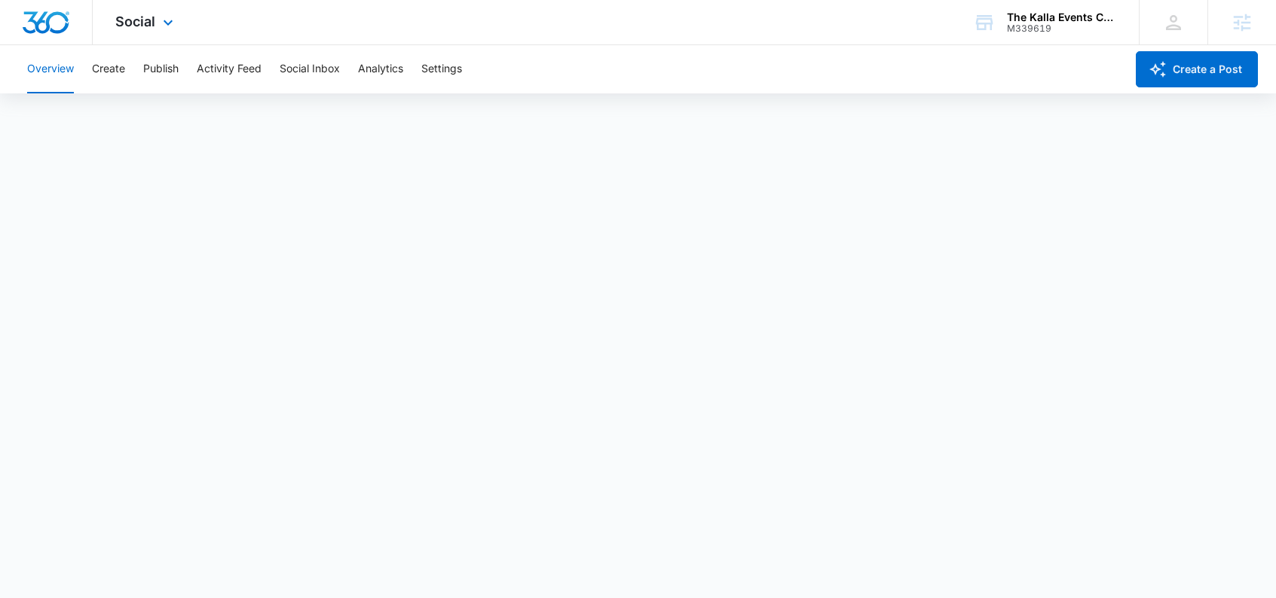
click at [63, 29] on img "Dashboard" at bounding box center [46, 22] width 48 height 23
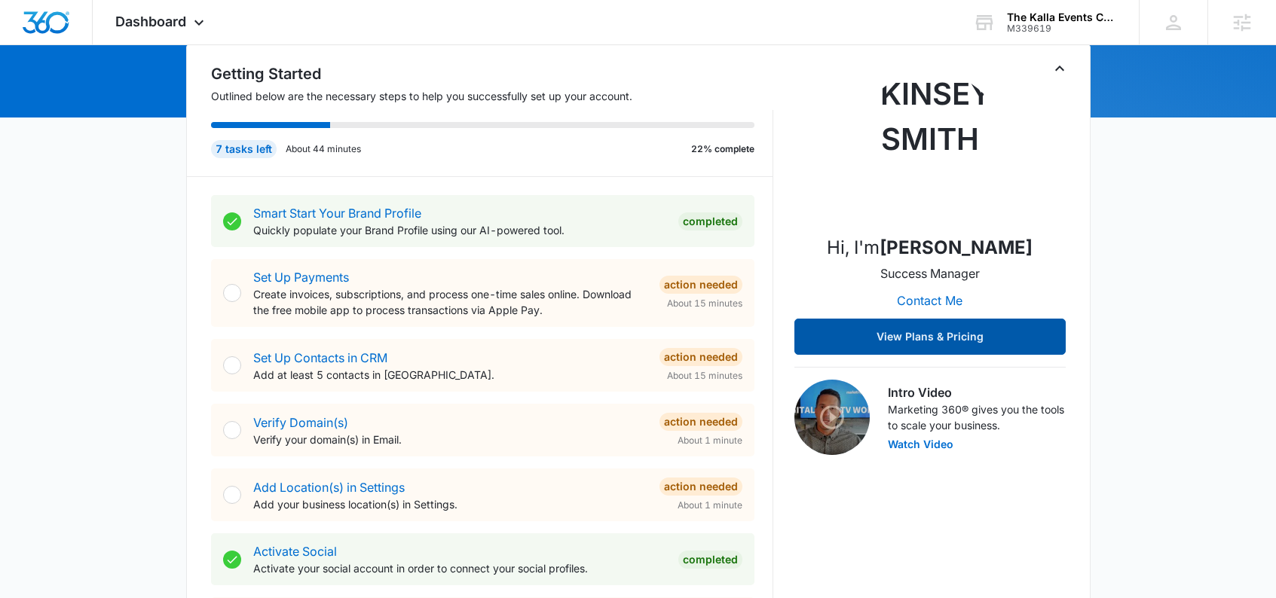
scroll to position [148, 0]
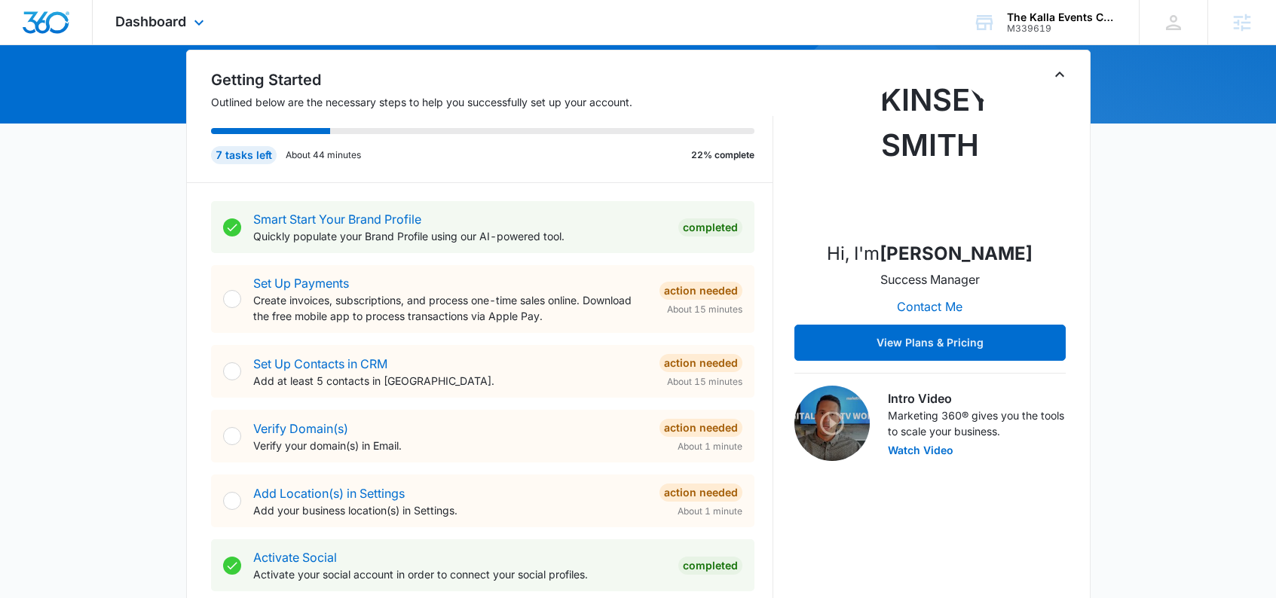
drag, startPoint x: 182, startPoint y: 23, endPoint x: 183, endPoint y: 32, distance: 8.4
click at [182, 23] on span "Dashboard" at bounding box center [150, 22] width 71 height 16
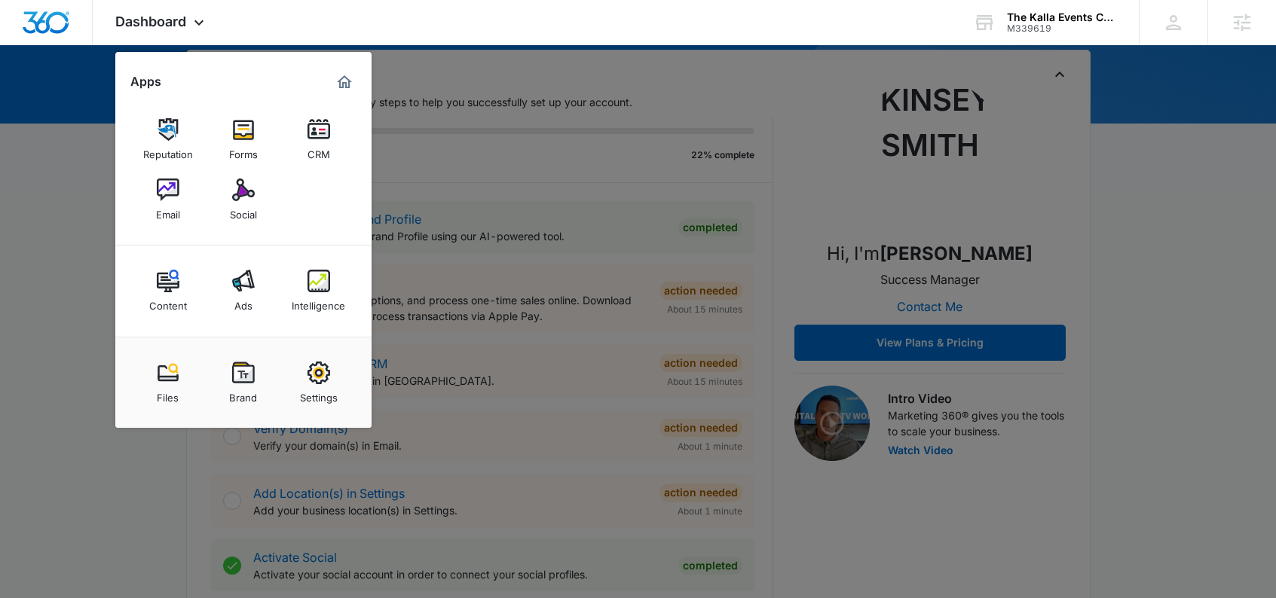
click at [338, 131] on link "CRM" at bounding box center [318, 139] width 57 height 57
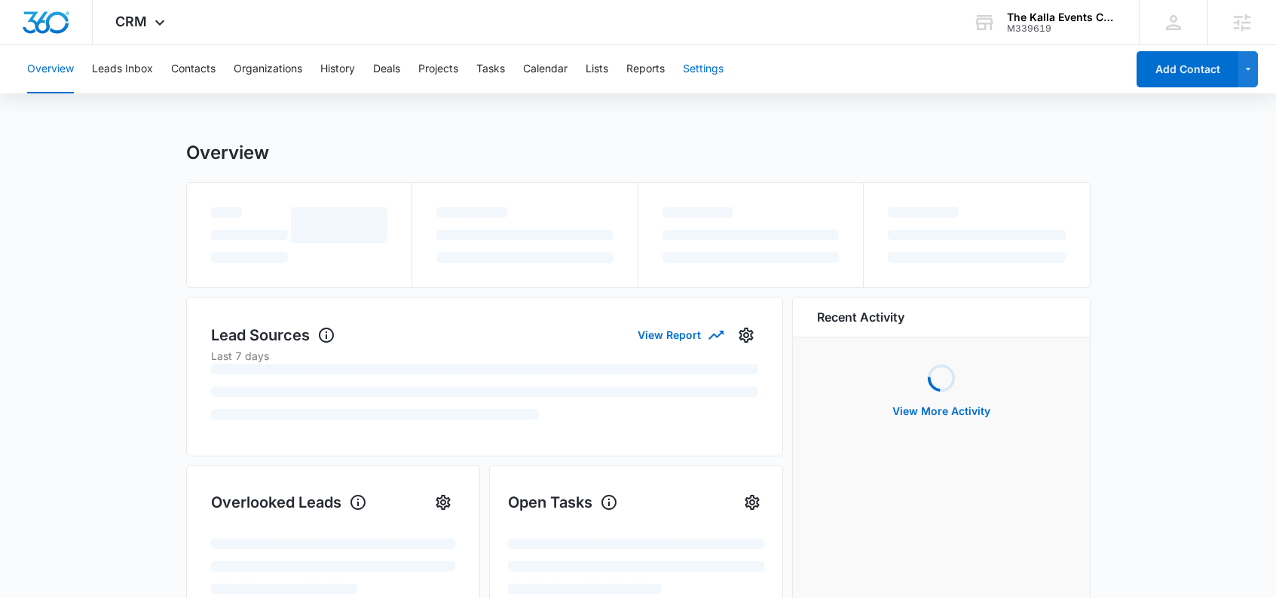
click at [714, 73] on button "Settings" at bounding box center [703, 69] width 41 height 48
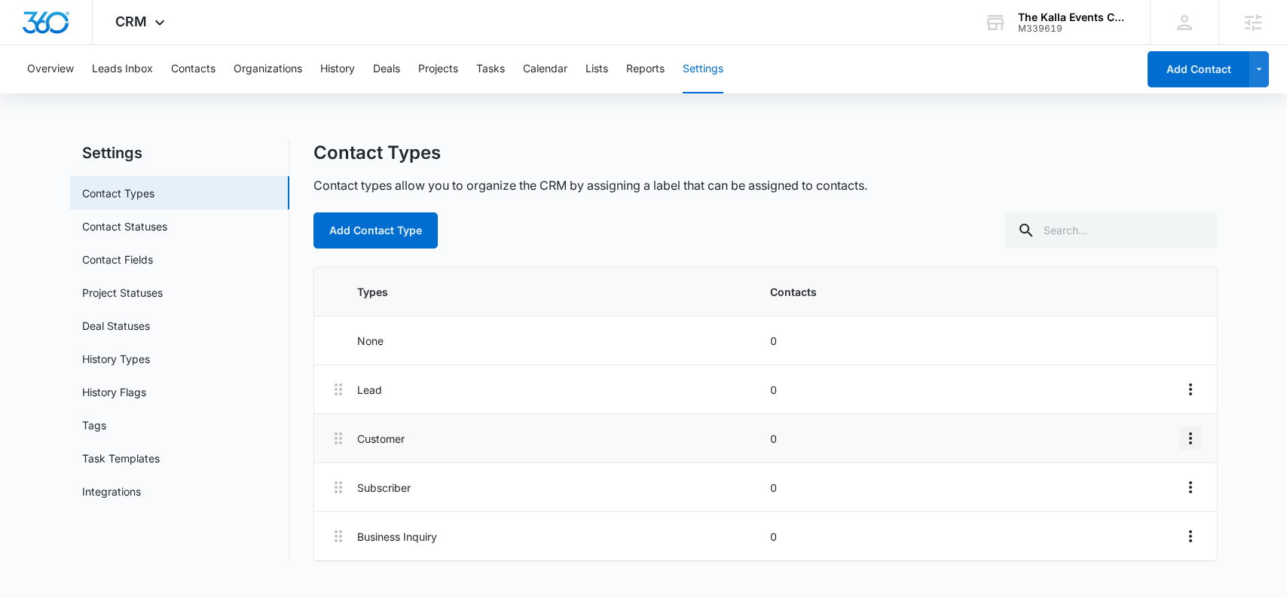
click at [1197, 440] on icon "Overflow Menu" at bounding box center [1191, 439] width 18 height 18
click at [1234, 431] on main "Settings Contact Types Contact Statuses Contact Fields Project Statuses Deal St…" at bounding box center [643, 361] width 1287 height 439
click at [1201, 442] on button "Overflow Menu" at bounding box center [1190, 439] width 23 height 24
click at [1155, 482] on div "Edit" at bounding box center [1149, 481] width 32 height 11
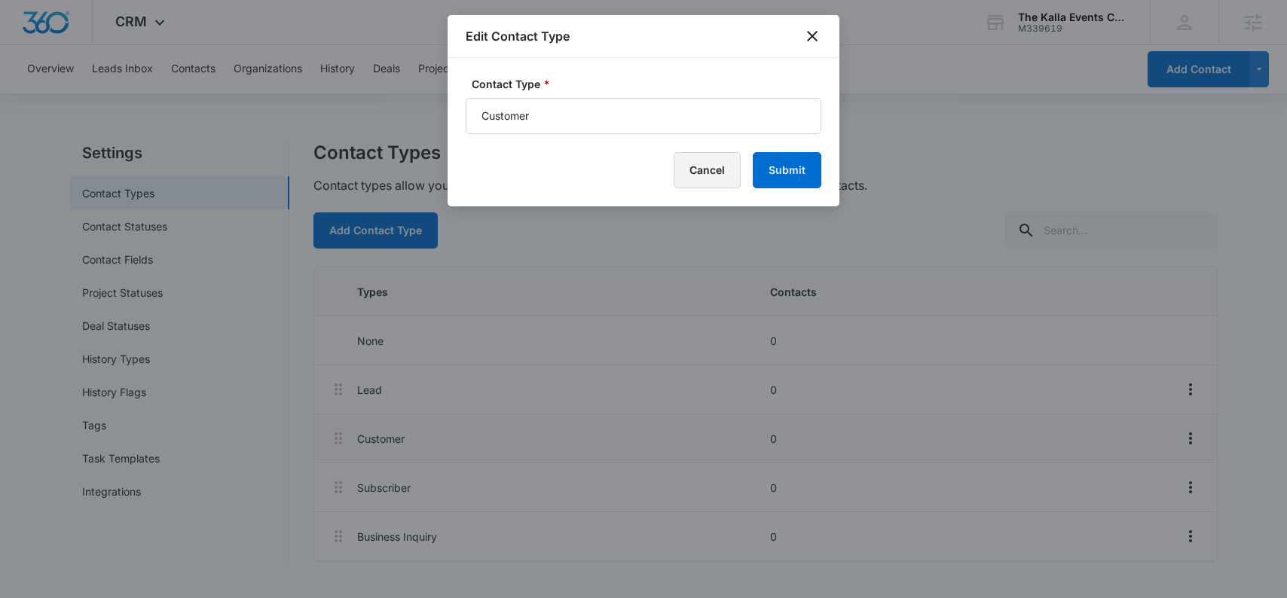
click at [687, 173] on button "Cancel" at bounding box center [707, 170] width 67 height 36
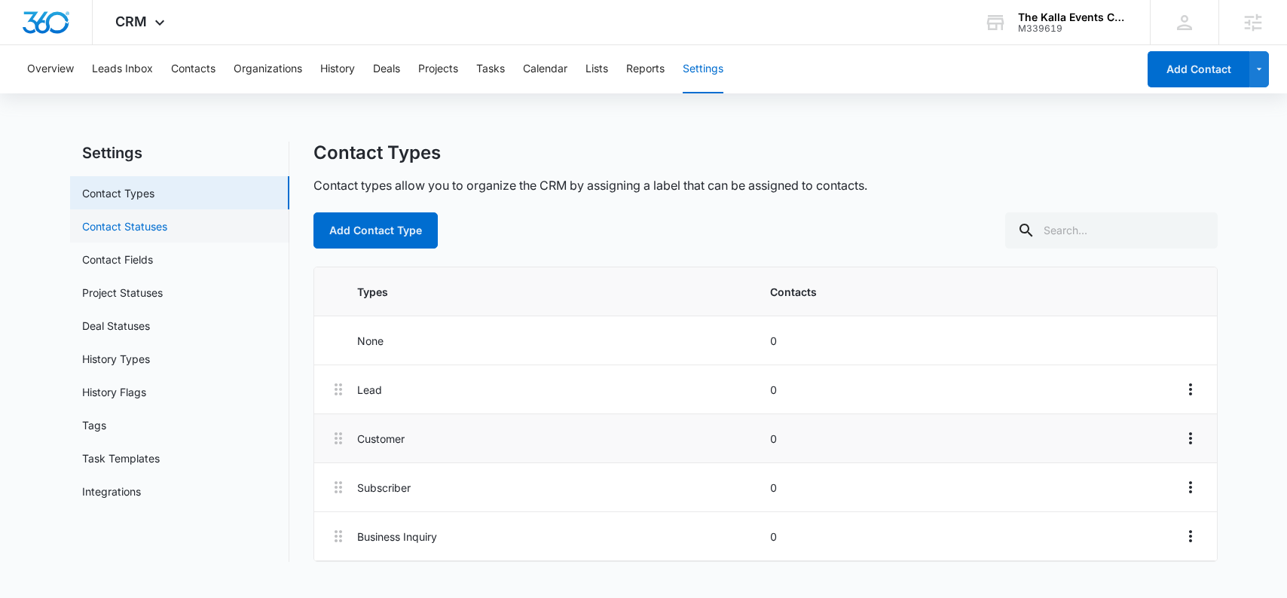
click at [167, 231] on link "Contact Statuses" at bounding box center [124, 227] width 85 height 16
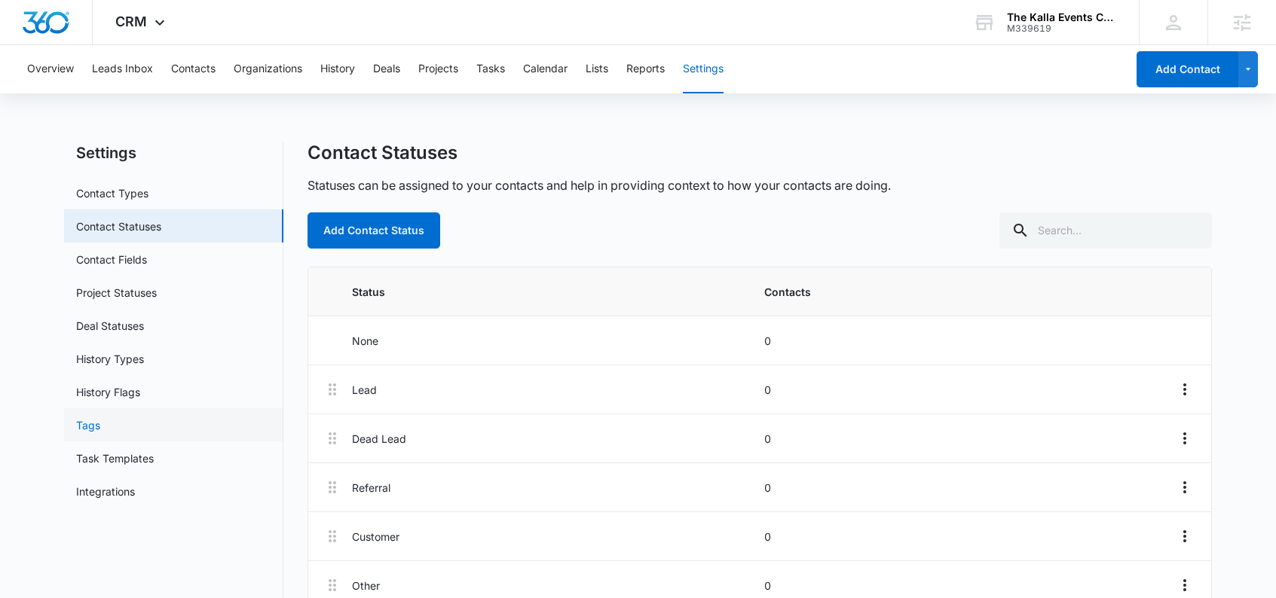
click at [100, 421] on link "Tags" at bounding box center [88, 426] width 24 height 16
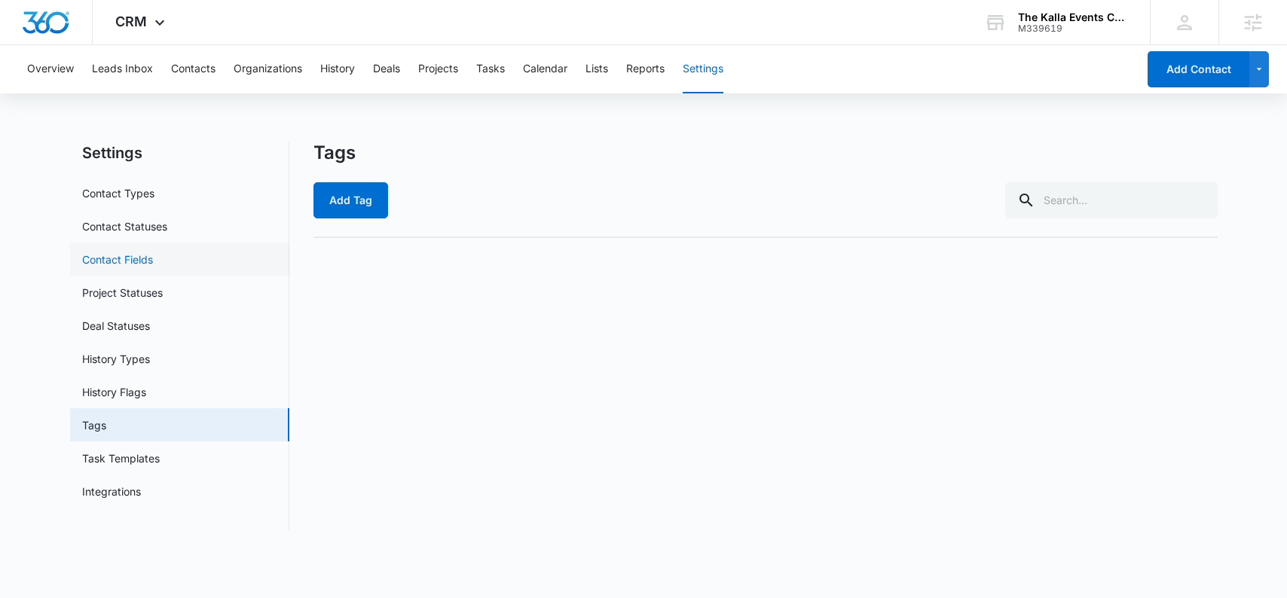
click at [145, 264] on link "Contact Fields" at bounding box center [117, 260] width 71 height 16
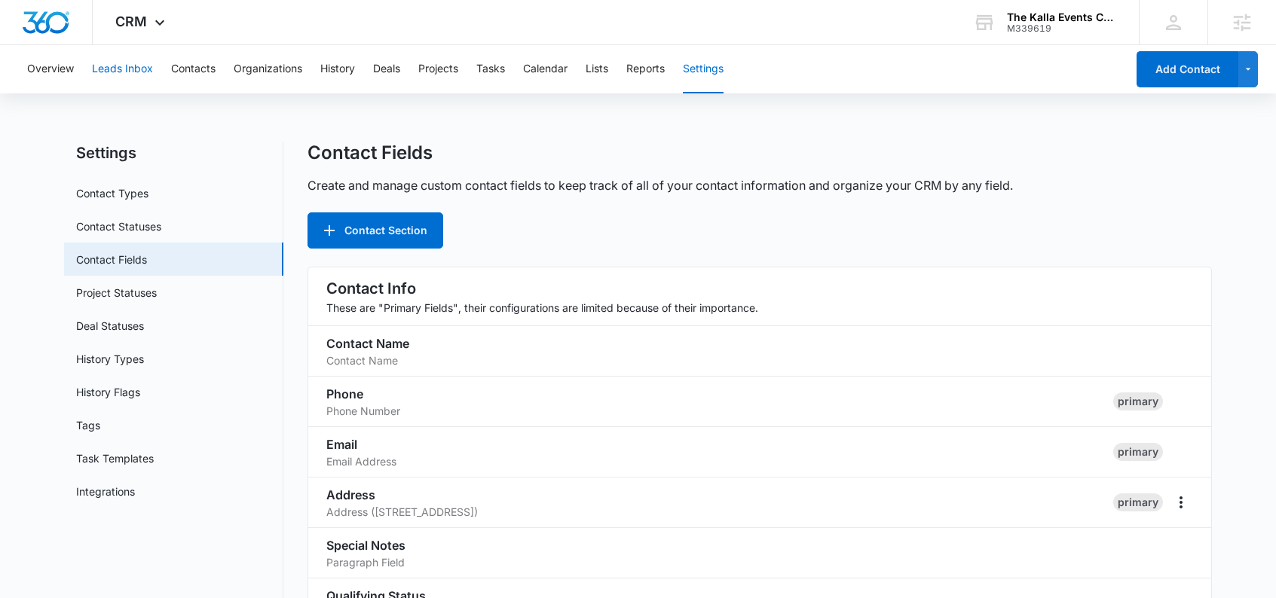
click at [120, 69] on button "Leads Inbox" at bounding box center [122, 69] width 61 height 48
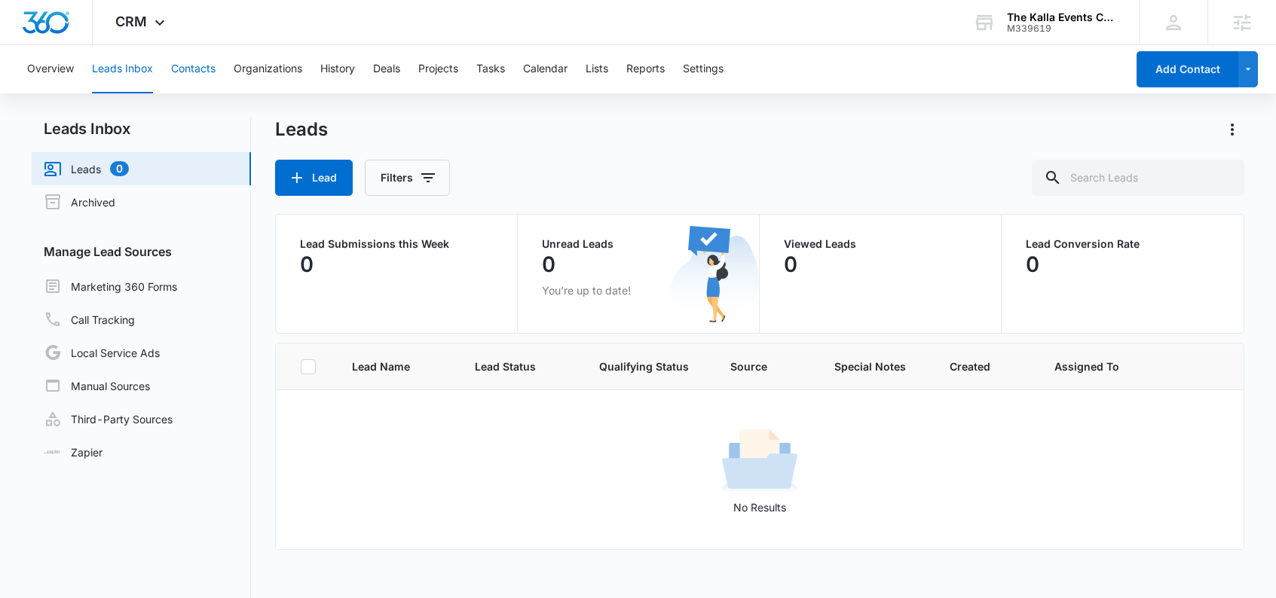
click at [199, 73] on button "Contacts" at bounding box center [193, 69] width 44 height 48
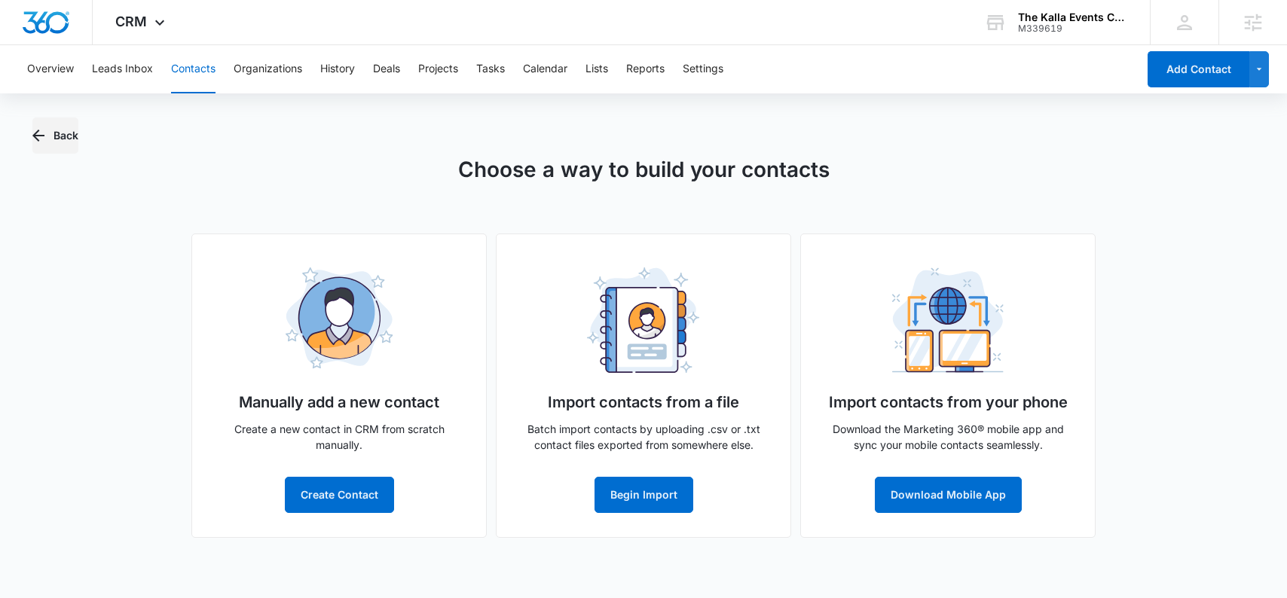
click at [63, 131] on button "Back" at bounding box center [55, 136] width 46 height 36
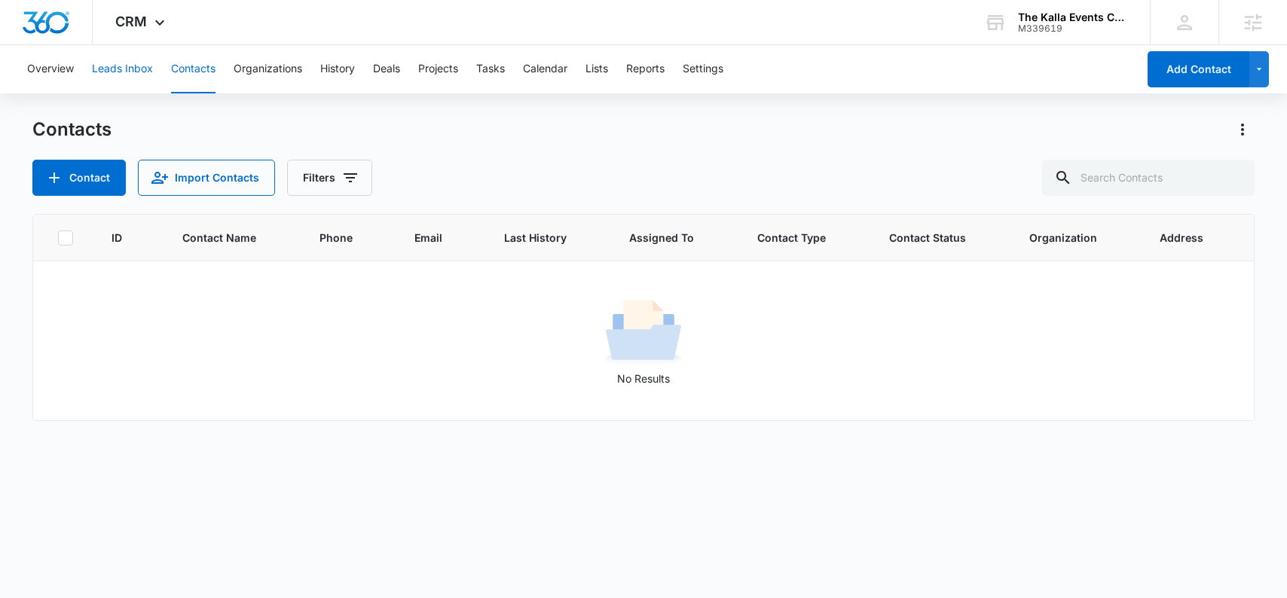
click at [121, 66] on button "Leads Inbox" at bounding box center [122, 69] width 61 height 48
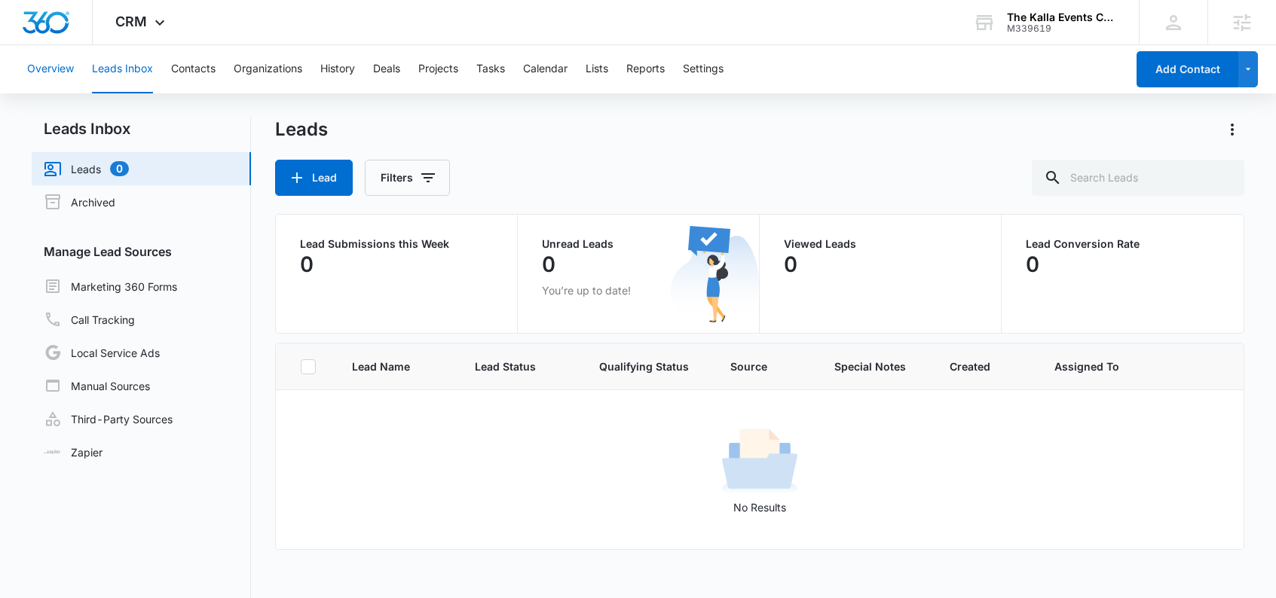
click at [60, 68] on button "Overview" at bounding box center [50, 69] width 47 height 48
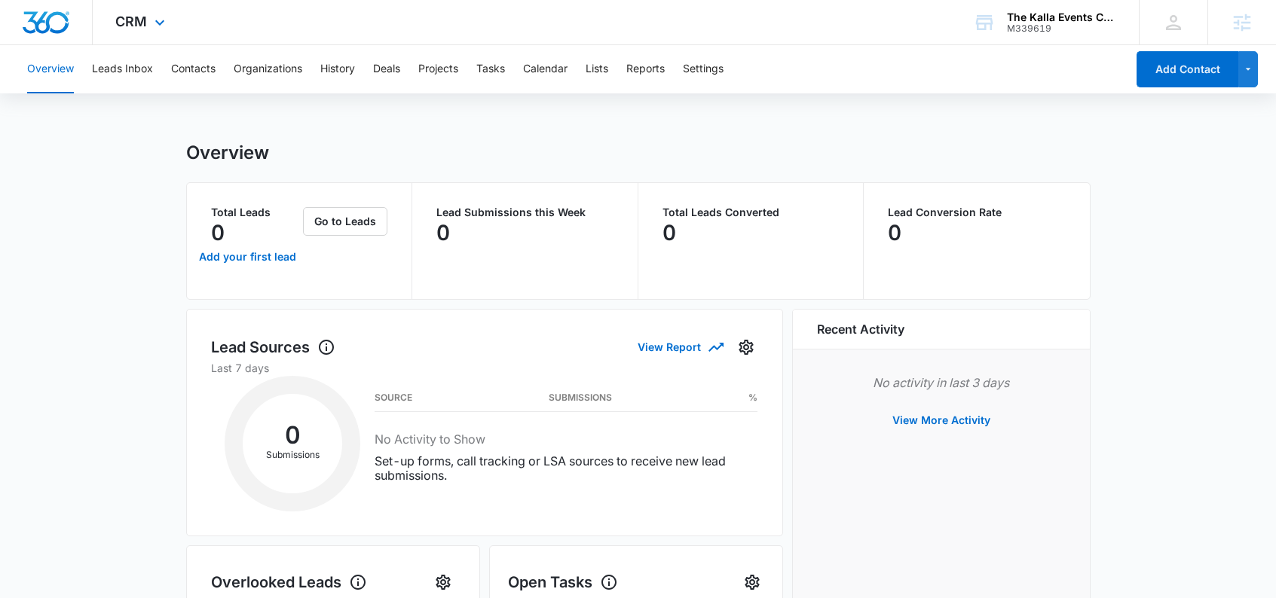
click at [53, 21] on img "Dashboard" at bounding box center [46, 22] width 48 height 23
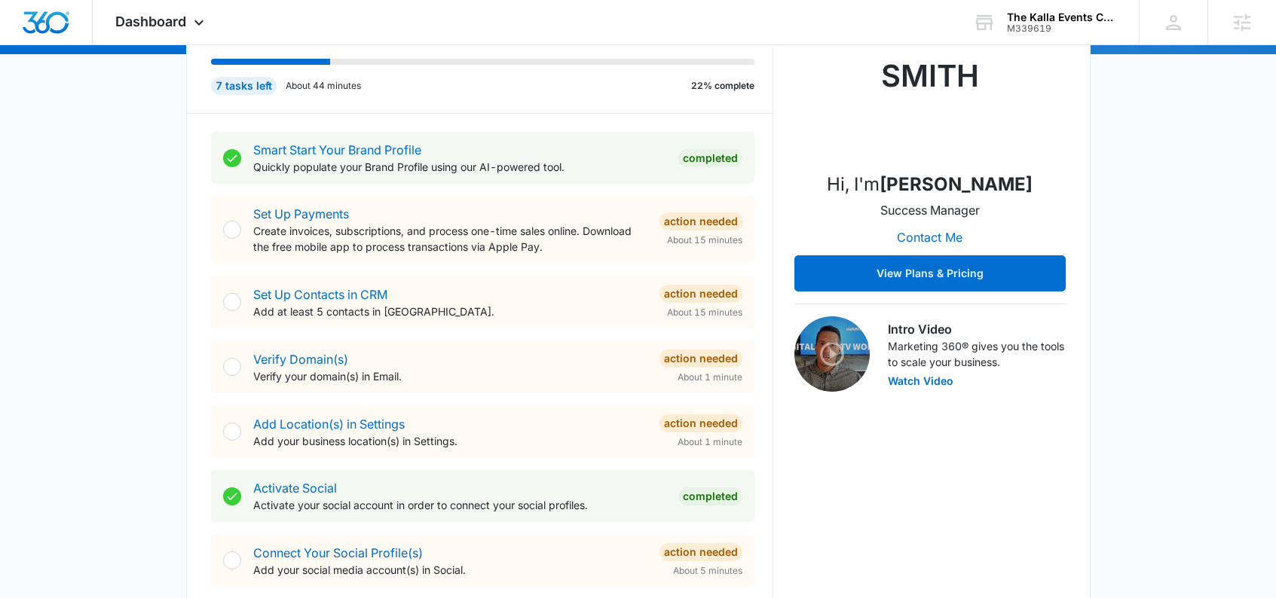
scroll to position [220, 0]
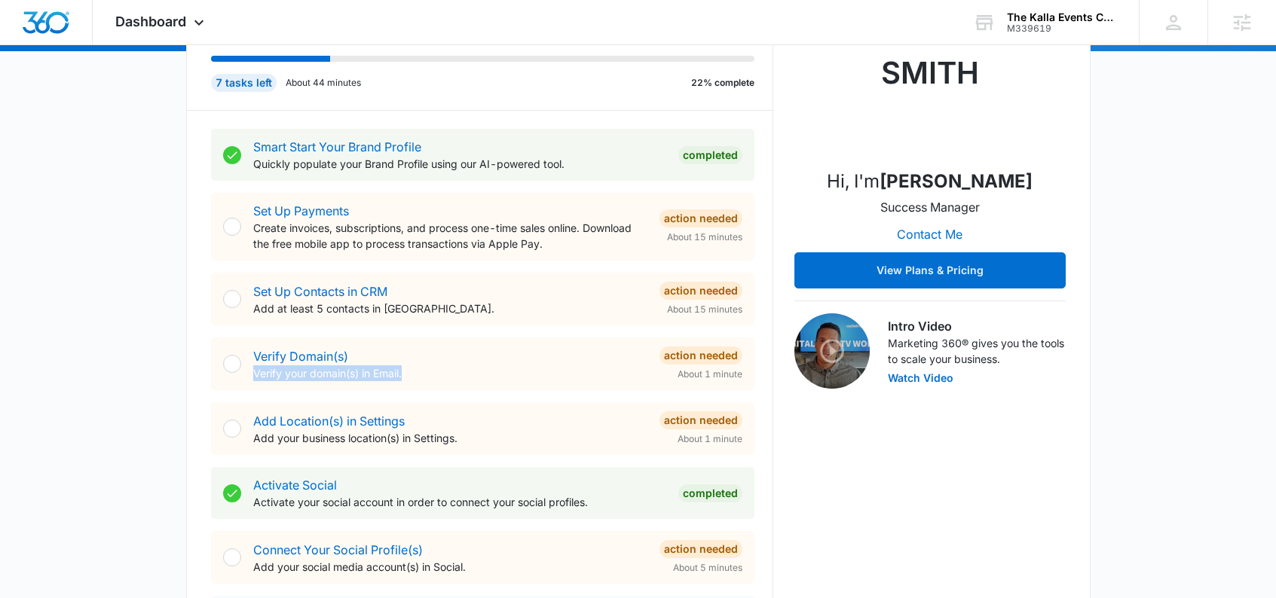
drag, startPoint x: 425, startPoint y: 352, endPoint x: 441, endPoint y: 367, distance: 21.9
click at [441, 367] on div "Verify Domain(s) Verify your domain(s) in Email." at bounding box center [450, 364] width 394 height 34
click at [443, 372] on p "Verify your domain(s) in Email." at bounding box center [450, 374] width 394 height 16
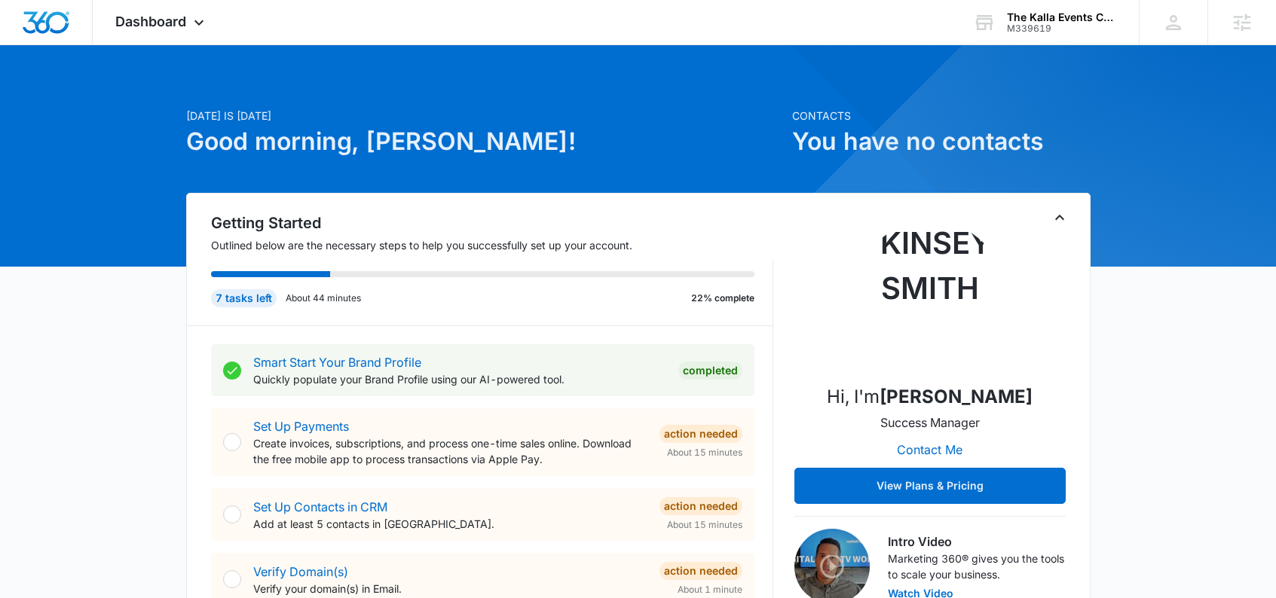
scroll to position [0, 0]
